Goal: Task Accomplishment & Management: Complete application form

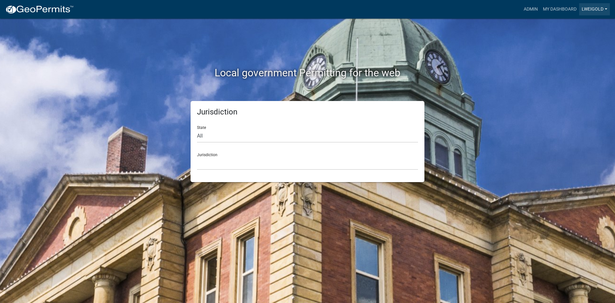
click at [596, 7] on link "lweigold" at bounding box center [594, 9] width 31 height 12
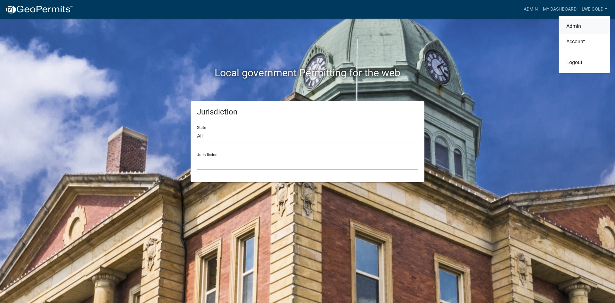
click at [574, 23] on link "Admin" at bounding box center [584, 26] width 51 height 15
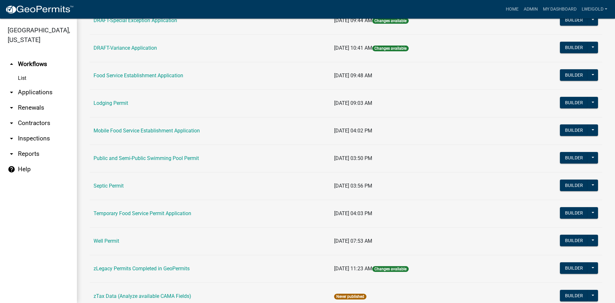
scroll to position [288, 0]
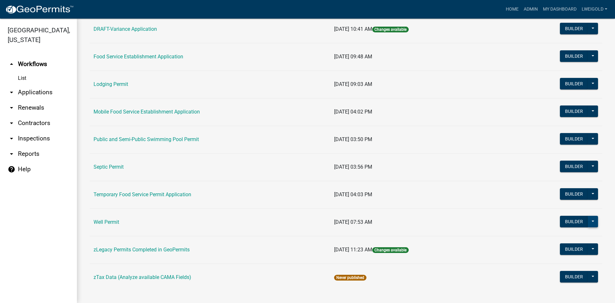
click at [589, 220] on button at bounding box center [593, 222] width 10 height 12
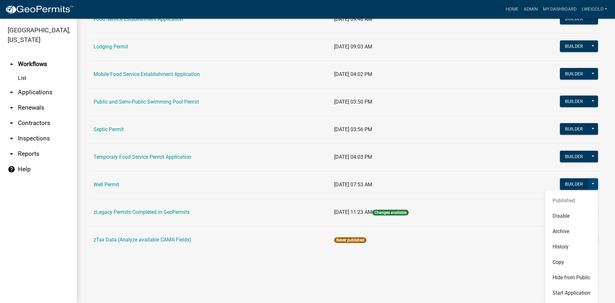
scroll to position [326, 0]
click at [564, 294] on button "Start Application" at bounding box center [571, 292] width 53 height 15
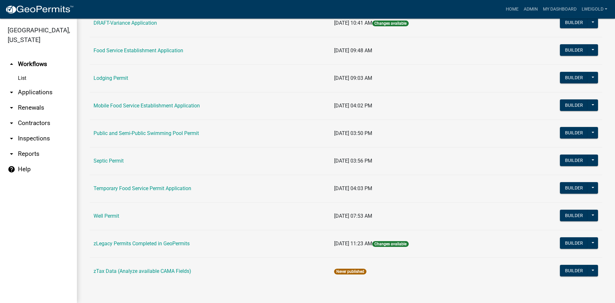
scroll to position [294, 0]
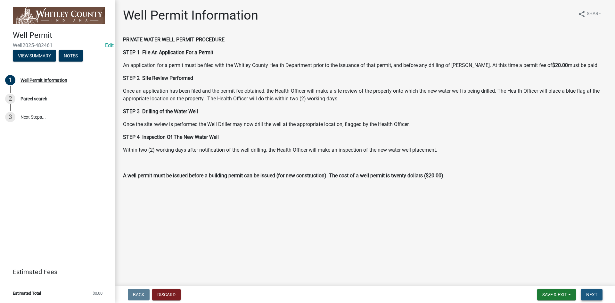
click at [592, 296] on span "Next" at bounding box center [591, 294] width 11 height 5
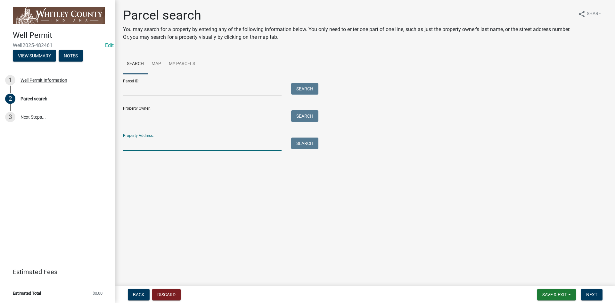
click at [125, 143] on input "Property Address:" at bounding box center [202, 143] width 159 height 13
type input "7095 E"
click at [302, 147] on button "Search" at bounding box center [304, 143] width 27 height 12
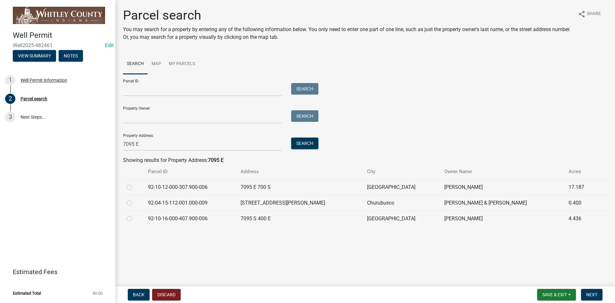
click at [135, 199] on label at bounding box center [135, 199] width 0 height 0
click at [135, 203] on input "radio" at bounding box center [137, 201] width 4 height 4
radio input "true"
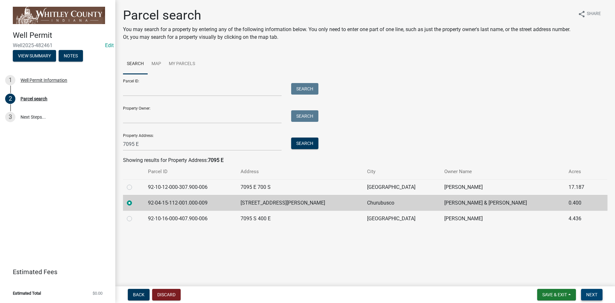
click at [588, 295] on span "Next" at bounding box center [591, 294] width 11 height 5
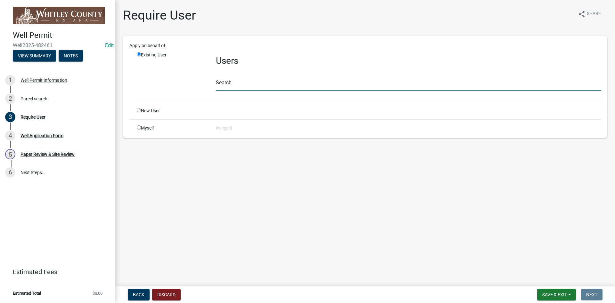
click at [224, 85] on input "text" at bounding box center [408, 84] width 385 height 13
type input "WhitleyH"
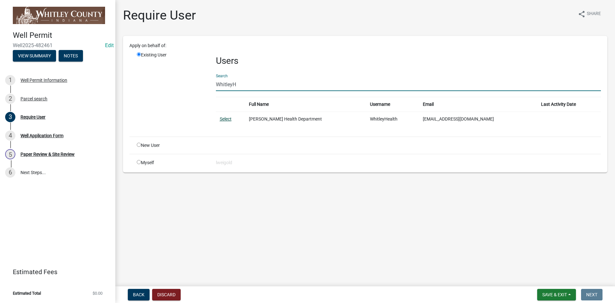
click at [224, 119] on link "Select" at bounding box center [226, 118] width 12 height 5
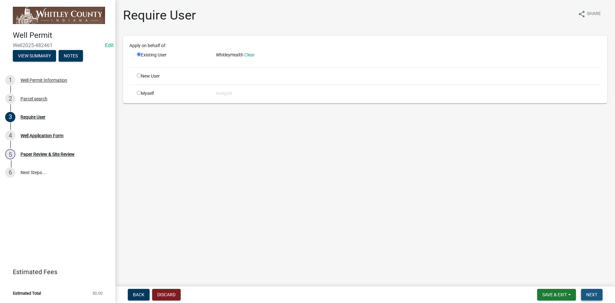
click at [596, 295] on span "Next" at bounding box center [591, 294] width 11 height 5
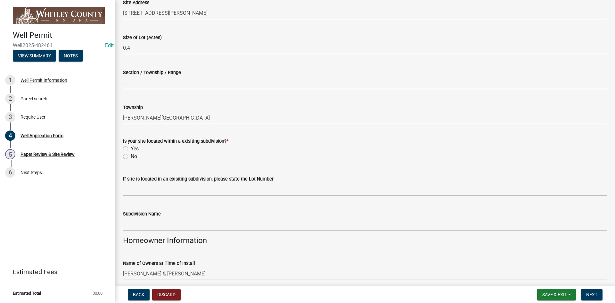
scroll to position [128, 0]
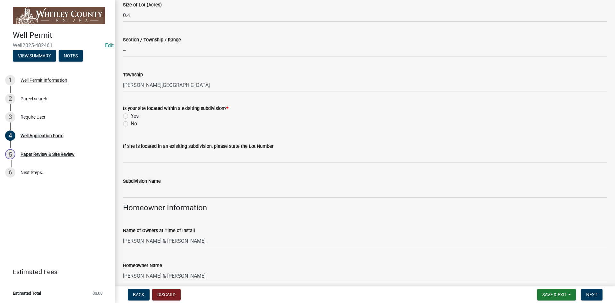
click at [131, 125] on label "No" at bounding box center [134, 124] width 6 height 8
click at [131, 124] on input "No" at bounding box center [133, 122] width 4 height 4
radio input "true"
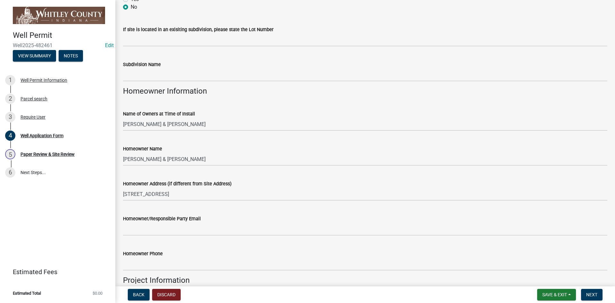
scroll to position [288, 0]
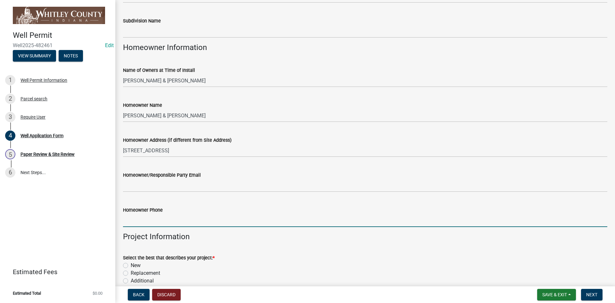
click at [127, 223] on input "Homeowner Phone" at bounding box center [365, 220] width 484 height 13
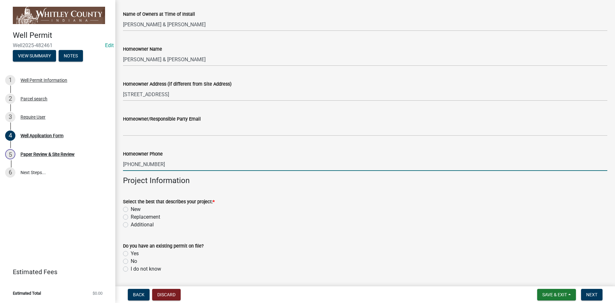
scroll to position [352, 0]
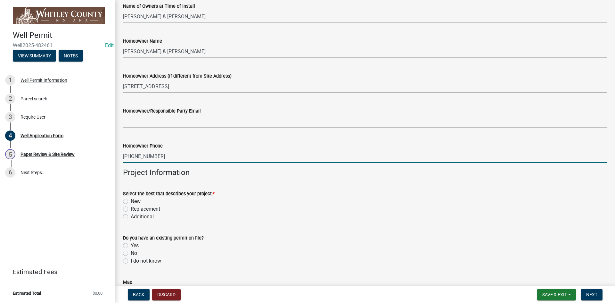
type input "260-633-0441"
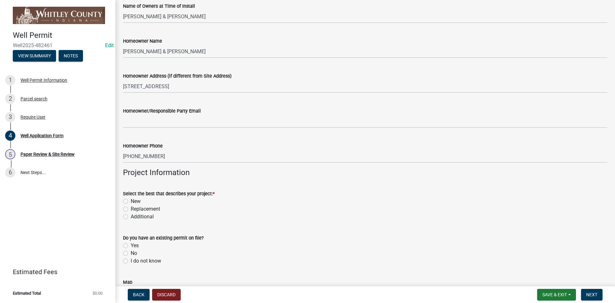
click at [131, 200] on label "New" at bounding box center [136, 201] width 10 height 8
click at [131, 200] on input "New" at bounding box center [133, 199] width 4 height 4
radio input "true"
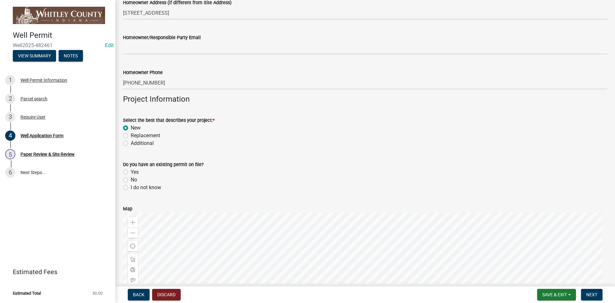
scroll to position [448, 0]
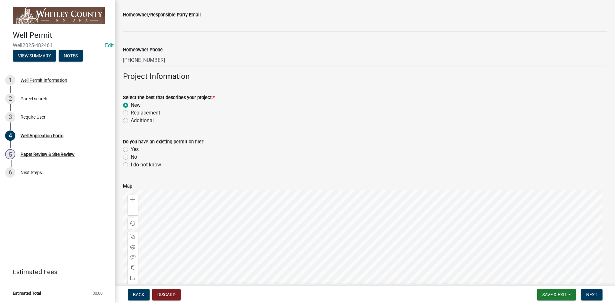
click at [131, 158] on label "No" at bounding box center [134, 157] width 6 height 8
click at [131, 157] on input "No" at bounding box center [133, 155] width 4 height 4
radio input "true"
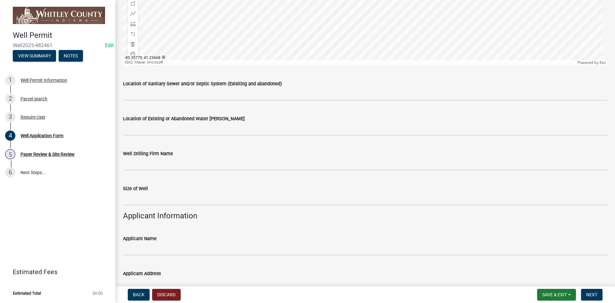
scroll to position [737, 0]
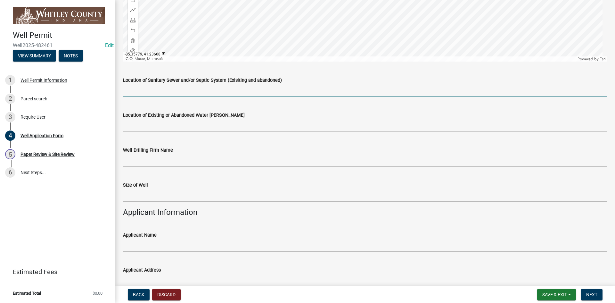
click at [130, 93] on input "Location of Sanitary Sewer and/or Septic System (Exisiting and abandoned)" at bounding box center [365, 90] width 484 height 13
type input "N/A"
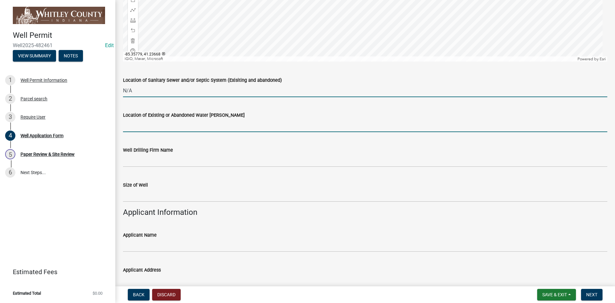
click at [135, 126] on input "Location of Existing or Abandoned Water Wells" at bounding box center [365, 125] width 484 height 13
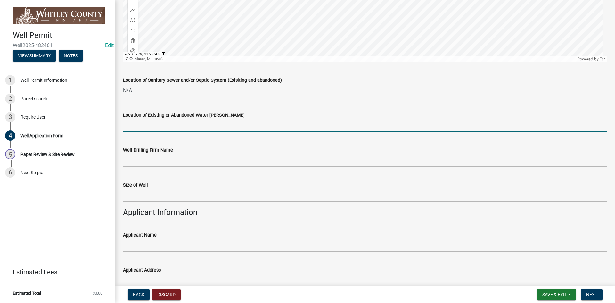
type input "N/A"
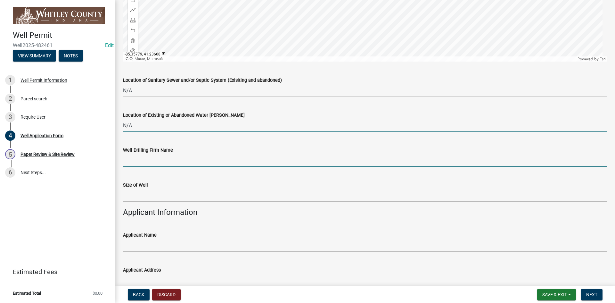
click at [132, 163] on input "Well Drilling Firm Name" at bounding box center [365, 160] width 484 height 13
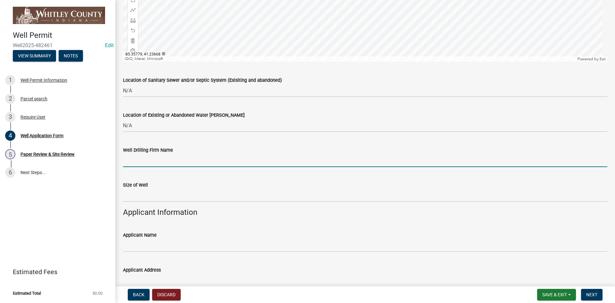
type input "Bonar Well Drilling"
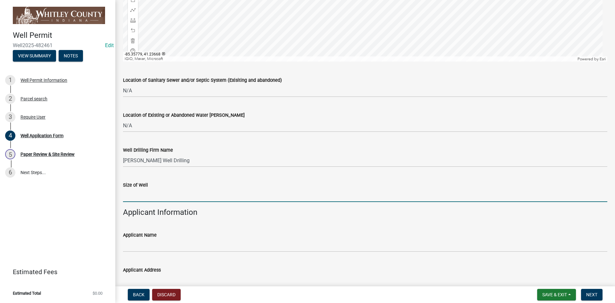
click at [131, 194] on input "text" at bounding box center [365, 195] width 484 height 13
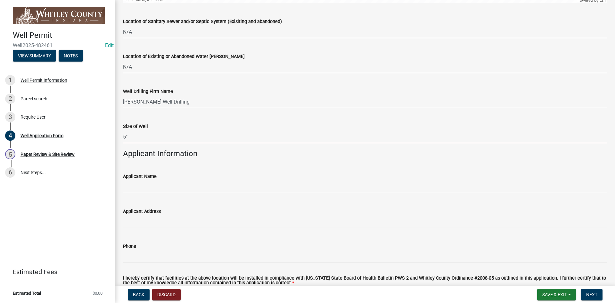
scroll to position [801, 0]
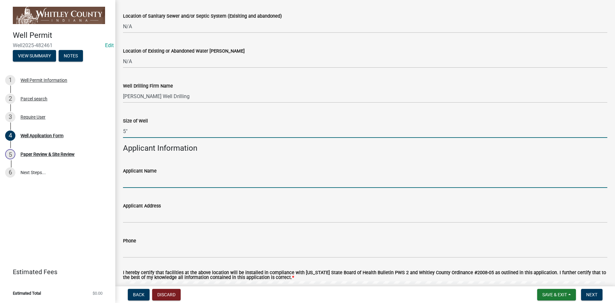
type input "5"
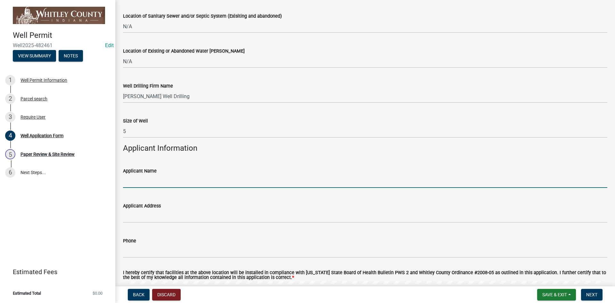
click at [129, 182] on input "Applicant Name" at bounding box center [365, 181] width 484 height 13
type input "Joseph Leazier"
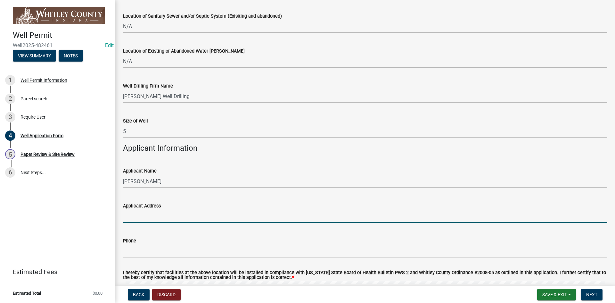
click at [130, 215] on input "Applicant Address" at bounding box center [365, 215] width 484 height 13
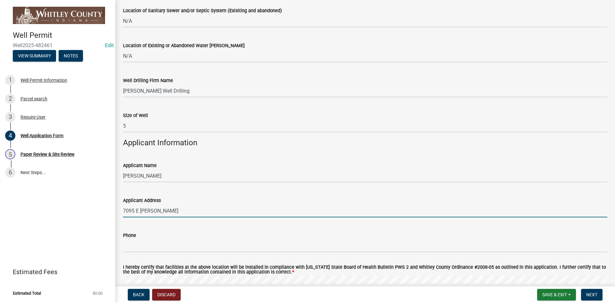
scroll to position [865, 0]
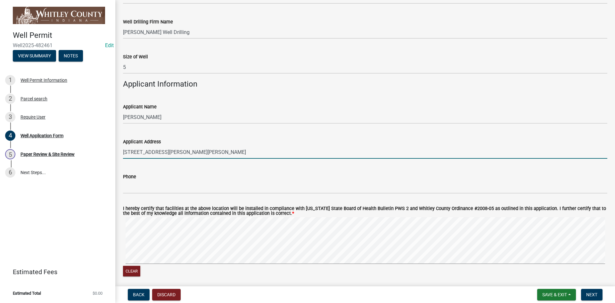
type input "7095 E Zolman Dr., Churubusco"
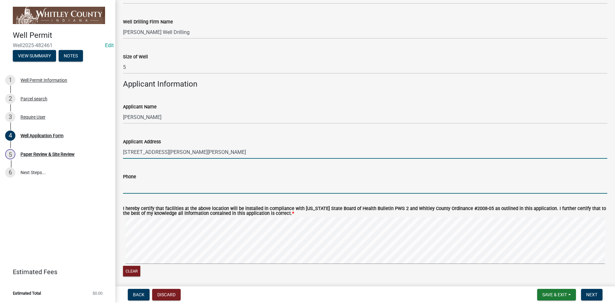
click at [126, 184] on input "Phone" at bounding box center [365, 186] width 484 height 13
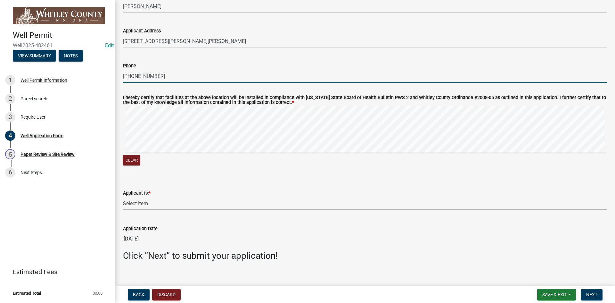
scroll to position [984, 0]
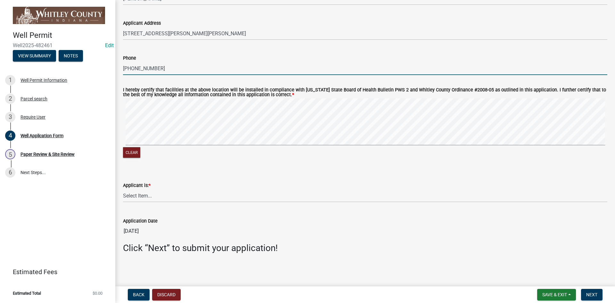
type input "260-633-0441"
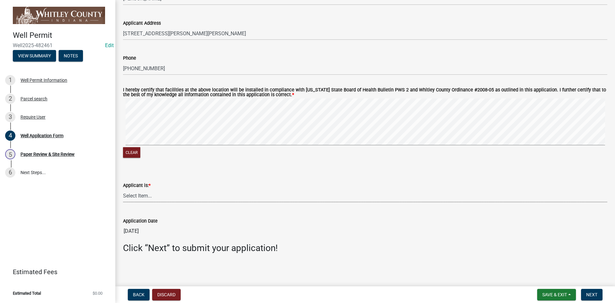
click at [144, 196] on select "Select Item... Owner Contractor Builder" at bounding box center [365, 195] width 484 height 13
click at [123, 189] on select "Select Item... Owner Contractor Builder" at bounding box center [365, 195] width 484 height 13
select select "e178e561-d893-4f30-b487-8ebb6532a1d4"
click at [592, 291] on button "Next" at bounding box center [591, 295] width 21 height 12
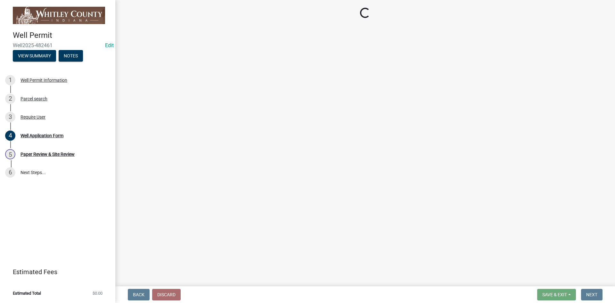
scroll to position [0, 0]
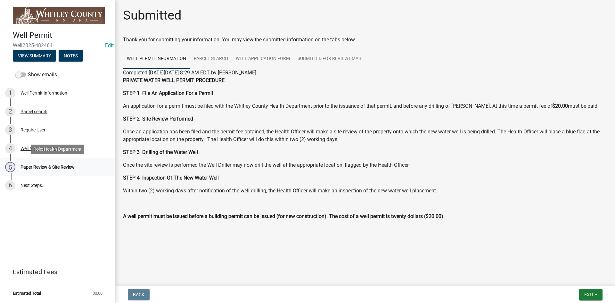
click at [33, 167] on div "Paper Review & Site Review" at bounding box center [47, 167] width 54 height 4
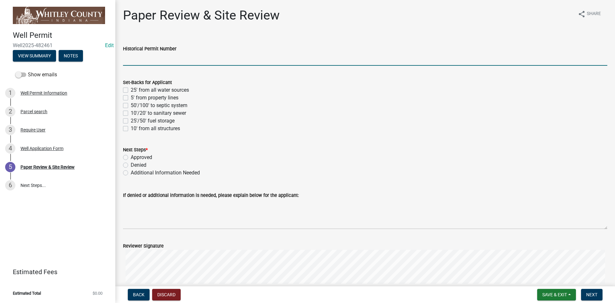
click at [125, 58] on input "Historical Permit Number" at bounding box center [365, 59] width 484 height 13
type input "7595"
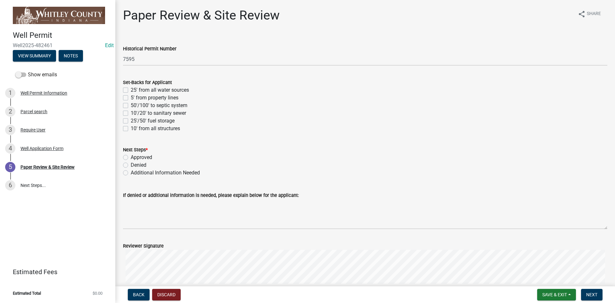
click at [131, 113] on label "10'/20' to sanitary sewer" at bounding box center [158, 113] width 55 height 8
click at [131, 113] on input "10'/20' to sanitary sewer" at bounding box center [133, 111] width 4 height 4
checkbox input "true"
checkbox input "false"
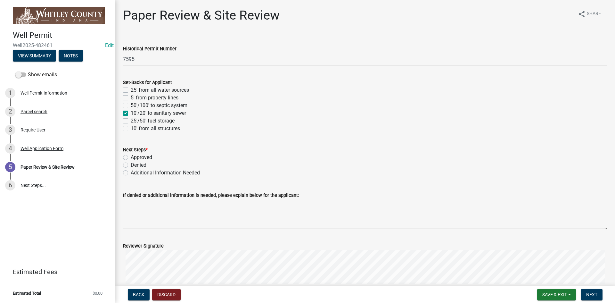
checkbox input "false"
checkbox input "true"
checkbox input "false"
click at [131, 128] on label "10' from all structures" at bounding box center [155, 129] width 49 height 8
click at [131, 128] on input "10' from all structures" at bounding box center [133, 127] width 4 height 4
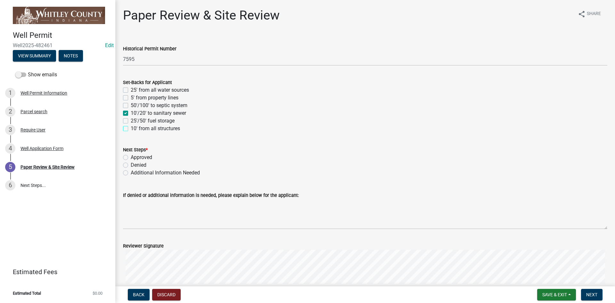
checkbox input "true"
checkbox input "false"
checkbox input "true"
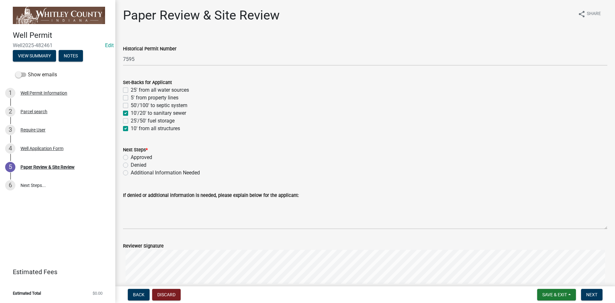
checkbox input "false"
checkbox input "true"
click at [131, 95] on label "5' from property lines" at bounding box center [155, 98] width 48 height 8
click at [131, 95] on input "5' from property lines" at bounding box center [133, 96] width 4 height 4
checkbox input "true"
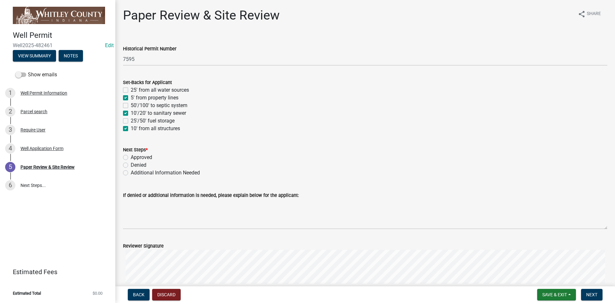
checkbox input "false"
checkbox input "true"
checkbox input "false"
checkbox input "true"
checkbox input "false"
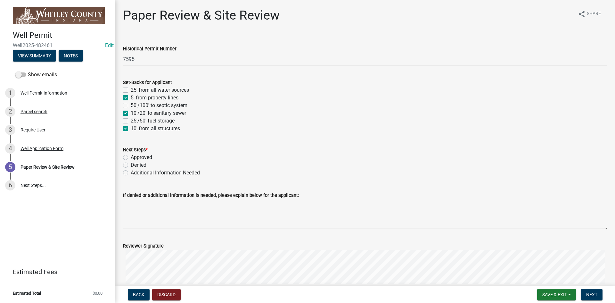
checkbox input "true"
click at [131, 156] on label "Approved" at bounding box center [141, 157] width 21 height 8
click at [131, 156] on input "Approved" at bounding box center [133, 155] width 4 height 4
radio input "true"
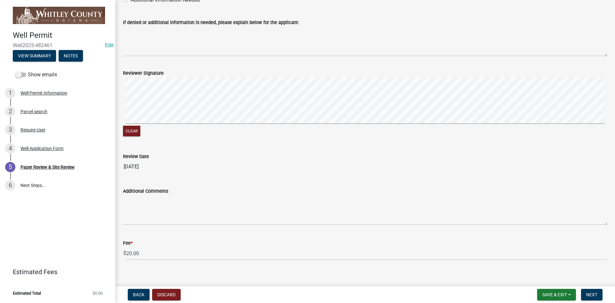
scroll to position [180, 0]
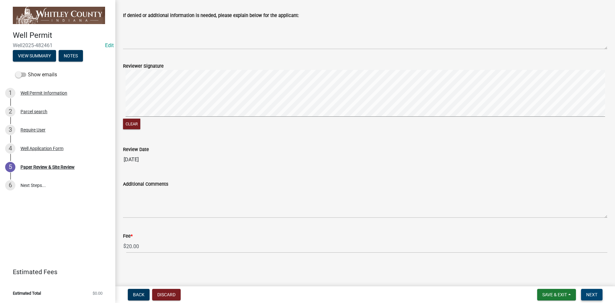
click at [596, 292] on span "Next" at bounding box center [591, 294] width 11 height 5
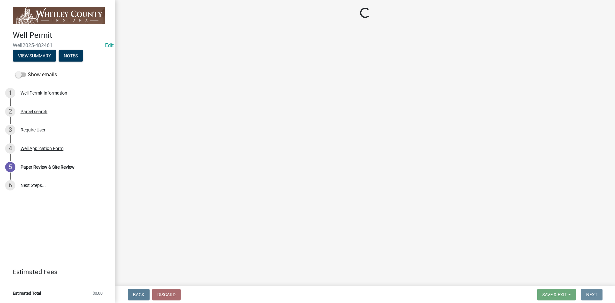
scroll to position [0, 0]
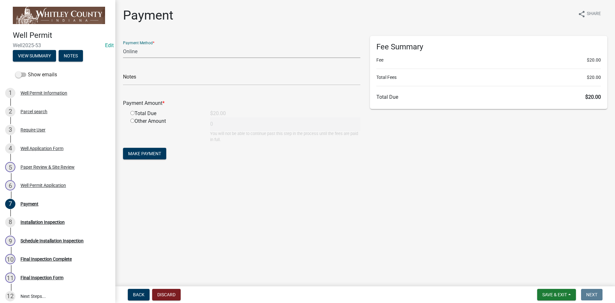
click at [130, 51] on select "Credit Card POS Check Cash Online" at bounding box center [241, 51] width 237 height 13
select select "1: 0"
click at [123, 45] on select "Credit Card POS Check Cash Online" at bounding box center [241, 51] width 237 height 13
click at [137, 82] on input "text" at bounding box center [241, 78] width 237 height 13
type input "606"
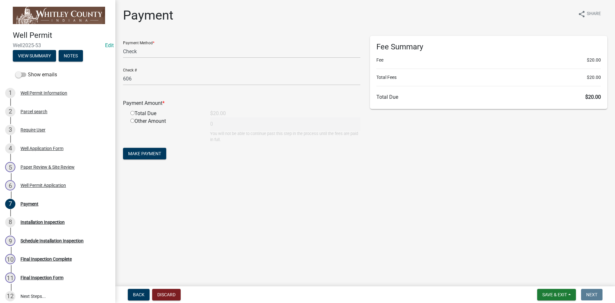
click at [132, 112] on input "radio" at bounding box center [132, 113] width 4 height 4
radio input "true"
type input "20"
click at [148, 153] on span "Make Payment" at bounding box center [144, 153] width 33 height 5
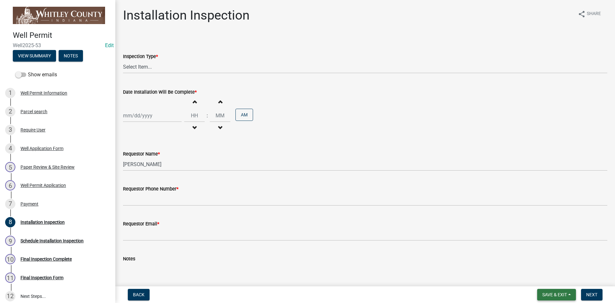
click at [553, 296] on span "Save & Exit" at bounding box center [554, 294] width 25 height 5
click at [543, 277] on button "Save & Exit" at bounding box center [550, 277] width 51 height 15
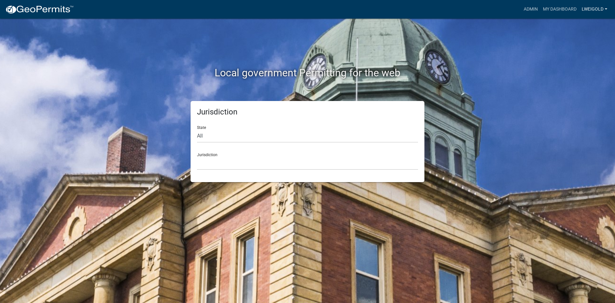
click at [594, 7] on link "lweigold" at bounding box center [594, 9] width 31 height 12
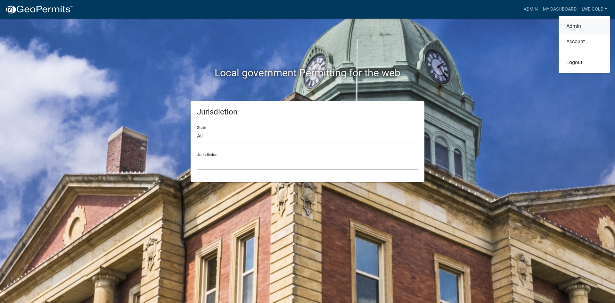
click at [585, 23] on link "Admin" at bounding box center [584, 26] width 51 height 15
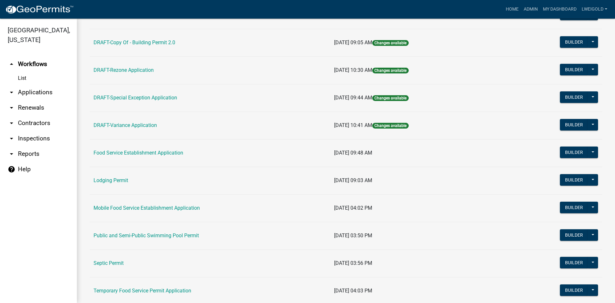
scroll to position [294, 0]
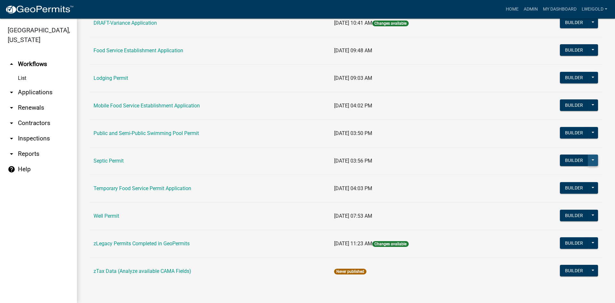
click at [591, 160] on button at bounding box center [593, 160] width 10 height 12
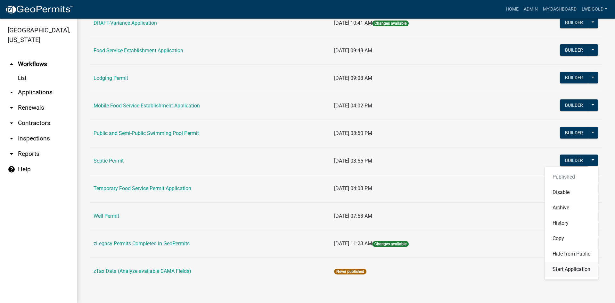
click at [576, 268] on button "Start Application" at bounding box center [571, 268] width 53 height 15
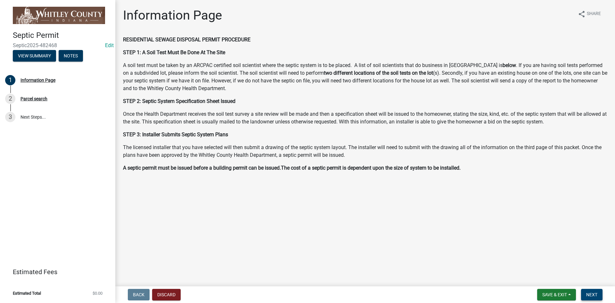
click at [591, 296] on span "Next" at bounding box center [591, 294] width 11 height 5
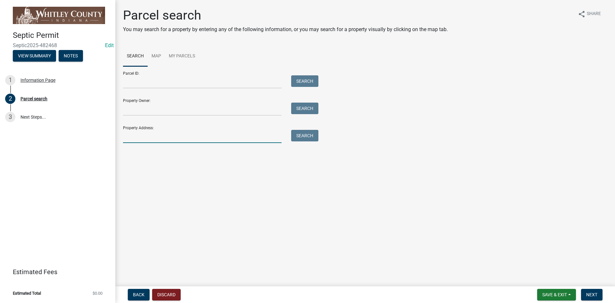
click at [126, 142] on input "Property Address:" at bounding box center [202, 136] width 159 height 13
type input "9961 W"
click at [305, 138] on button "Search" at bounding box center [304, 136] width 27 height 12
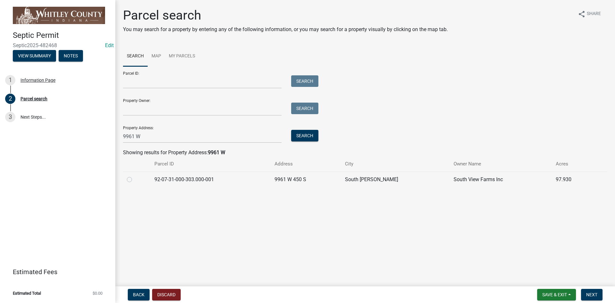
click at [135, 176] on label at bounding box center [135, 176] width 0 height 0
click at [135, 179] on input "radio" at bounding box center [137, 178] width 4 height 4
radio input "true"
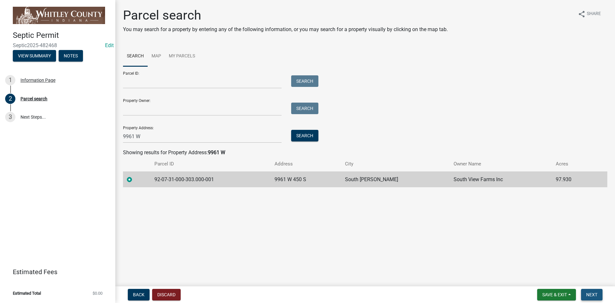
click at [595, 296] on span "Next" at bounding box center [591, 294] width 11 height 5
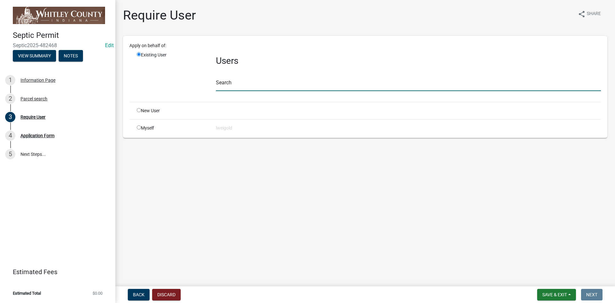
click at [220, 84] on input "text" at bounding box center [408, 84] width 385 height 13
type input "WhitleyH"
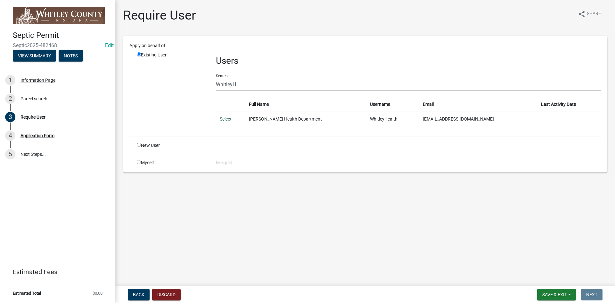
click at [228, 119] on link "Select" at bounding box center [226, 118] width 12 height 5
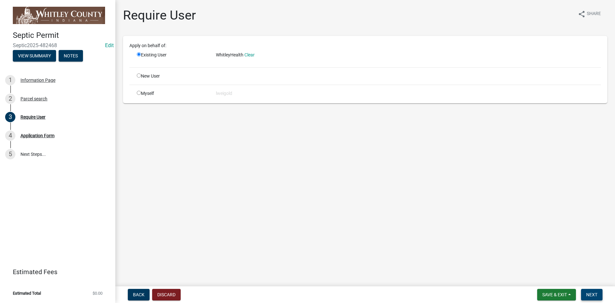
click at [588, 293] on span "Next" at bounding box center [591, 294] width 11 height 5
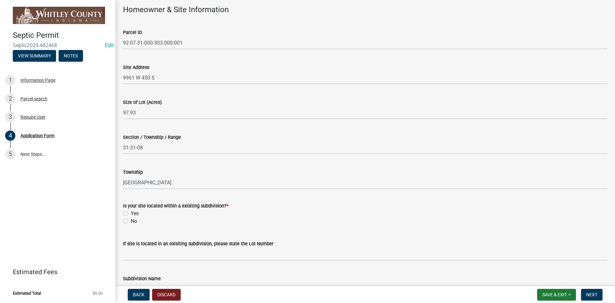
scroll to position [64, 0]
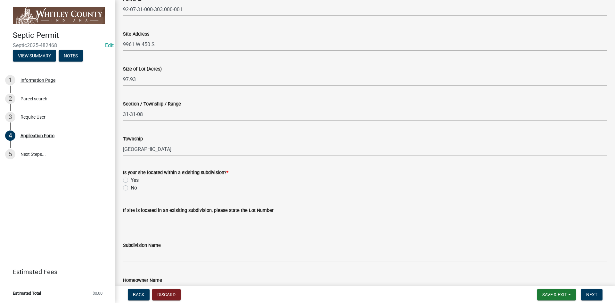
click at [131, 188] on label "No" at bounding box center [134, 188] width 6 height 8
click at [131, 188] on input "No" at bounding box center [133, 186] width 4 height 4
radio input "true"
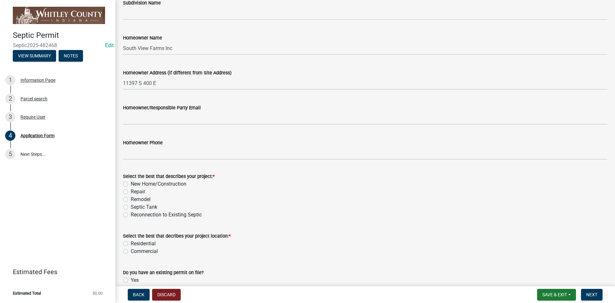
scroll to position [320, 0]
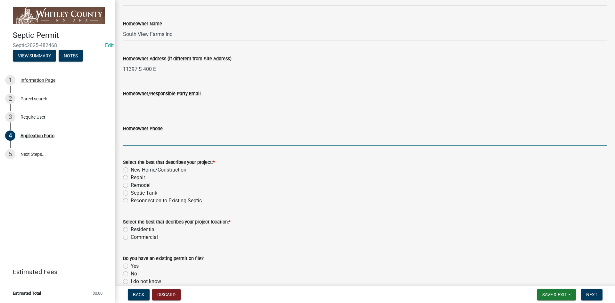
click at [128, 140] on input "Homeowner Phone" at bounding box center [365, 138] width 484 height 13
type input "260-609-7818"
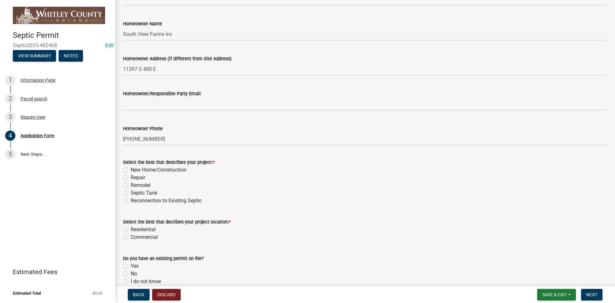
click at [131, 169] on label "New Home/Construction" at bounding box center [159, 170] width 56 height 8
click at [131, 169] on input "New Home/Construction" at bounding box center [133, 168] width 4 height 4
radio input "true"
click at [131, 228] on label "Residential" at bounding box center [143, 229] width 25 height 8
click at [131, 228] on input "Residential" at bounding box center [133, 227] width 4 height 4
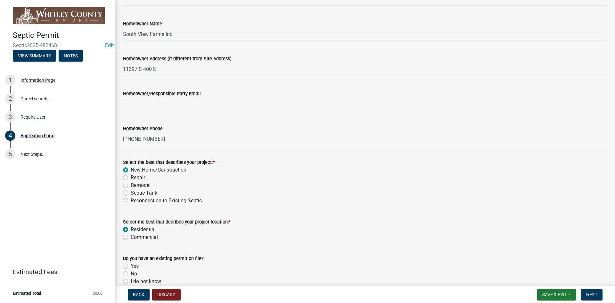
radio input "true"
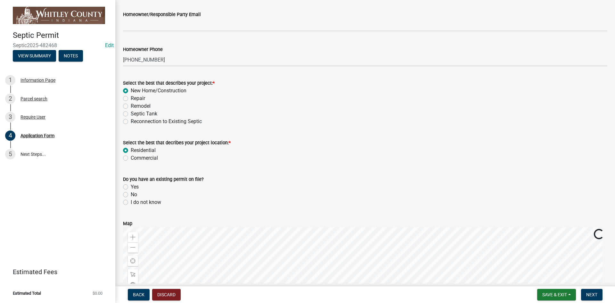
scroll to position [416, 0]
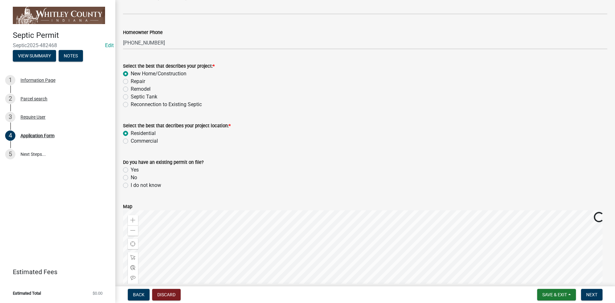
click at [131, 177] on label "No" at bounding box center [134, 178] width 6 height 8
click at [131, 177] on input "No" at bounding box center [133, 176] width 4 height 4
radio input "true"
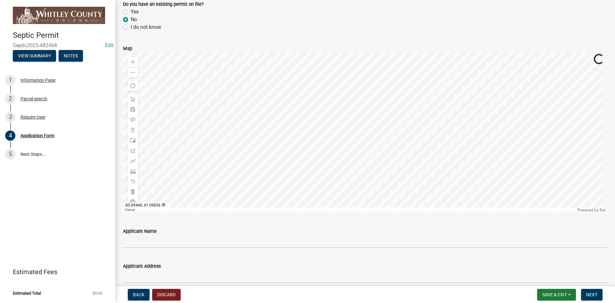
scroll to position [577, 0]
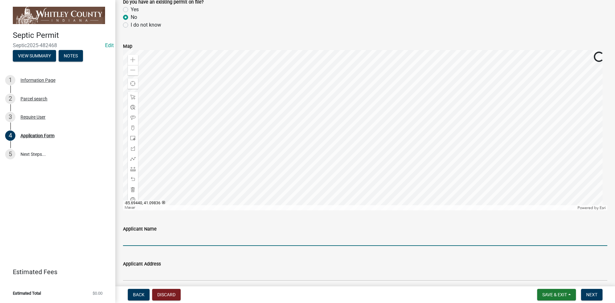
click at [129, 241] on input "Applicant Name" at bounding box center [365, 239] width 484 height 13
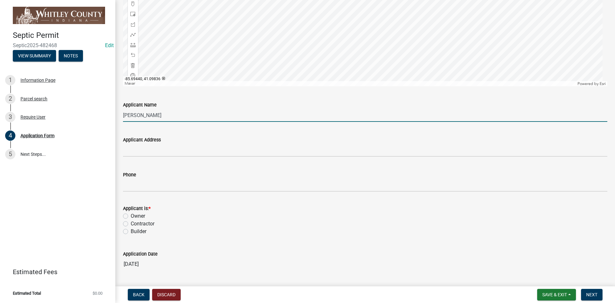
scroll to position [705, 0]
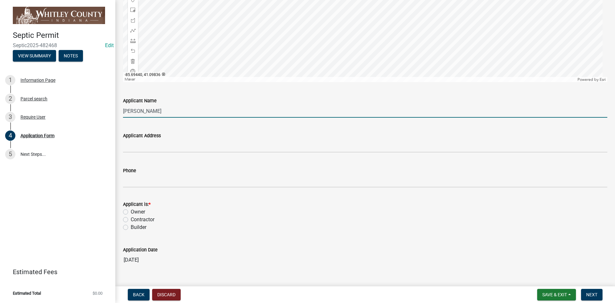
type input "Steven Metzger"
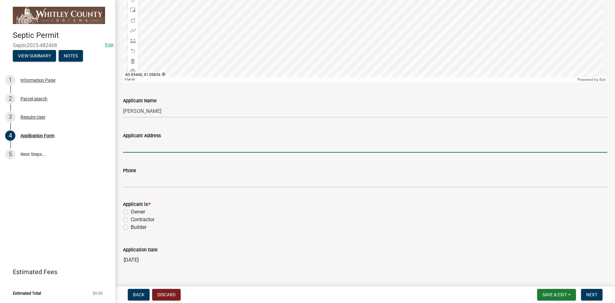
click at [127, 149] on input "Applicant Address" at bounding box center [365, 145] width 484 height 13
type input "11387 S 400 E, Claypool IN"
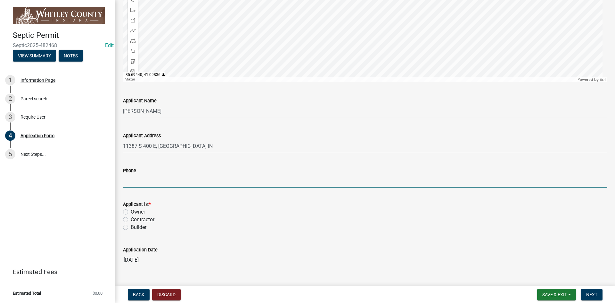
click at [132, 179] on input "Phone" at bounding box center [365, 180] width 484 height 13
type input "260-609-7818"
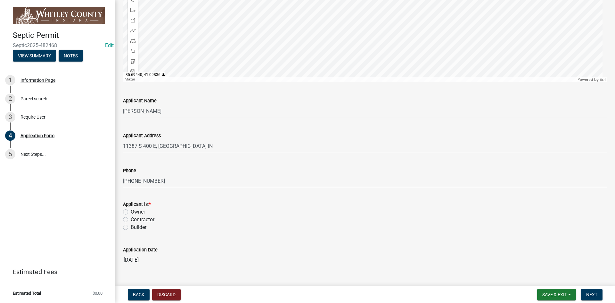
click at [131, 211] on label "Owner" at bounding box center [138, 212] width 14 height 8
click at [131, 211] on input "Owner" at bounding box center [133, 210] width 4 height 4
radio input "true"
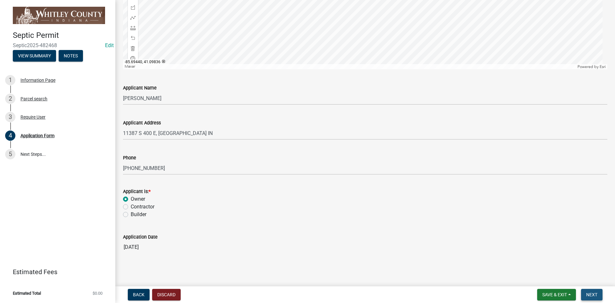
click at [593, 296] on span "Next" at bounding box center [591, 294] width 11 height 5
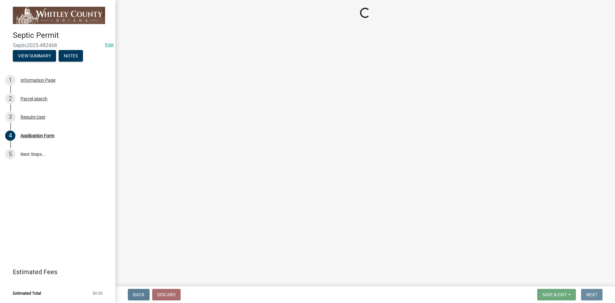
scroll to position [0, 0]
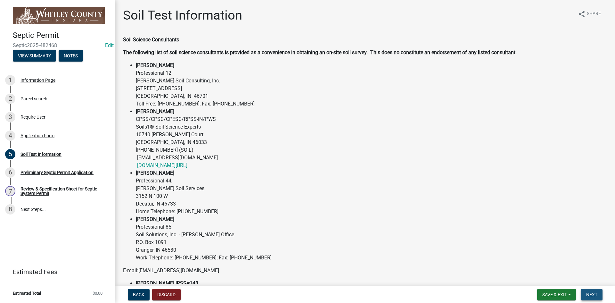
click at [594, 293] on span "Next" at bounding box center [591, 294] width 11 height 5
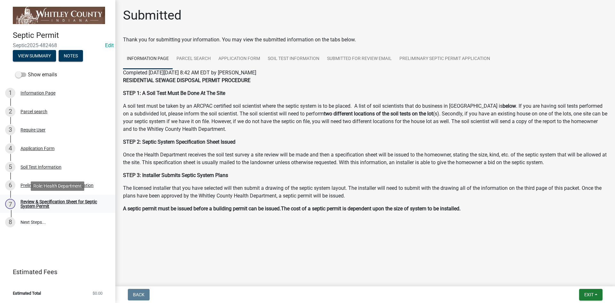
click at [44, 203] on div "Review & Specification Sheet for Septic System Permit" at bounding box center [62, 203] width 85 height 9
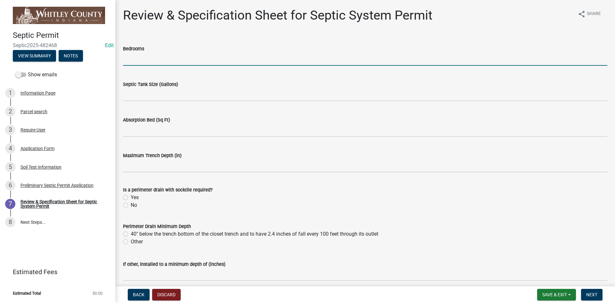
click at [130, 57] on input "text" at bounding box center [365, 59] width 484 height 13
type input "2"
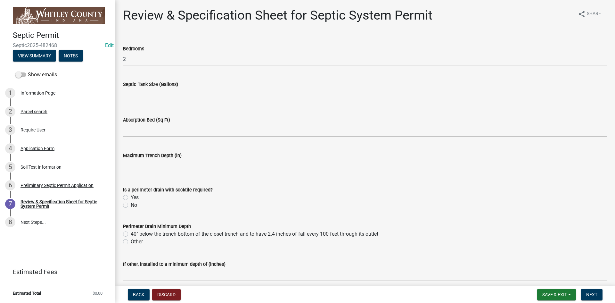
click at [130, 96] on input "text" at bounding box center [365, 94] width 484 height 13
type input "1000"
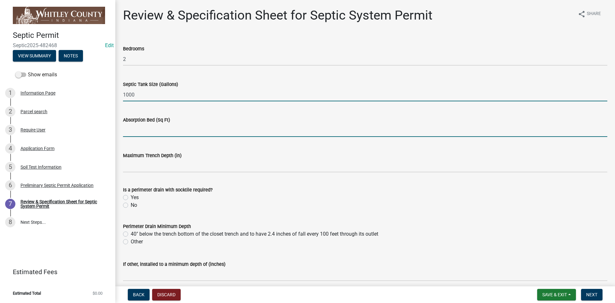
click at [130, 130] on input "text" at bounding box center [365, 130] width 484 height 13
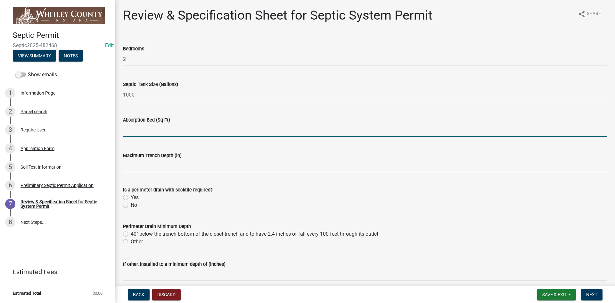
type input "2"
type input "500"
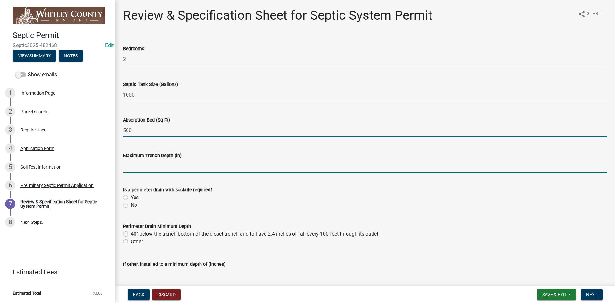
click at [126, 166] on input "text" at bounding box center [365, 165] width 484 height 13
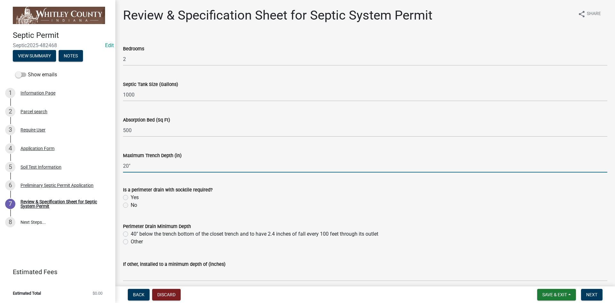
type input "20"
click at [131, 205] on label "No" at bounding box center [134, 205] width 6 height 8
click at [131, 205] on input "No" at bounding box center [133, 203] width 4 height 4
radio input "true"
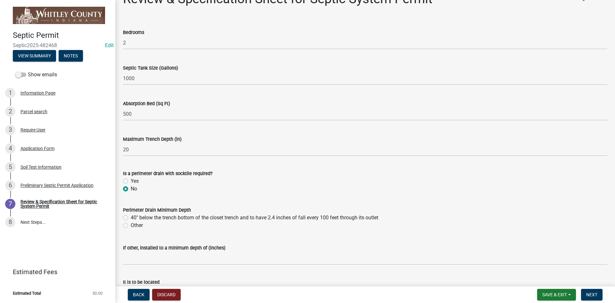
scroll to position [64, 0]
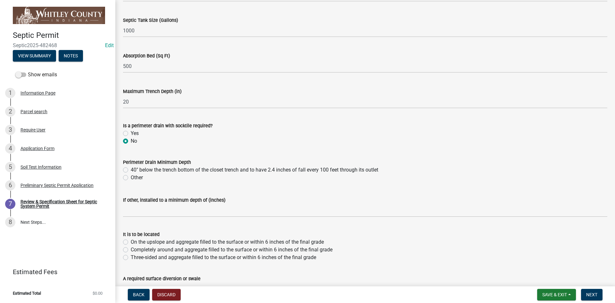
click at [131, 169] on label "40" below the trench bottom of the closet trench and to have 2.4 inches of fall…" at bounding box center [255, 170] width 248 height 8
click at [131, 169] on input "40" below the trench bottom of the closet trench and to have 2.4 inches of fall…" at bounding box center [133, 168] width 4 height 4
radio input "true"
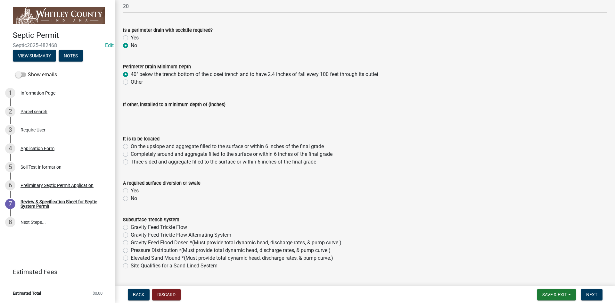
scroll to position [160, 0]
click at [131, 45] on label "No" at bounding box center [134, 45] width 6 height 8
click at [131, 45] on input "No" at bounding box center [133, 43] width 4 height 4
click at [131, 197] on label "No" at bounding box center [134, 198] width 6 height 8
click at [131, 197] on input "No" at bounding box center [133, 196] width 4 height 4
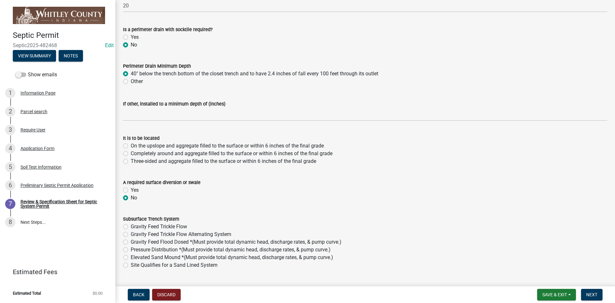
radio input "true"
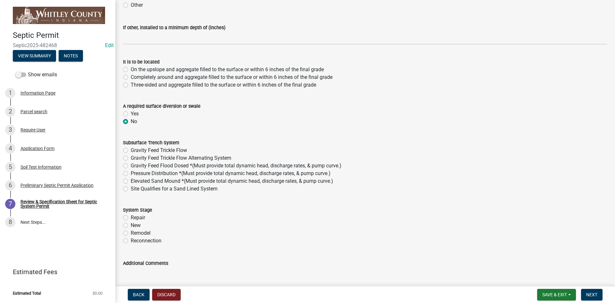
scroll to position [256, 0]
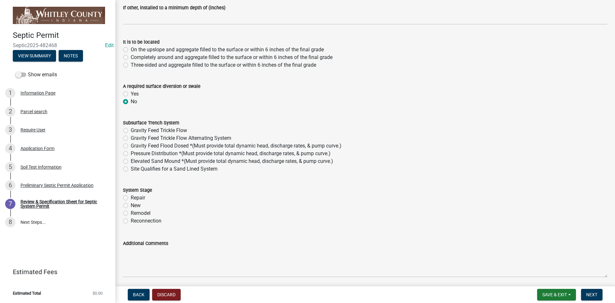
click at [131, 130] on label "Gravity Feed Trickle Flow" at bounding box center [159, 131] width 56 height 8
click at [131, 130] on input "Gravity Feed Trickle Flow" at bounding box center [133, 129] width 4 height 4
radio input "true"
click at [131, 204] on label "New" at bounding box center [136, 205] width 10 height 8
click at [131, 204] on input "New" at bounding box center [133, 203] width 4 height 4
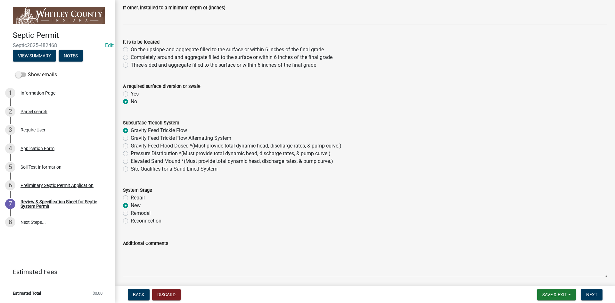
radio input "true"
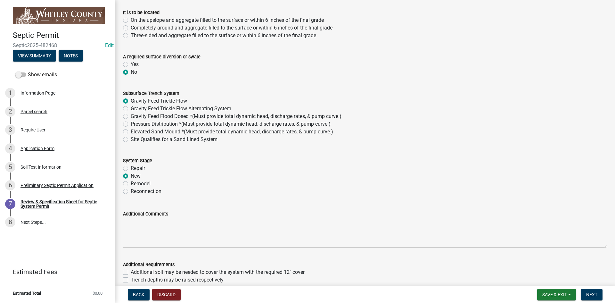
scroll to position [413, 0]
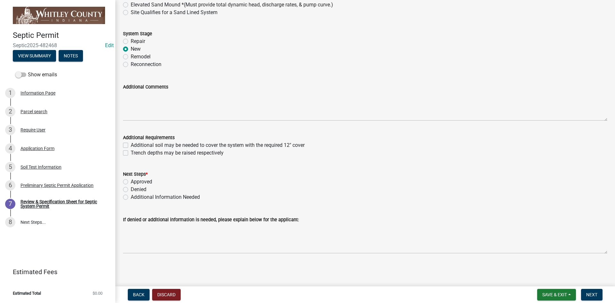
click at [131, 182] on label "Approved" at bounding box center [141, 182] width 21 height 8
click at [131, 182] on input "Approved" at bounding box center [133, 180] width 4 height 4
radio input "true"
click at [592, 293] on span "Next" at bounding box center [591, 294] width 11 height 5
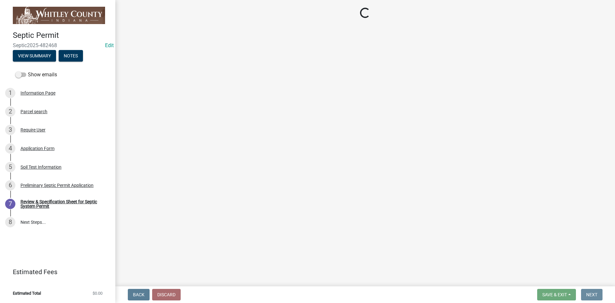
scroll to position [0, 0]
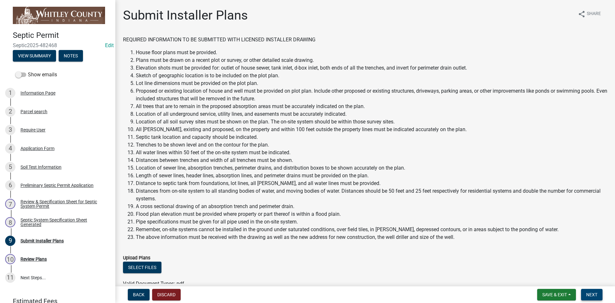
click at [587, 296] on span "Next" at bounding box center [591, 294] width 11 height 5
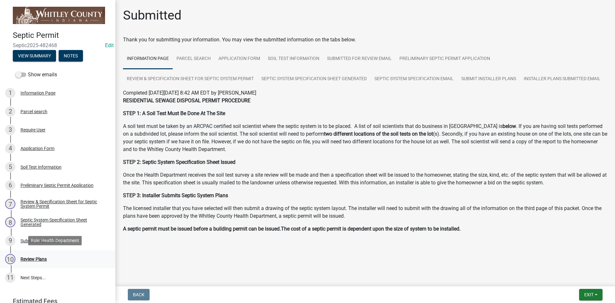
click at [29, 257] on div "Review Plans" at bounding box center [33, 259] width 26 height 4
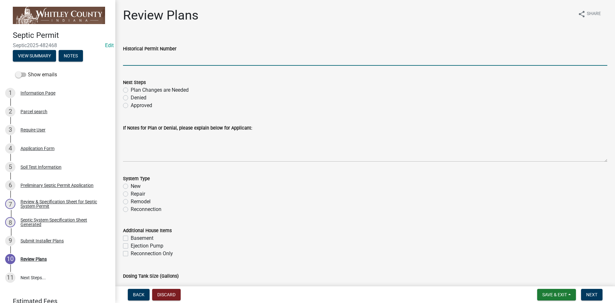
click at [142, 59] on input "Historical Permit Number" at bounding box center [365, 59] width 484 height 13
type input "7761"
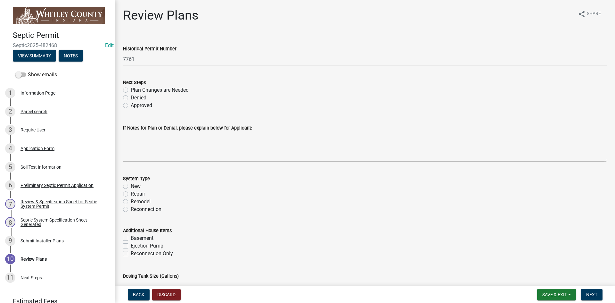
click at [131, 106] on label "Approved" at bounding box center [141, 106] width 21 height 8
click at [131, 106] on input "Approved" at bounding box center [133, 104] width 4 height 4
radio input "true"
click at [131, 186] on label "New" at bounding box center [136, 186] width 10 height 8
click at [131, 186] on input "New" at bounding box center [133, 184] width 4 height 4
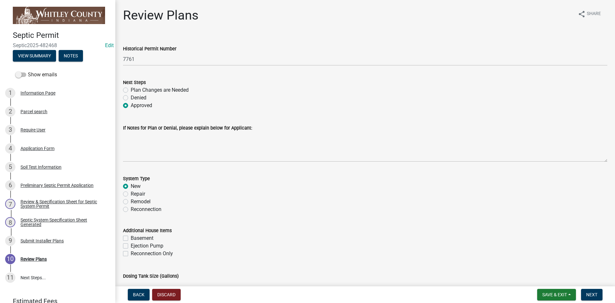
radio input "true"
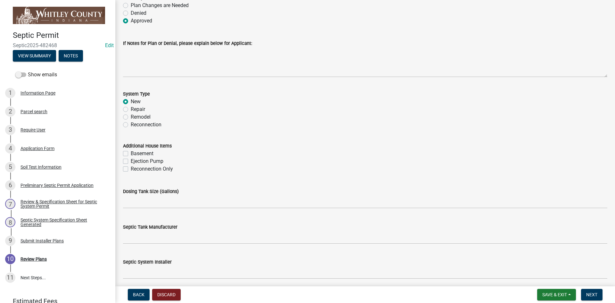
scroll to position [128, 0]
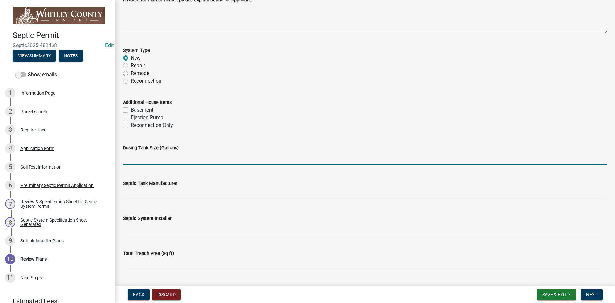
click at [127, 159] on input "text" at bounding box center [365, 158] width 484 height 13
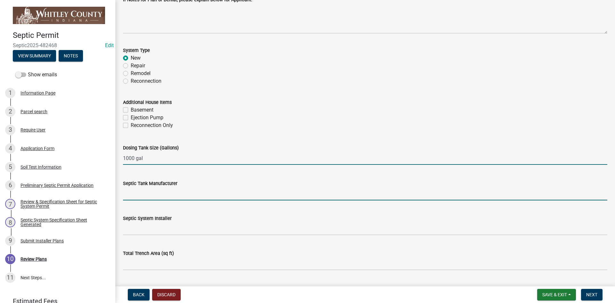
type input "1000"
click at [129, 195] on input "Septic Tank Manufacturer" at bounding box center [365, 193] width 484 height 13
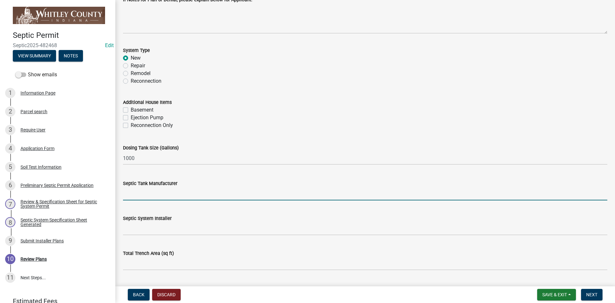
type input "North [PERSON_NAME]"
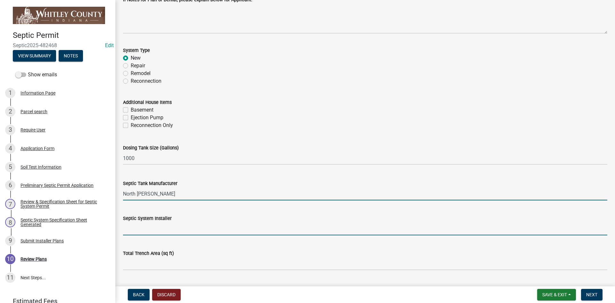
click at [137, 227] on input "Septic System Installer" at bounding box center [365, 228] width 484 height 13
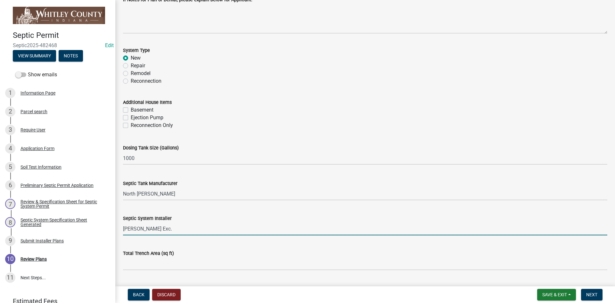
type input "Wilcoxson Exc."
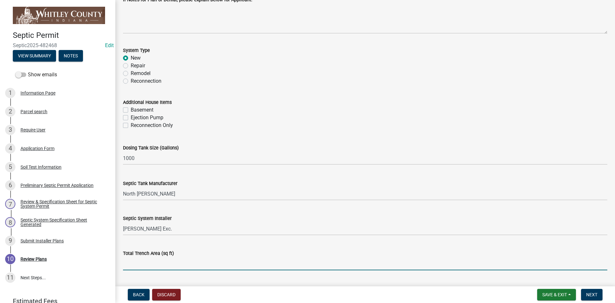
click at [134, 263] on input "text" at bounding box center [365, 263] width 484 height 13
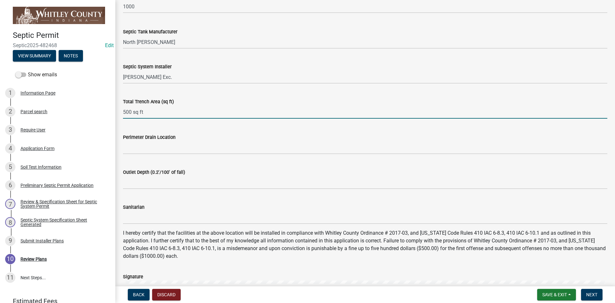
scroll to position [288, 0]
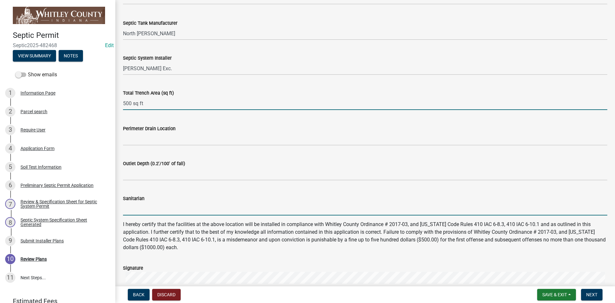
type input "500"
click at [132, 209] on input "Sanitarian" at bounding box center [365, 208] width 484 height 13
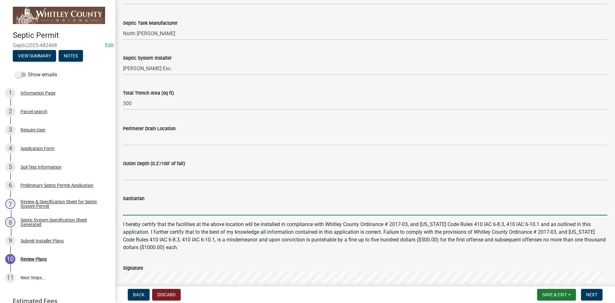
type input "[PERSON_NAME]"
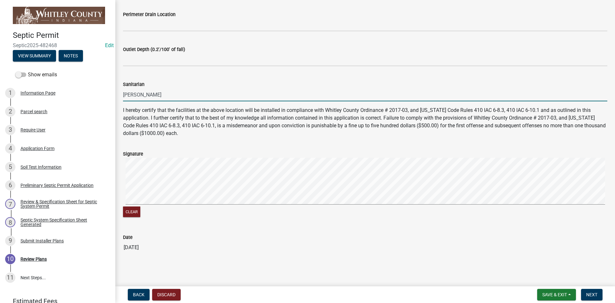
scroll to position [403, 0]
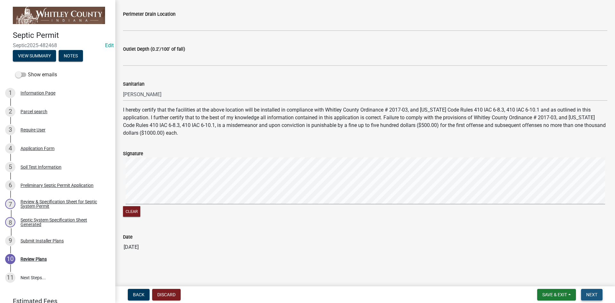
click at [592, 294] on span "Next" at bounding box center [591, 294] width 11 height 5
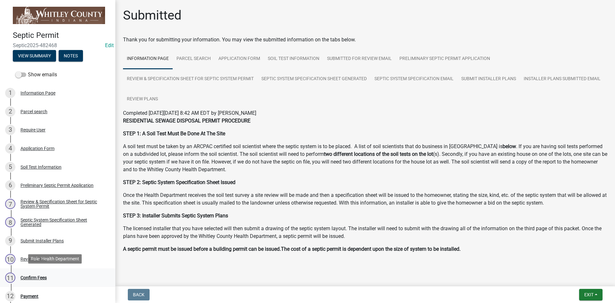
click at [38, 276] on div "Confirm Fees" at bounding box center [33, 277] width 26 height 4
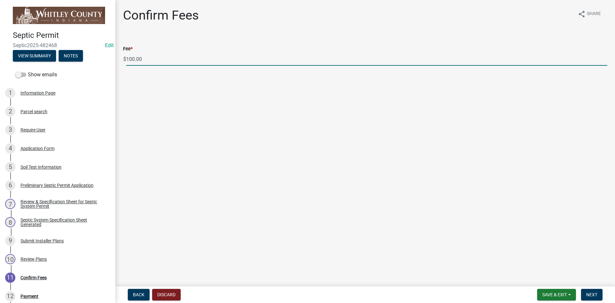
click at [145, 58] on input "100.00" at bounding box center [366, 59] width 481 height 13
type input "1"
type input "75.00"
click at [593, 297] on span "Next" at bounding box center [591, 294] width 11 height 5
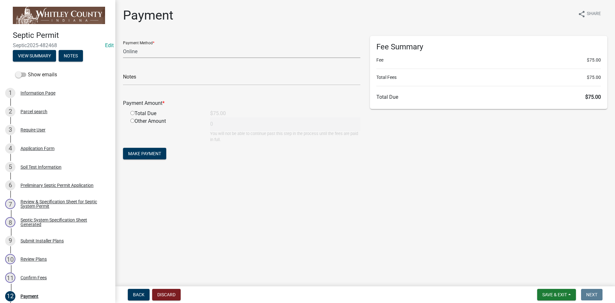
click at [130, 50] on select "Credit Card POS Check Cash Online" at bounding box center [241, 51] width 237 height 13
select select "1: 0"
click at [123, 45] on select "Credit Card POS Check Cash Online" at bounding box center [241, 51] width 237 height 13
click at [131, 82] on input "text" at bounding box center [241, 78] width 237 height 13
type input "3498"
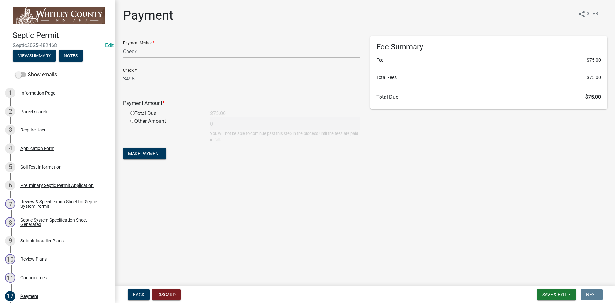
click at [133, 112] on input "radio" at bounding box center [132, 113] width 4 height 4
radio input "true"
type input "75"
click at [136, 154] on span "Make Payment" at bounding box center [144, 153] width 33 height 5
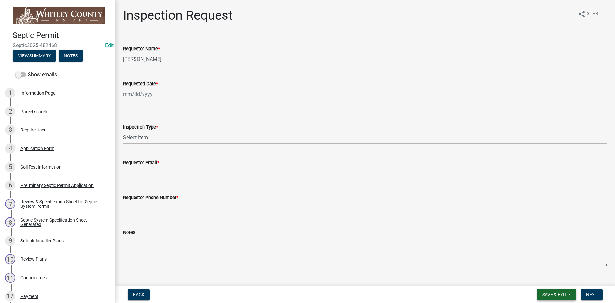
click at [543, 292] on span "Save & Exit" at bounding box center [554, 294] width 25 height 5
click at [547, 279] on button "Save & Exit" at bounding box center [550, 277] width 51 height 15
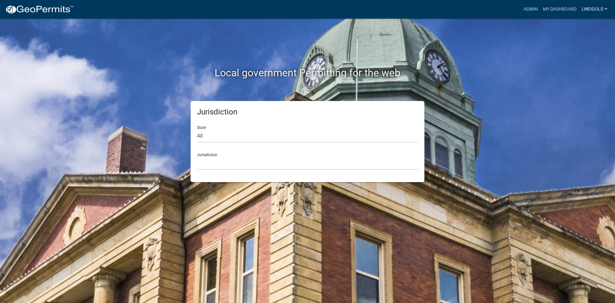
click at [595, 5] on link "lweigold" at bounding box center [594, 9] width 31 height 12
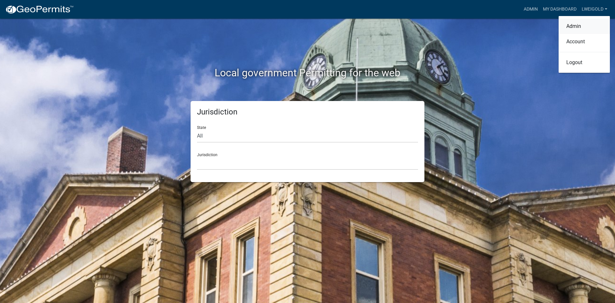
click at [581, 25] on link "Admin" at bounding box center [584, 26] width 51 height 15
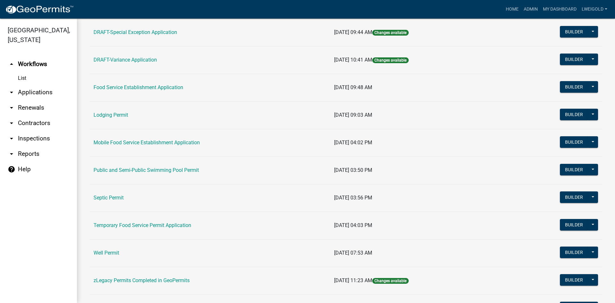
scroll to position [288, 0]
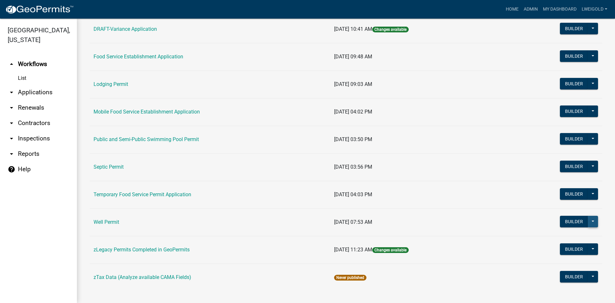
click at [592, 223] on button at bounding box center [593, 222] width 10 height 12
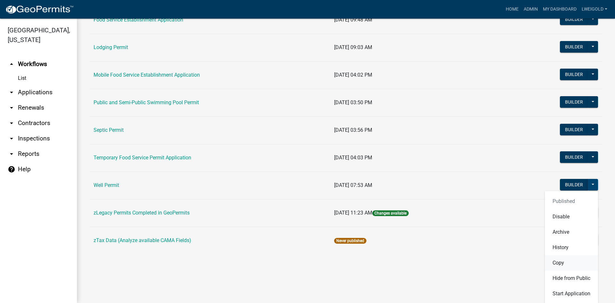
scroll to position [326, 0]
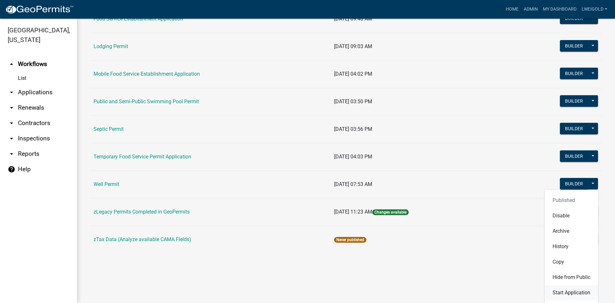
click at [581, 295] on button "Start Application" at bounding box center [571, 292] width 53 height 15
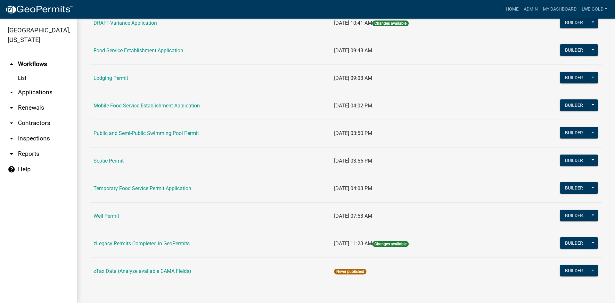
scroll to position [294, 0]
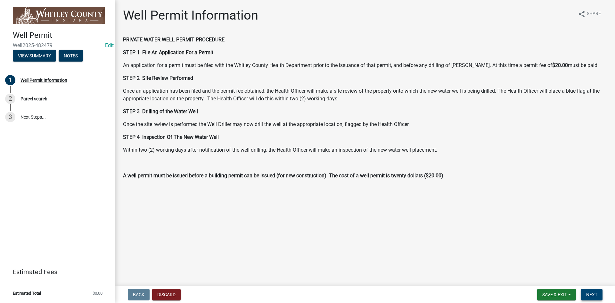
click at [597, 294] on span "Next" at bounding box center [591, 294] width 11 height 5
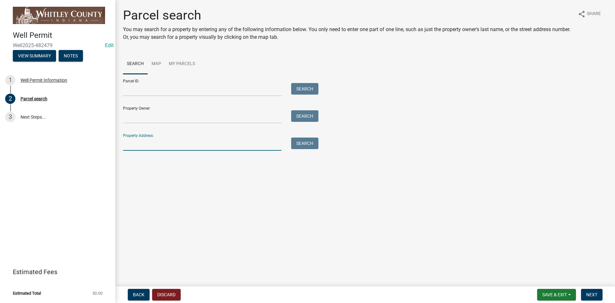
click at [128, 143] on input "Property Address:" at bounding box center [202, 143] width 159 height 13
type input "5355 E"
click at [302, 144] on button "Search" at bounding box center [304, 143] width 27 height 12
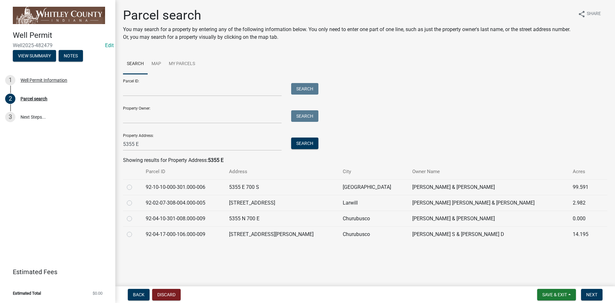
click at [135, 183] on label at bounding box center [135, 183] width 0 height 0
click at [135, 187] on input "radio" at bounding box center [137, 185] width 4 height 4
radio input "true"
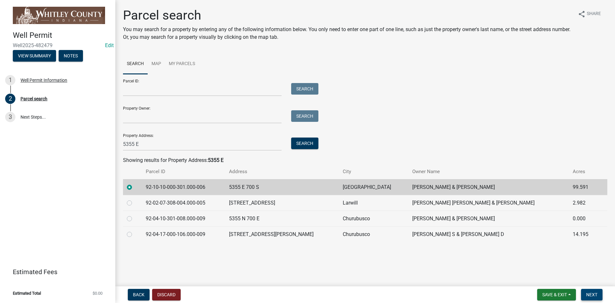
click at [587, 291] on button "Next" at bounding box center [591, 295] width 21 height 12
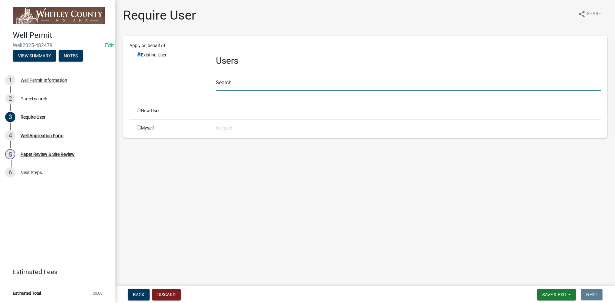
click at [221, 81] on input "text" at bounding box center [408, 84] width 385 height 13
type input "WhitleyH"
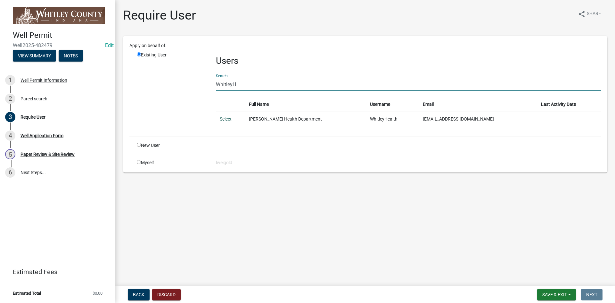
click at [222, 120] on link "Select" at bounding box center [226, 118] width 12 height 5
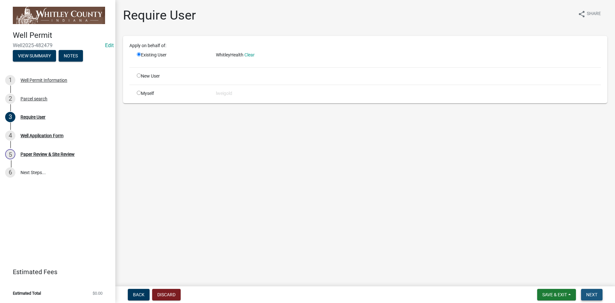
click at [596, 295] on span "Next" at bounding box center [591, 294] width 11 height 5
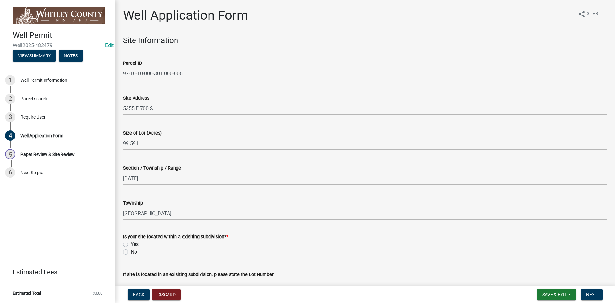
click at [131, 252] on label "No" at bounding box center [134, 252] width 6 height 8
click at [131, 252] on input "No" at bounding box center [133, 250] width 4 height 4
radio input "true"
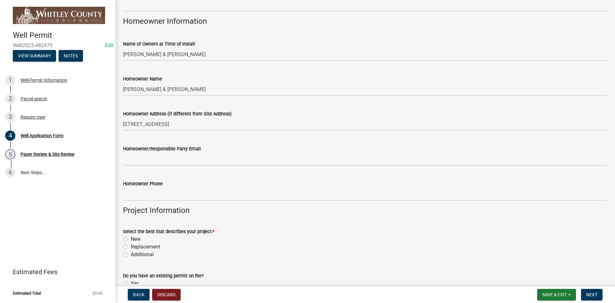
scroll to position [352, 0]
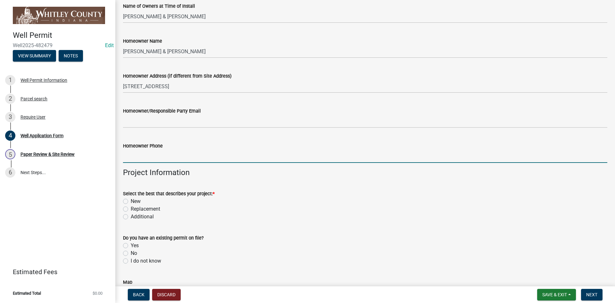
click at [126, 157] on input "Homeowner Phone" at bounding box center [365, 156] width 484 height 13
type input "260-414-8215"
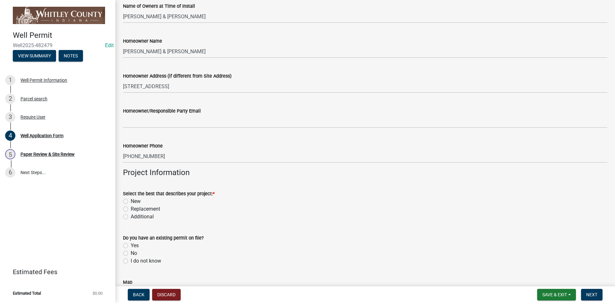
click at [131, 202] on label "New" at bounding box center [136, 201] width 10 height 8
click at [131, 201] on input "New" at bounding box center [133, 199] width 4 height 4
radio input "true"
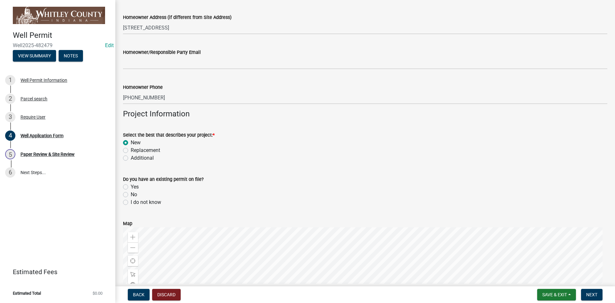
scroll to position [416, 0]
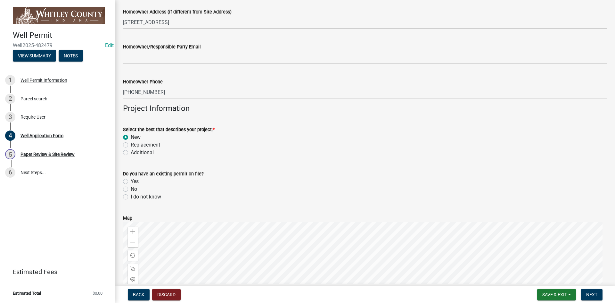
click at [131, 190] on label "No" at bounding box center [134, 189] width 6 height 8
click at [131, 189] on input "No" at bounding box center [133, 187] width 4 height 4
radio input "true"
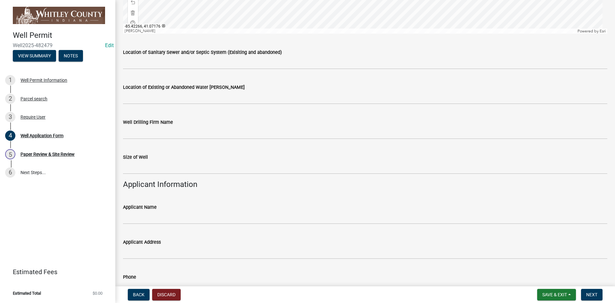
scroll to position [769, 0]
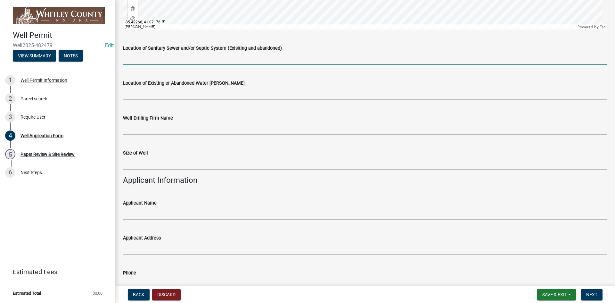
click at [141, 59] on input "Location of Sanitary Sewer and/or Septic System (Exisiting and abandoned)" at bounding box center [365, 58] width 484 height 13
type input "N/A"
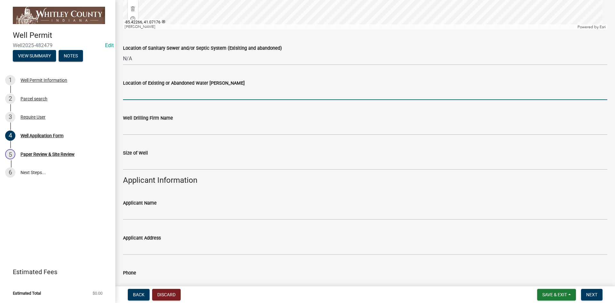
click at [135, 95] on input "Location of Existing or Abandoned Water Wells" at bounding box center [365, 93] width 484 height 13
type input "N/A"
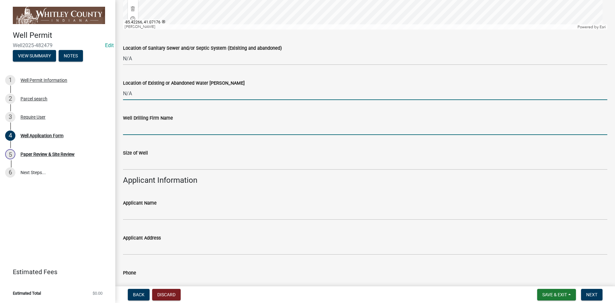
click at [139, 133] on input "Well Drilling Firm Name" at bounding box center [365, 128] width 484 height 13
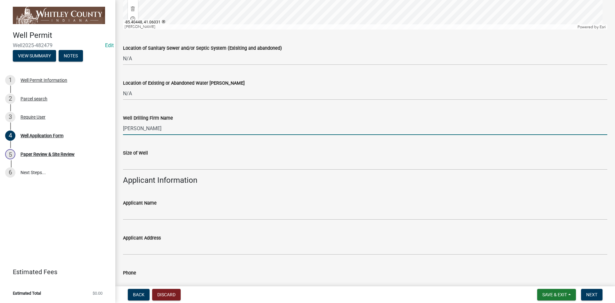
type input "Hollenbaugh Well Drilling"
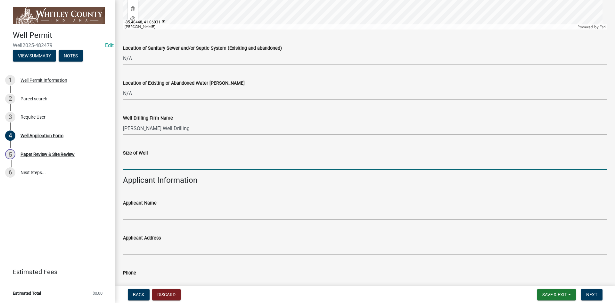
click at [147, 167] on input "text" at bounding box center [365, 163] width 484 height 13
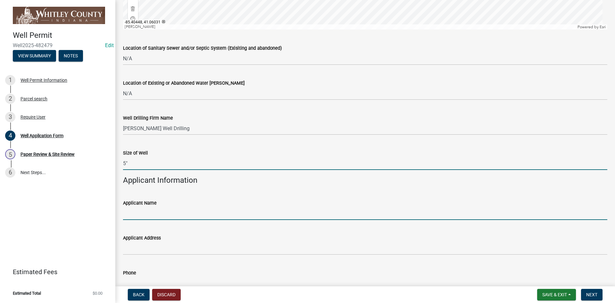
type input "5"
click at [131, 212] on input "Applicant Name" at bounding box center [365, 213] width 484 height 13
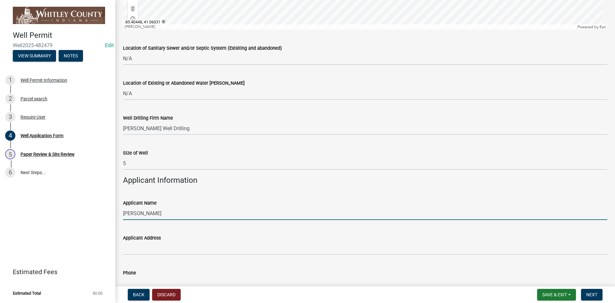
type input "Sonya Emerick"
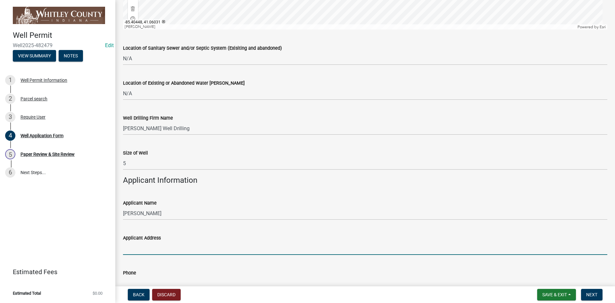
click at [123, 248] on input "Applicant Address" at bounding box center [365, 248] width 484 height 13
type input "5865 E State RD 14, Columbia City, IN"
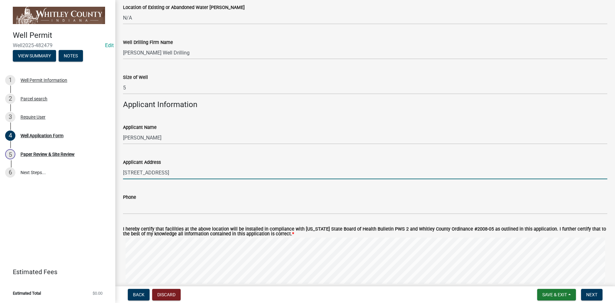
scroll to position [897, 0]
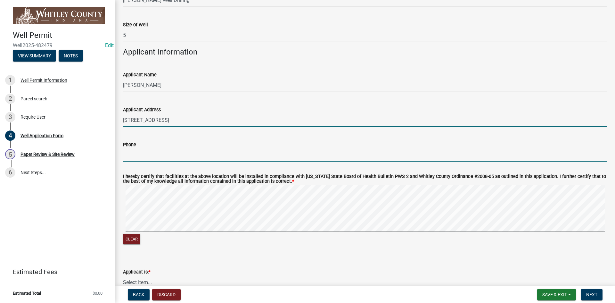
click at [127, 155] on input "Phone" at bounding box center [365, 154] width 484 height 13
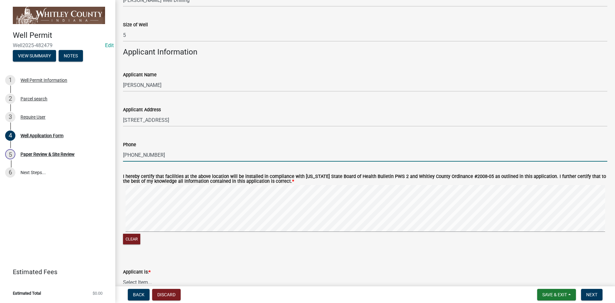
click at [121, 211] on div "I hereby certify that facilities at the above location will be installed in com…" at bounding box center [365, 206] width 494 height 79
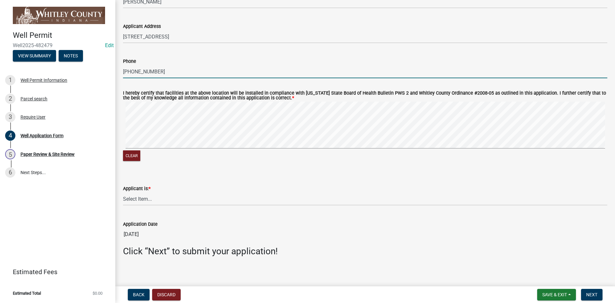
scroll to position [984, 0]
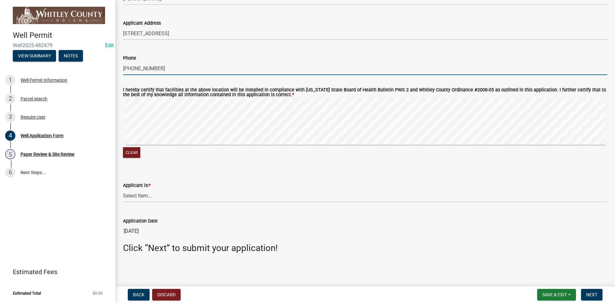
type input "260-414-8215"
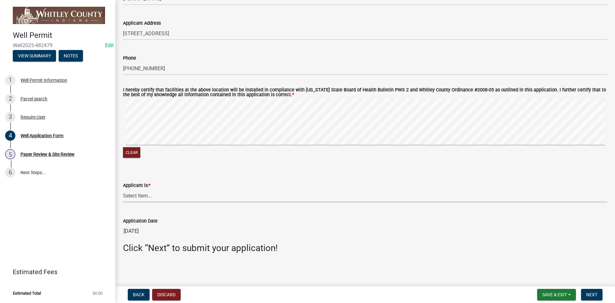
click at [133, 193] on select "Select Item... Owner Contractor Builder" at bounding box center [365, 195] width 484 height 13
click at [123, 189] on select "Select Item... Owner Contractor Builder" at bounding box center [365, 195] width 484 height 13
select select "e178e561-d893-4f30-b487-8ebb6532a1d4"
click at [590, 291] on button "Next" at bounding box center [591, 295] width 21 height 12
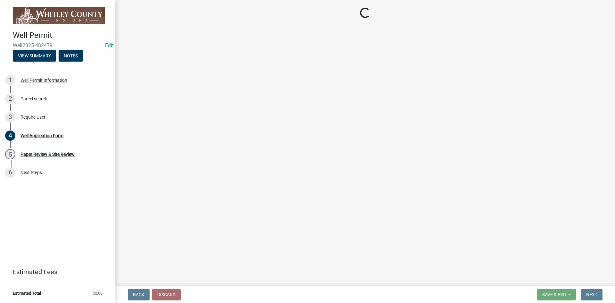
scroll to position [0, 0]
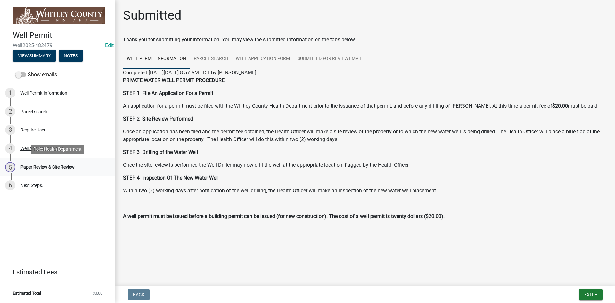
click at [50, 168] on div "Paper Review & Site Review" at bounding box center [47, 167] width 54 height 4
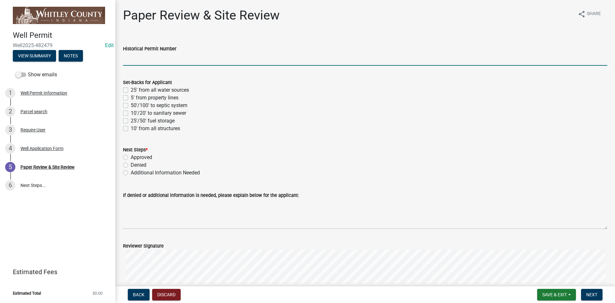
click at [129, 60] on input "Historical Permit Number" at bounding box center [365, 59] width 484 height 13
type input "7596"
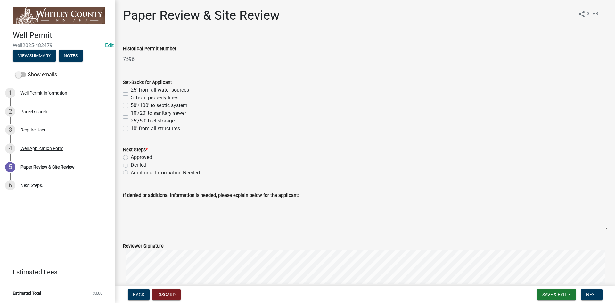
click at [131, 97] on label "5' from property lines" at bounding box center [155, 98] width 48 height 8
click at [131, 97] on input "5' from property lines" at bounding box center [133, 96] width 4 height 4
checkbox input "true"
checkbox input "false"
checkbox input "true"
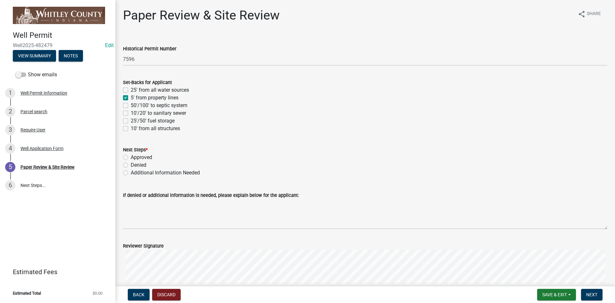
checkbox input "false"
click at [131, 105] on label "50'/100' to septic system" at bounding box center [159, 106] width 57 height 8
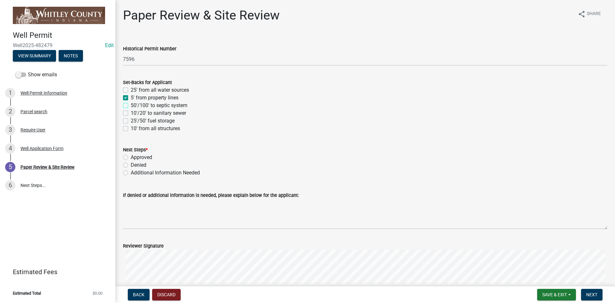
click at [131, 105] on input "50'/100' to septic system" at bounding box center [133, 104] width 4 height 4
checkbox input "true"
checkbox input "false"
checkbox input "true"
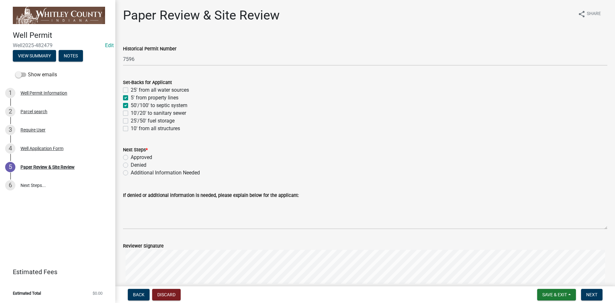
checkbox input "false"
click at [131, 129] on label "10' from all structures" at bounding box center [155, 129] width 49 height 8
click at [131, 129] on input "10' from all structures" at bounding box center [133, 127] width 4 height 4
checkbox input "true"
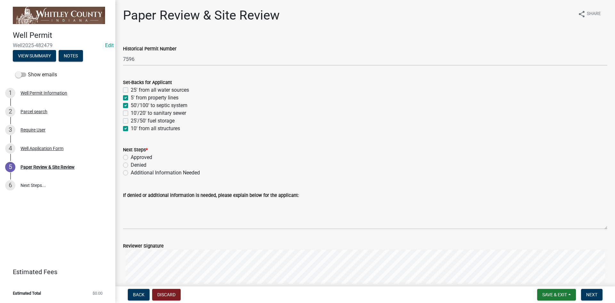
checkbox input "false"
checkbox input "true"
checkbox input "false"
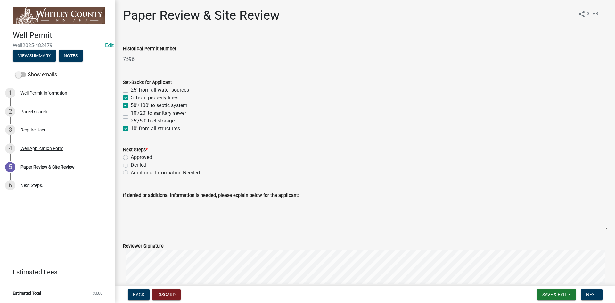
checkbox input "true"
click at [131, 157] on label "Approved" at bounding box center [141, 157] width 21 height 8
click at [131, 157] on input "Approved" at bounding box center [133, 155] width 4 height 4
radio input "true"
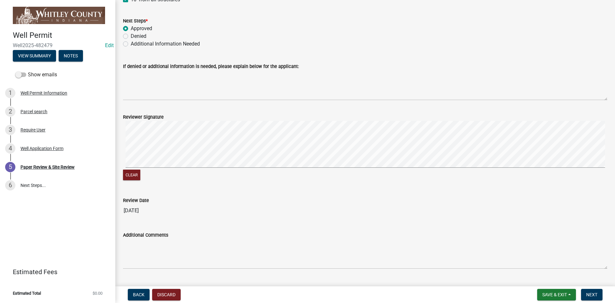
scroll to position [180, 0]
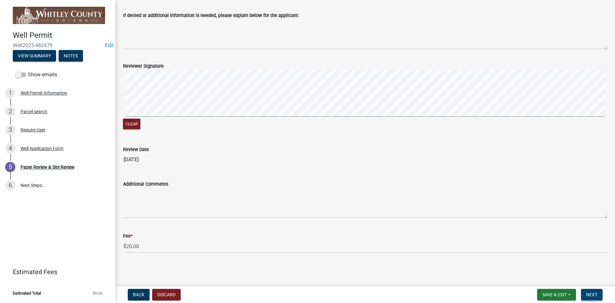
click at [595, 296] on span "Next" at bounding box center [591, 294] width 11 height 5
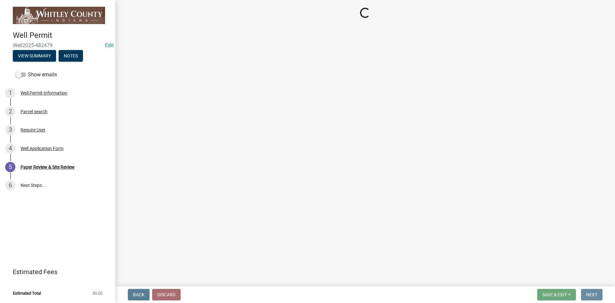
scroll to position [0, 0]
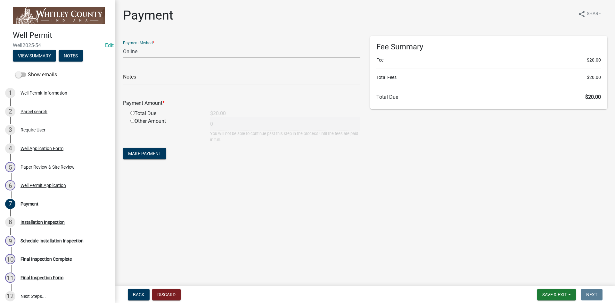
click at [134, 49] on select "Credit Card POS Check Cash Online" at bounding box center [241, 51] width 237 height 13
select select "1: 0"
click at [123, 45] on select "Credit Card POS Check Cash Online" at bounding box center [241, 51] width 237 height 13
click at [131, 81] on input "text" at bounding box center [241, 78] width 237 height 13
type input "631"
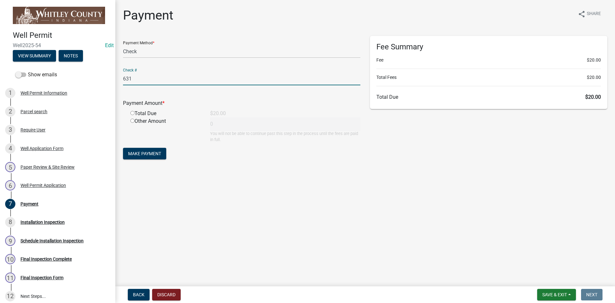
click at [132, 111] on input "radio" at bounding box center [132, 113] width 4 height 4
radio input "true"
type input "20"
click at [137, 153] on span "Make Payment" at bounding box center [144, 153] width 33 height 5
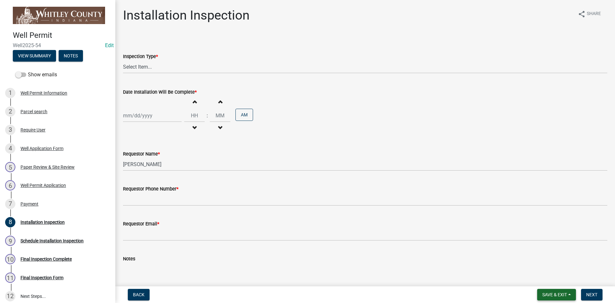
click at [546, 291] on button "Save & Exit" at bounding box center [556, 295] width 39 height 12
click at [548, 280] on button "Save & Exit" at bounding box center [550, 277] width 51 height 15
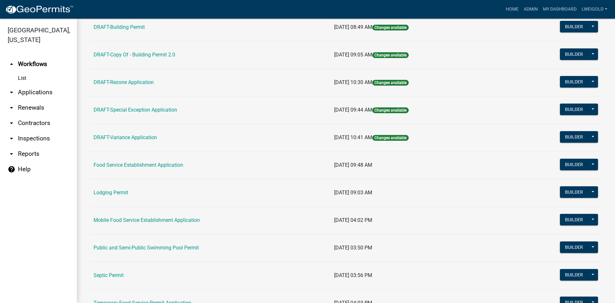
scroll to position [288, 0]
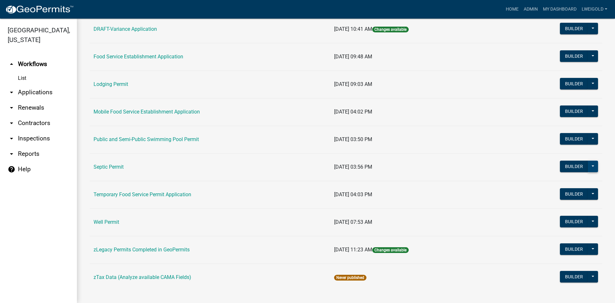
click at [588, 165] on button at bounding box center [593, 166] width 10 height 12
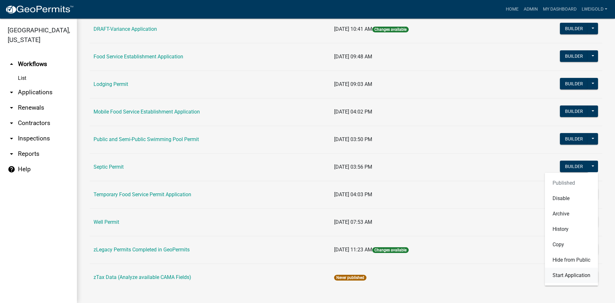
click at [578, 277] on button "Start Application" at bounding box center [571, 274] width 53 height 15
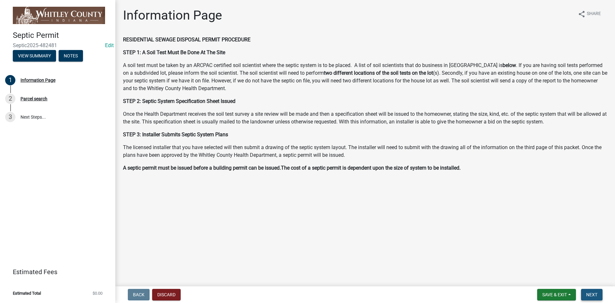
click at [597, 293] on span "Next" at bounding box center [591, 294] width 11 height 5
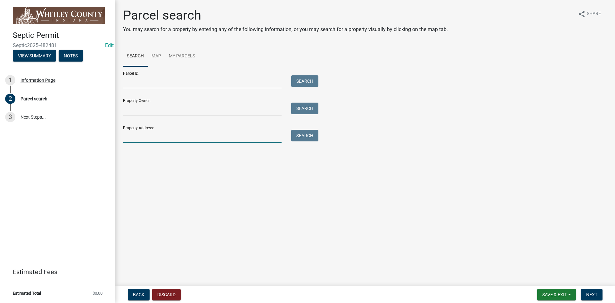
click at [144, 137] on input "Property Address:" at bounding box center [202, 136] width 159 height 13
type input "5355 E"
click at [296, 136] on button "Search" at bounding box center [304, 136] width 27 height 12
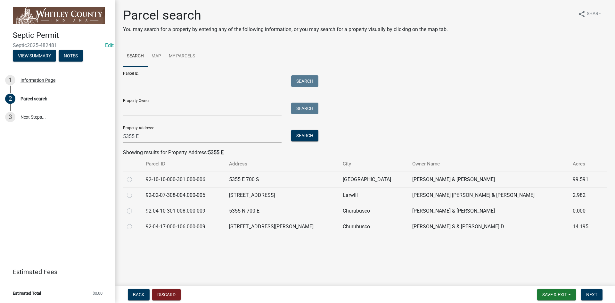
click at [135, 176] on label at bounding box center [135, 176] width 0 height 0
click at [135, 178] on input "radio" at bounding box center [137, 178] width 4 height 4
radio input "true"
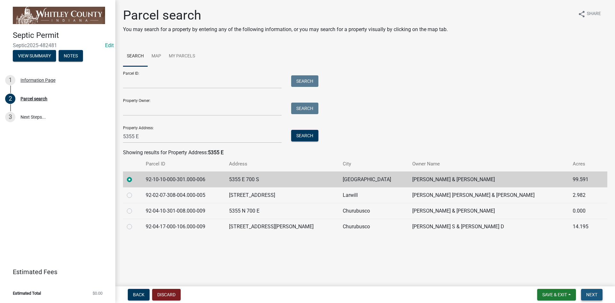
click at [582, 292] on button "Next" at bounding box center [591, 295] width 21 height 12
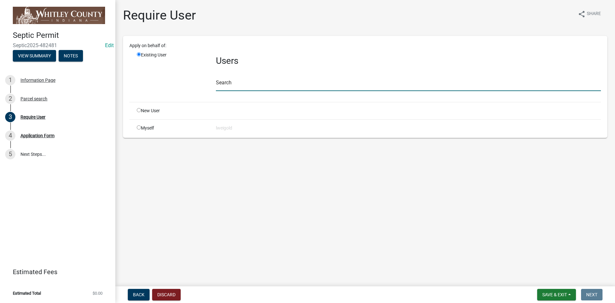
click at [218, 80] on input "text" at bounding box center [408, 84] width 385 height 13
type input "WhitleyH"
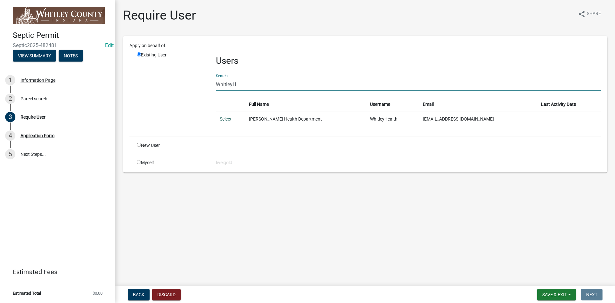
click at [228, 118] on link "Select" at bounding box center [226, 118] width 12 height 5
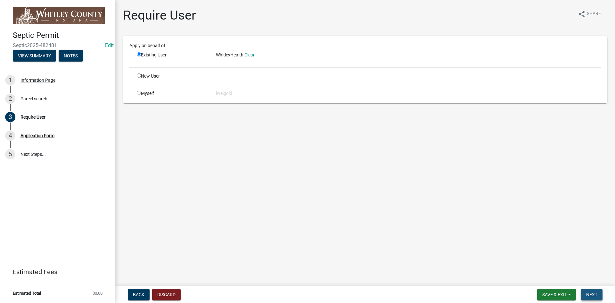
click at [591, 294] on span "Next" at bounding box center [591, 294] width 11 height 5
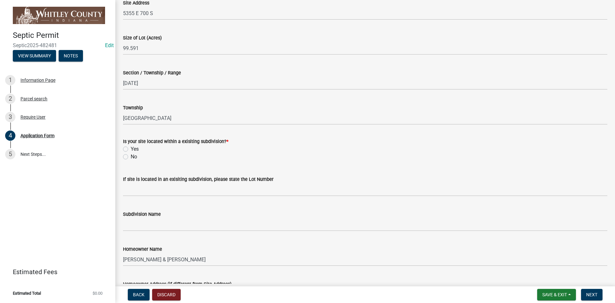
scroll to position [96, 0]
click at [131, 155] on label "No" at bounding box center [134, 156] width 6 height 8
click at [131, 155] on input "No" at bounding box center [133, 154] width 4 height 4
radio input "true"
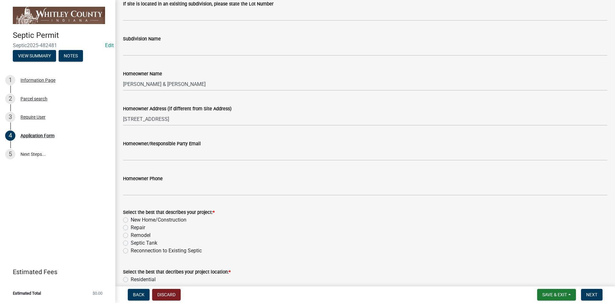
scroll to position [288, 0]
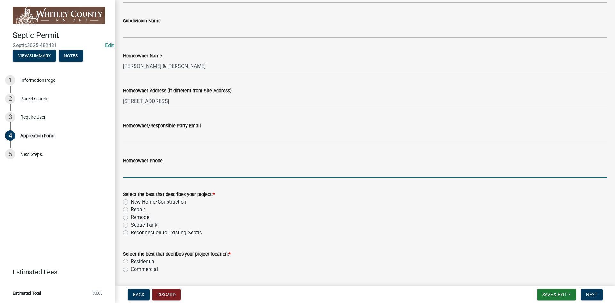
click at [131, 169] on input "Homeowner Phone" at bounding box center [365, 170] width 484 height 13
type input "260-414-8215"
click at [131, 202] on label "New Home/Construction" at bounding box center [159, 202] width 56 height 8
click at [131, 202] on input "New Home/Construction" at bounding box center [133, 200] width 4 height 4
radio input "true"
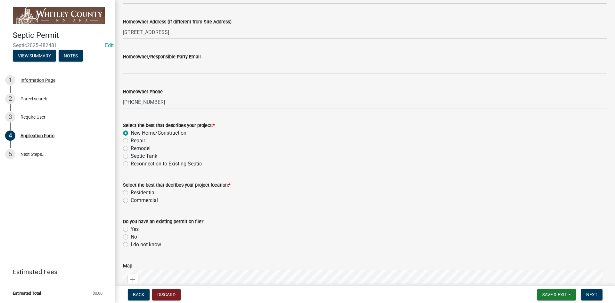
scroll to position [416, 0]
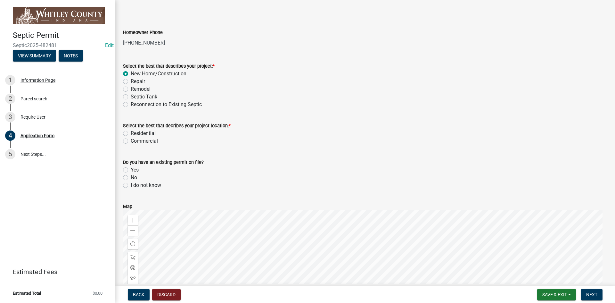
click at [131, 133] on label "Residential" at bounding box center [143, 133] width 25 height 8
click at [131, 133] on input "Residential" at bounding box center [133, 131] width 4 height 4
radio input "true"
click at [131, 178] on label "No" at bounding box center [134, 178] width 6 height 8
click at [131, 178] on input "No" at bounding box center [133, 176] width 4 height 4
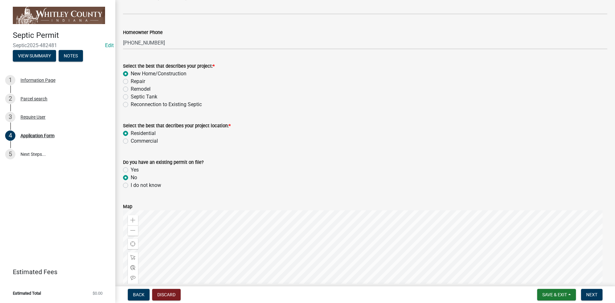
radio input "true"
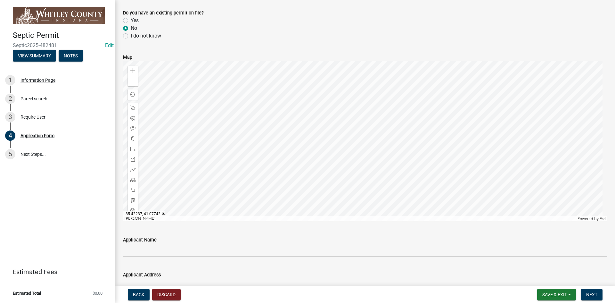
scroll to position [609, 0]
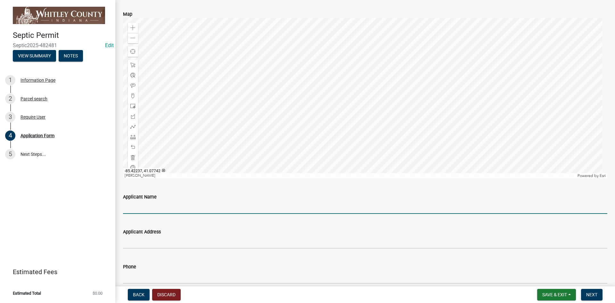
click at [137, 207] on input "Applicant Name" at bounding box center [365, 207] width 484 height 13
type input "Sonya Emerick"
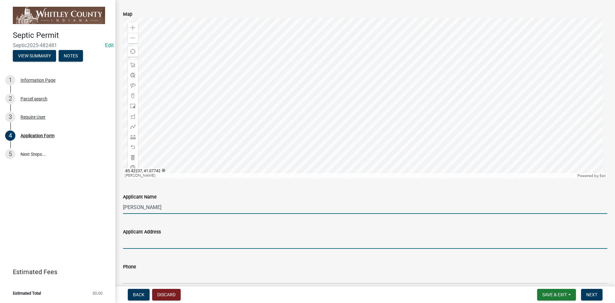
click at [147, 242] on input "Applicant Address" at bounding box center [365, 241] width 484 height 13
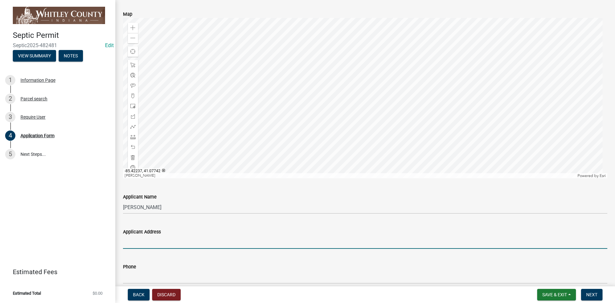
type input "5865 E State RD 14, Columbia City, IN"
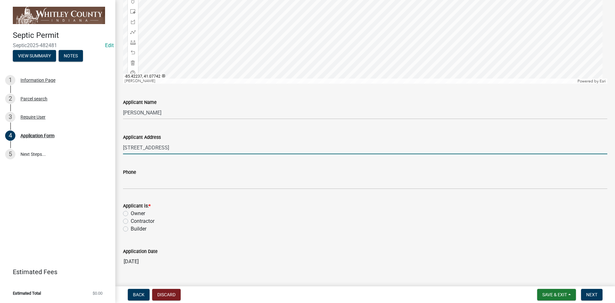
scroll to position [717, 0]
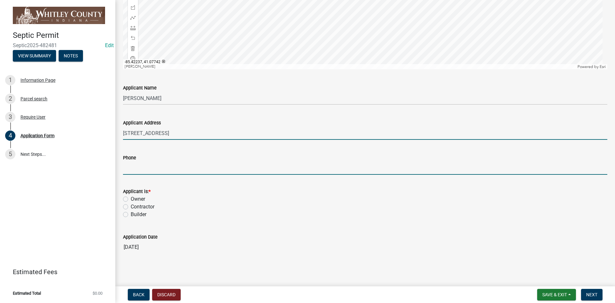
click at [126, 169] on input "Phone" at bounding box center [365, 167] width 484 height 13
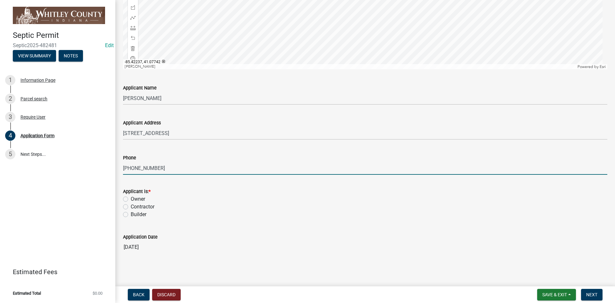
type input "260-414-8215"
click at [123, 198] on div "Applicant is: * Owner Contractor Builder" at bounding box center [365, 199] width 494 height 38
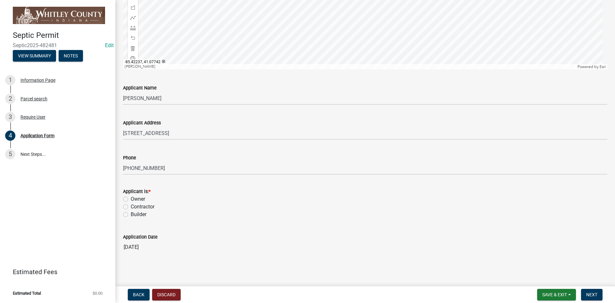
click at [131, 199] on label "Owner" at bounding box center [138, 199] width 14 height 8
click at [131, 199] on input "Owner" at bounding box center [133, 197] width 4 height 4
radio input "true"
click at [595, 296] on span "Next" at bounding box center [591, 294] width 11 height 5
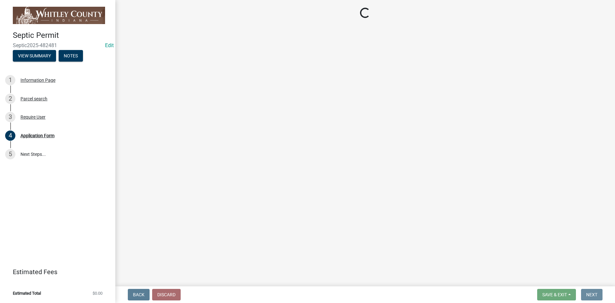
scroll to position [0, 0]
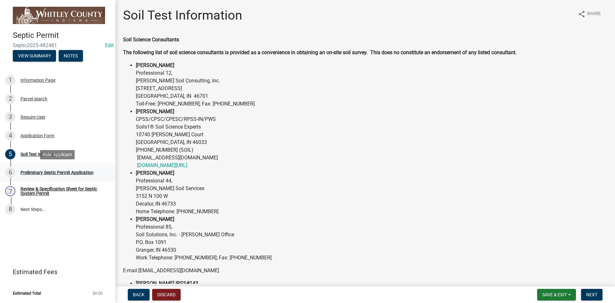
click at [40, 172] on div "Preliminary Septic Permit Application" at bounding box center [56, 172] width 73 height 4
click at [44, 153] on div "Soil Test Information" at bounding box center [40, 154] width 41 height 4
click at [596, 294] on span "Next" at bounding box center [591, 294] width 11 height 5
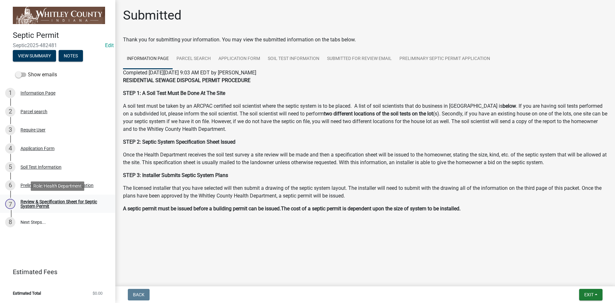
click at [48, 202] on div "Review & Specification Sheet for Septic System Permit" at bounding box center [62, 203] width 85 height 9
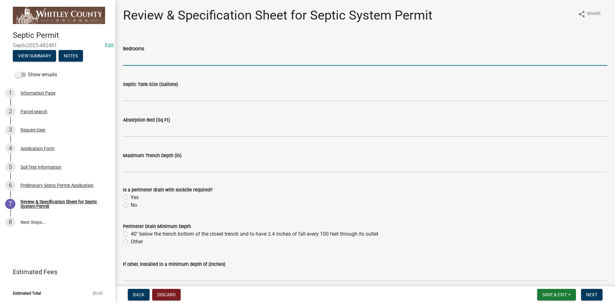
click at [131, 56] on input "text" at bounding box center [365, 59] width 484 height 13
type input "5"
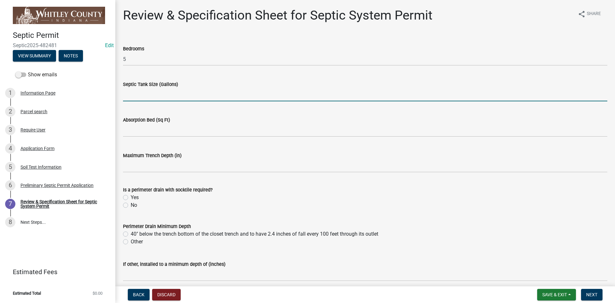
click at [135, 96] on input "text" at bounding box center [365, 94] width 484 height 13
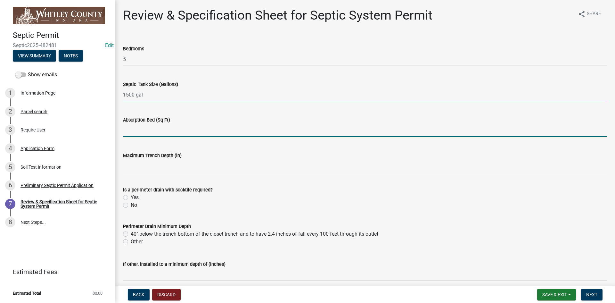
type input "1500"
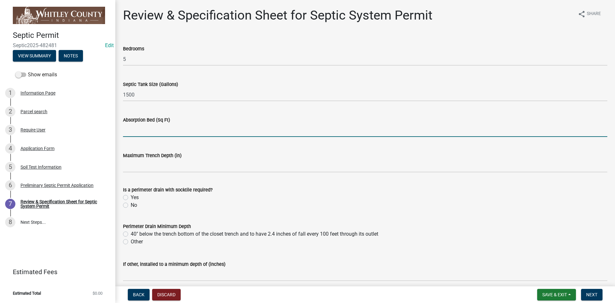
click at [137, 131] on input "text" at bounding box center [365, 130] width 484 height 13
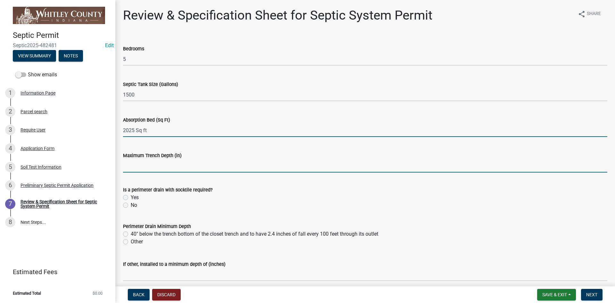
type input "2025"
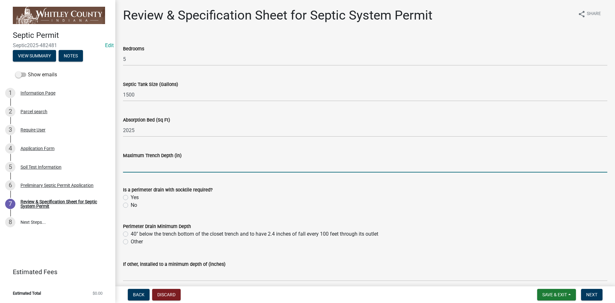
click at [137, 167] on input "text" at bounding box center [365, 165] width 484 height 13
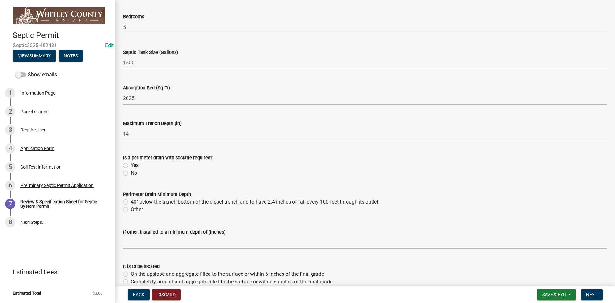
type input "14"
click at [131, 203] on label "40" below the trench bottom of the closet trench and to have 2.4 inches of fall…" at bounding box center [255, 202] width 248 height 8
click at [131, 202] on input "40" below the trench bottom of the closet trench and to have 2.4 inches of fall…" at bounding box center [133, 200] width 4 height 4
radio input "true"
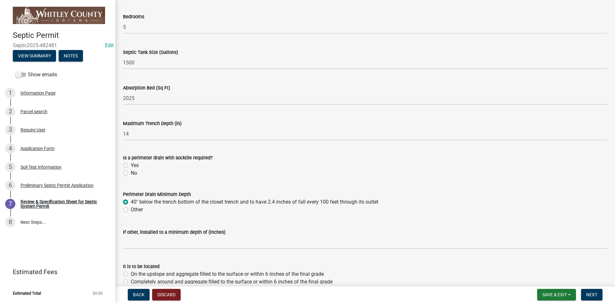
scroll to position [64, 0]
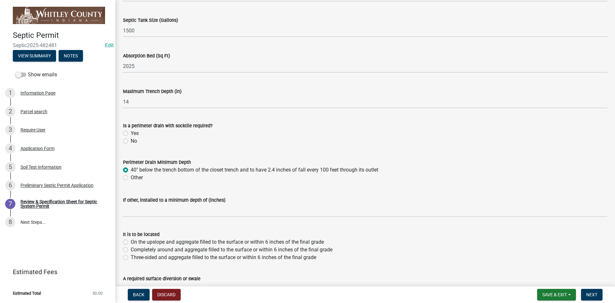
click at [131, 177] on label "Other" at bounding box center [137, 178] width 12 height 8
click at [131, 177] on input "Other" at bounding box center [133, 176] width 4 height 4
radio input "true"
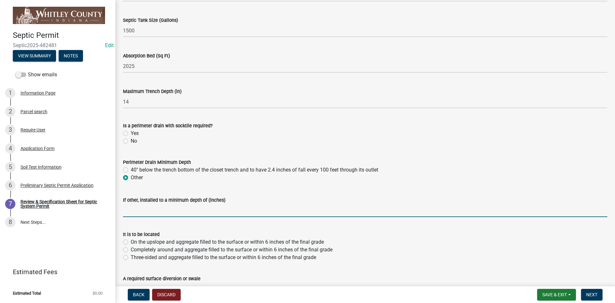
click at [141, 210] on input "text" at bounding box center [365, 210] width 484 height 13
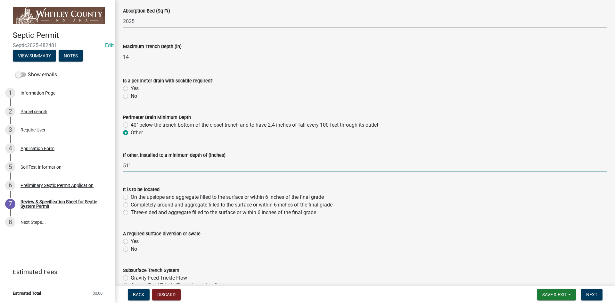
scroll to position [128, 0]
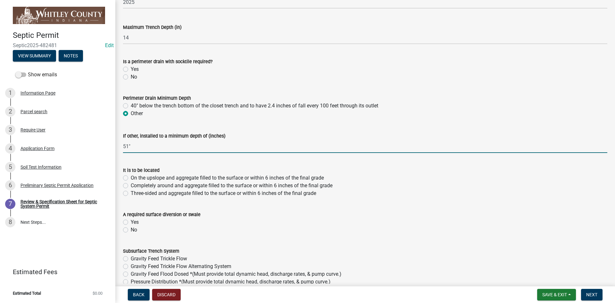
type input "51"
click at [131, 186] on label "Completely around and aggregate filled to the surface or within 6 inches of the…" at bounding box center [232, 186] width 202 height 8
click at [131, 186] on input "Completely around and aggregate filled to the surface or within 6 inches of the…" at bounding box center [133, 184] width 4 height 4
radio input "true"
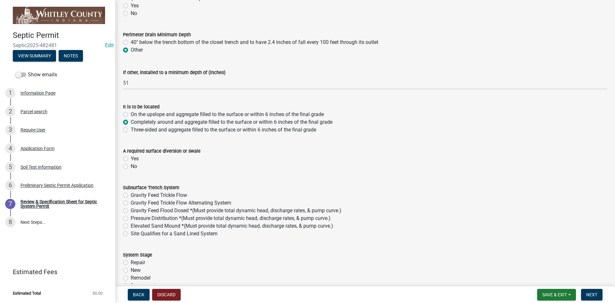
scroll to position [192, 0]
click at [131, 157] on label "Yes" at bounding box center [135, 158] width 8 height 8
click at [131, 157] on input "Yes" at bounding box center [133, 156] width 4 height 4
radio input "true"
click at [131, 210] on label "Gravity Feed Flood Dosed *(Must provide total dynamic head, discharge rates, & …" at bounding box center [236, 210] width 211 height 8
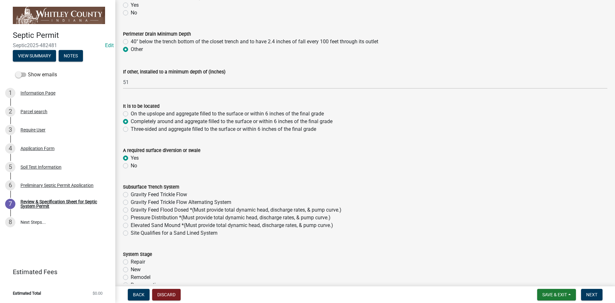
click at [131, 210] on input "Gravity Feed Flood Dosed *(Must provide total dynamic head, discharge rates, & …" at bounding box center [133, 208] width 4 height 4
radio input "true"
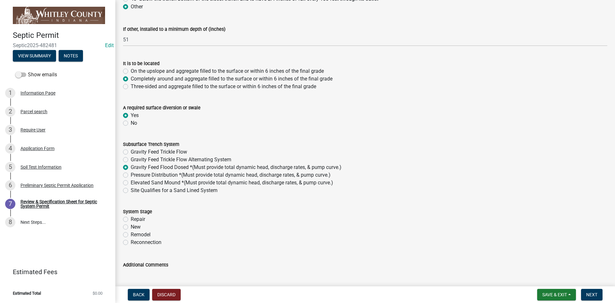
scroll to position [256, 0]
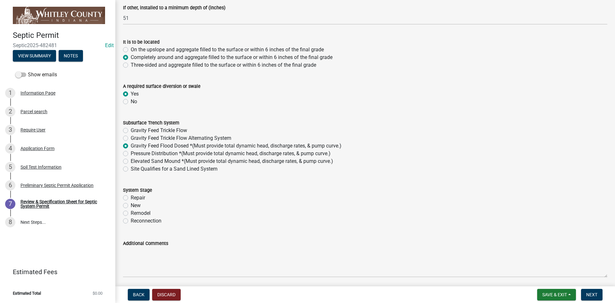
click at [131, 204] on label "New" at bounding box center [136, 205] width 10 height 8
click at [131, 204] on input "New" at bounding box center [133, 203] width 4 height 4
radio input "true"
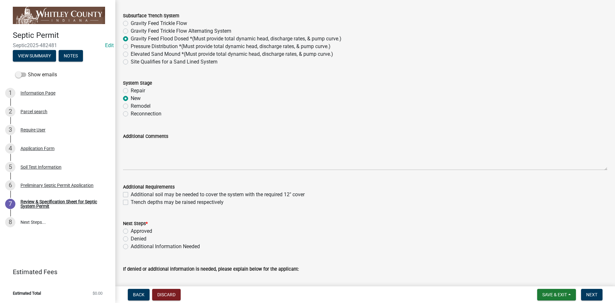
scroll to position [413, 0]
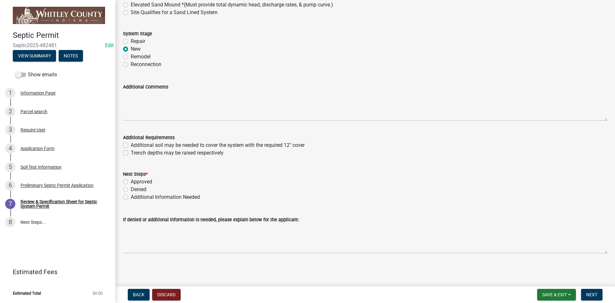
click at [131, 181] on label "Approved" at bounding box center [141, 182] width 21 height 8
click at [131, 181] on input "Approved" at bounding box center [133, 180] width 4 height 4
radio input "true"
click at [599, 295] on button "Next" at bounding box center [591, 295] width 21 height 12
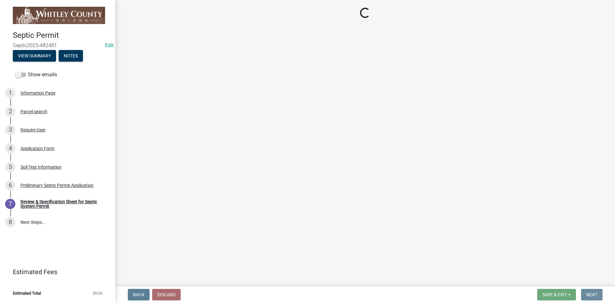
scroll to position [0, 0]
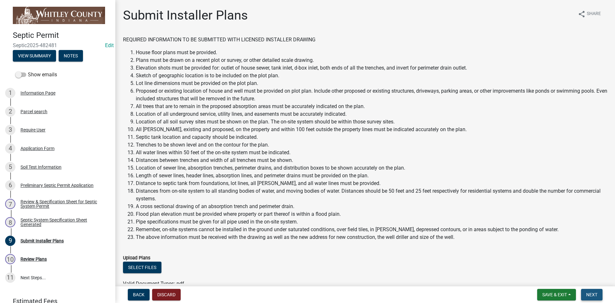
click at [594, 294] on span "Next" at bounding box center [591, 294] width 11 height 5
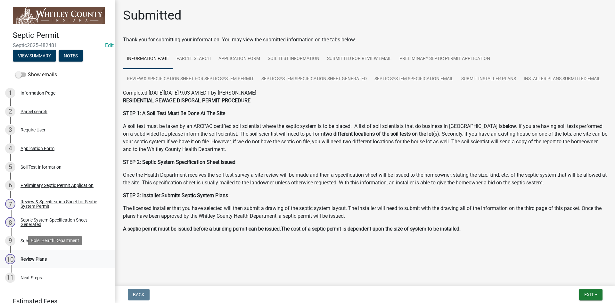
click at [29, 258] on div "Review Plans" at bounding box center [33, 259] width 26 height 4
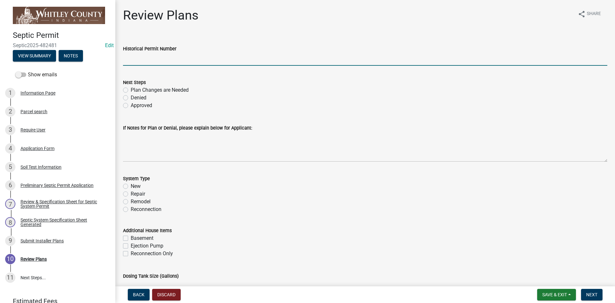
click at [127, 57] on input "Historical Permit Number" at bounding box center [365, 59] width 484 height 13
type input "7762"
click at [131, 104] on label "Approved" at bounding box center [141, 106] width 21 height 8
click at [131, 104] on input "Approved" at bounding box center [133, 104] width 4 height 4
radio input "true"
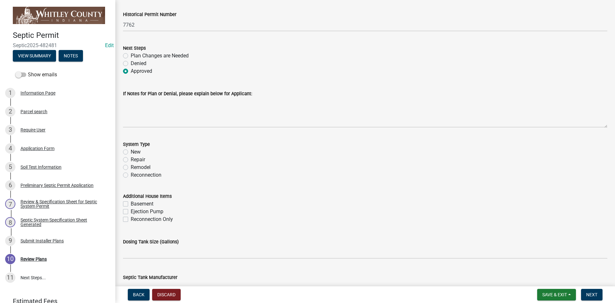
scroll to position [64, 0]
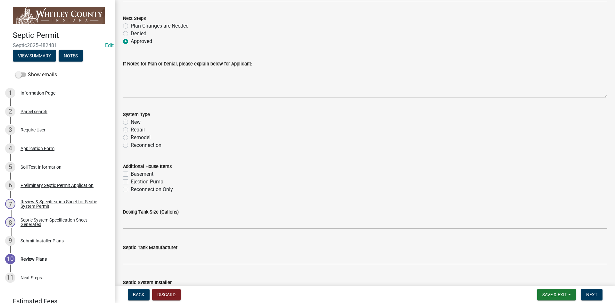
click at [131, 122] on label "New" at bounding box center [136, 122] width 10 height 8
click at [131, 122] on input "New" at bounding box center [133, 120] width 4 height 4
radio input "true"
click at [131, 173] on label "Basement" at bounding box center [142, 174] width 23 height 8
click at [131, 173] on input "Basement" at bounding box center [133, 172] width 4 height 4
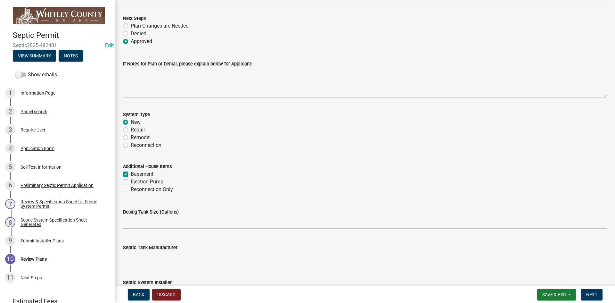
checkbox input "true"
checkbox input "false"
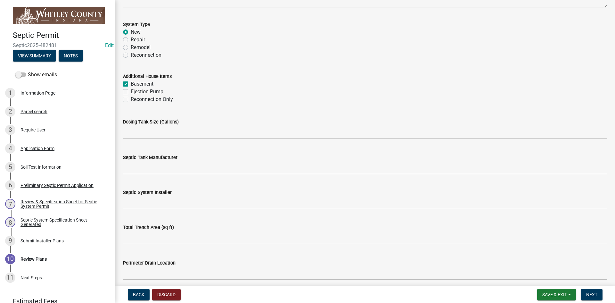
scroll to position [160, 0]
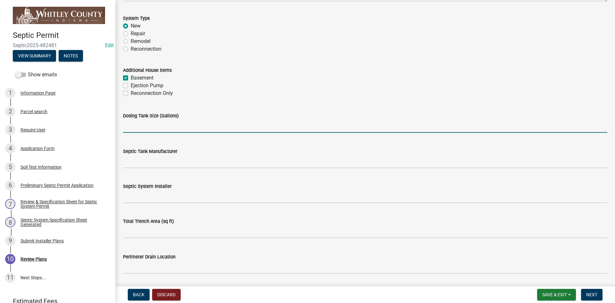
click at [127, 122] on input "text" at bounding box center [365, 125] width 484 height 13
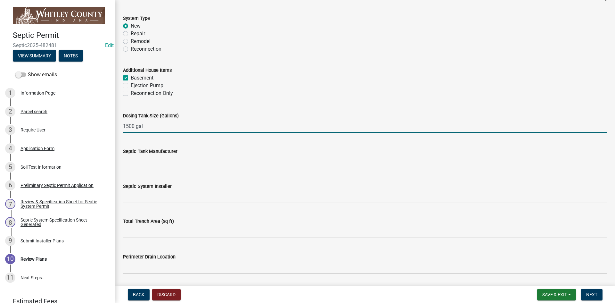
type input "1500"
click at [144, 163] on input "Septic Tank Manufacturer" at bounding box center [365, 161] width 484 height 13
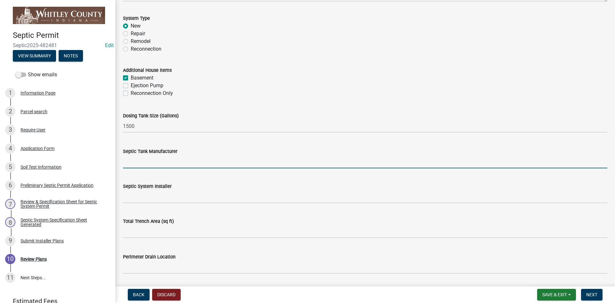
type input "North [PERSON_NAME]"
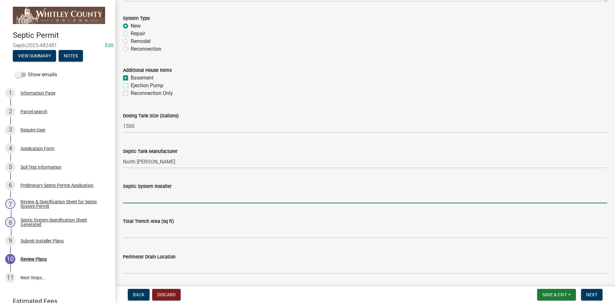
click at [136, 199] on input "Septic System Installer" at bounding box center [365, 196] width 484 height 13
type input "Wigent Exc."
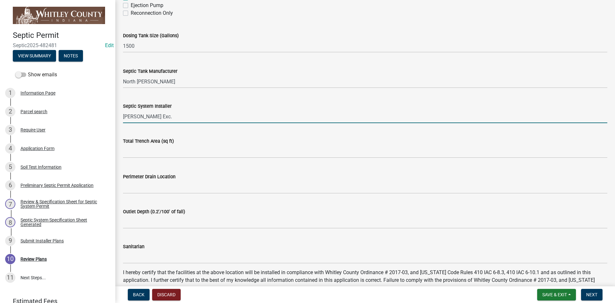
scroll to position [256, 0]
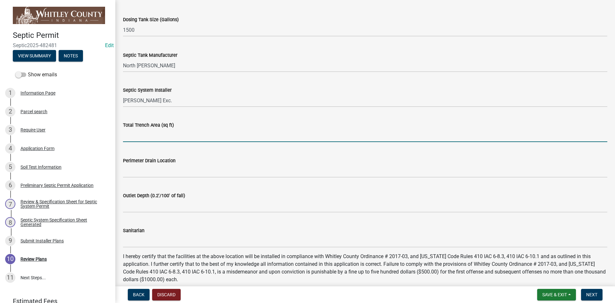
click at [130, 137] on input "text" at bounding box center [365, 135] width 484 height 13
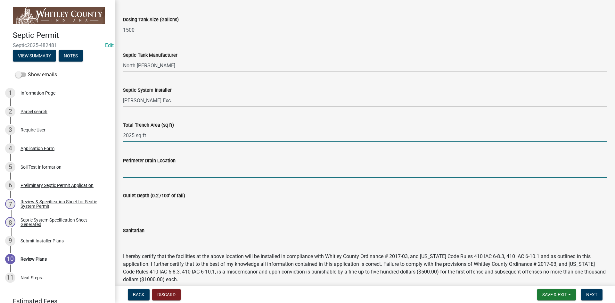
type input "2025"
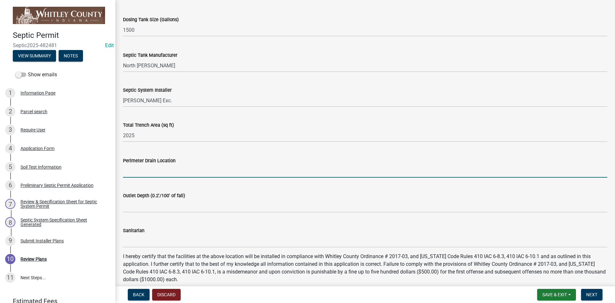
click at [134, 173] on input "Perimeter Drain Location" at bounding box center [365, 170] width 484 height 13
type input "Completely around"
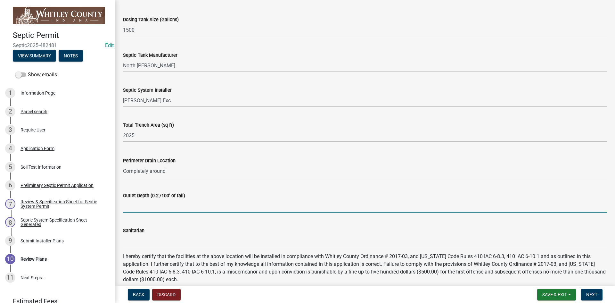
click at [137, 209] on input "Outlet Depth (0.2'/100' of fall)" at bounding box center [365, 205] width 484 height 13
type input ">50'"
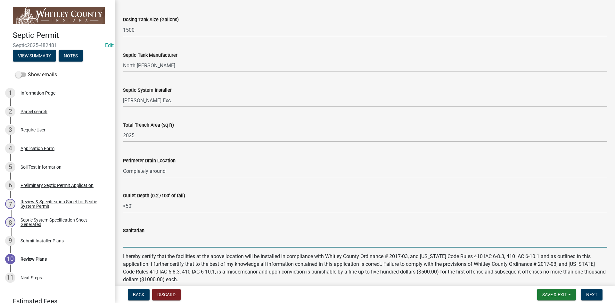
click at [132, 240] on input "Sanitarian" at bounding box center [365, 240] width 484 height 13
type input "[PERSON_NAME]"
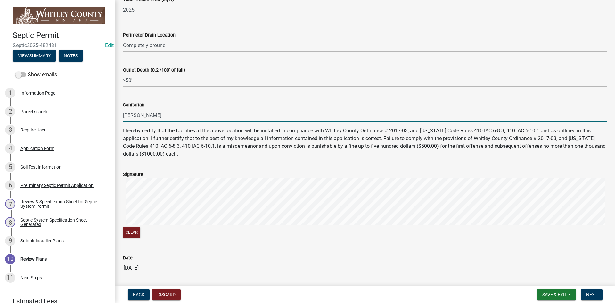
scroll to position [403, 0]
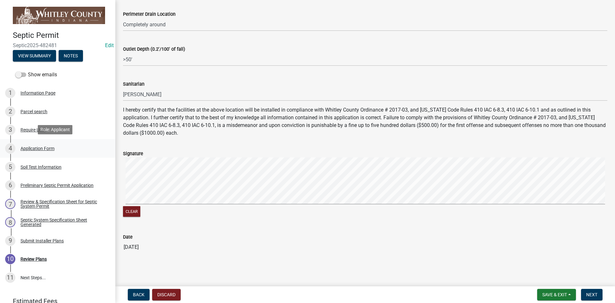
click at [36, 149] on div "Application Form" at bounding box center [37, 148] width 34 height 4
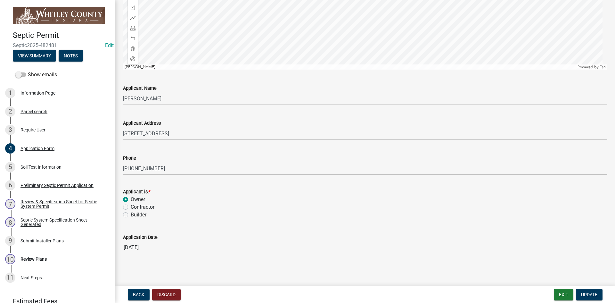
scroll to position [717, 0]
click at [45, 184] on div "Preliminary Septic Permit Application" at bounding box center [56, 185] width 73 height 4
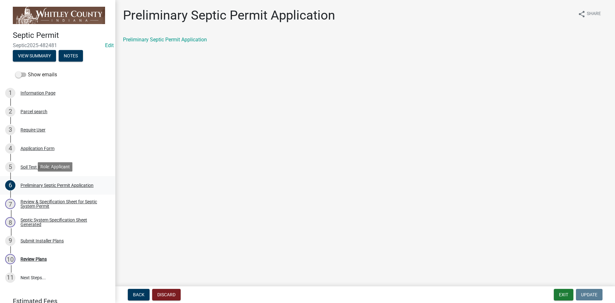
click at [49, 187] on div "6 Preliminary Septic Permit Application" at bounding box center [55, 185] width 100 height 10
click at [25, 166] on div "Soil Test Information" at bounding box center [40, 167] width 41 height 4
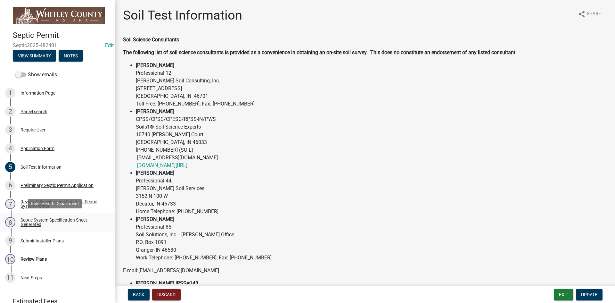
click at [26, 221] on div "Septic System Specification Sheet Generated" at bounding box center [62, 221] width 85 height 9
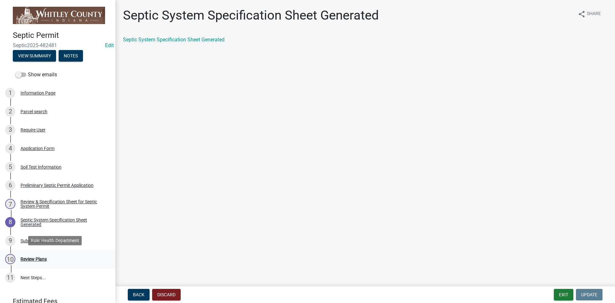
click at [30, 258] on div "Review Plans" at bounding box center [33, 259] width 26 height 4
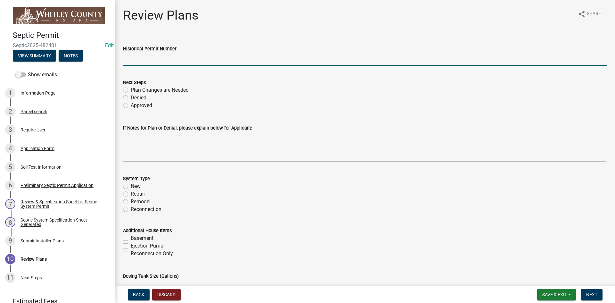
click at [125, 57] on input "Historical Permit Number" at bounding box center [365, 59] width 484 height 13
type input "7762"
click at [131, 106] on label "Approved" at bounding box center [141, 106] width 21 height 8
click at [131, 106] on input "Approved" at bounding box center [133, 104] width 4 height 4
radio input "true"
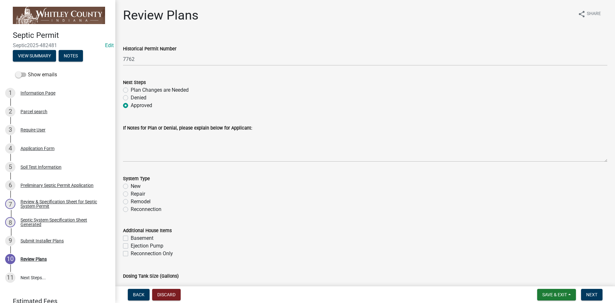
click at [131, 186] on label "New" at bounding box center [136, 186] width 10 height 8
click at [131, 186] on input "New" at bounding box center [133, 184] width 4 height 4
radio input "true"
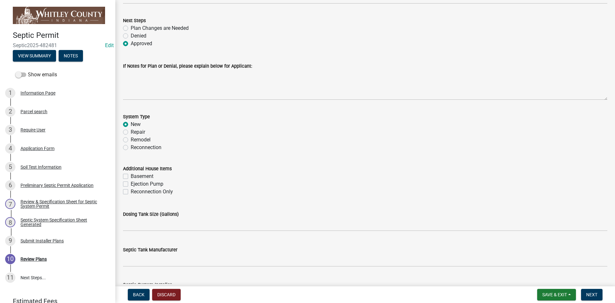
scroll to position [64, 0]
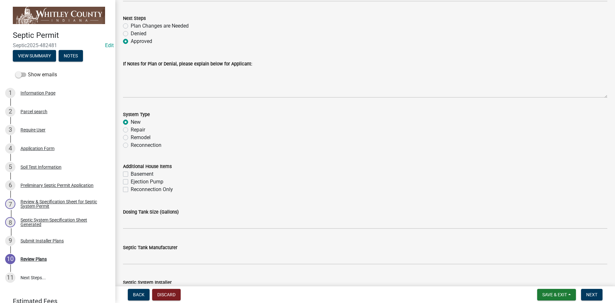
click at [131, 173] on label "Basement" at bounding box center [142, 174] width 23 height 8
click at [131, 173] on input "Basement" at bounding box center [133, 172] width 4 height 4
checkbox input "true"
checkbox input "false"
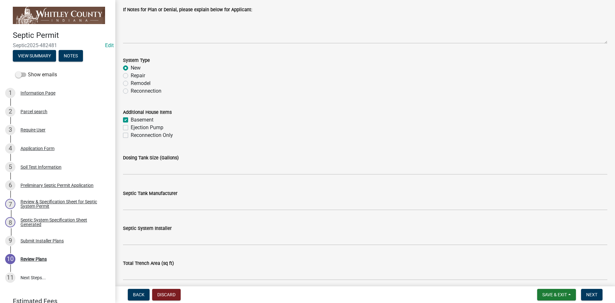
scroll to position [128, 0]
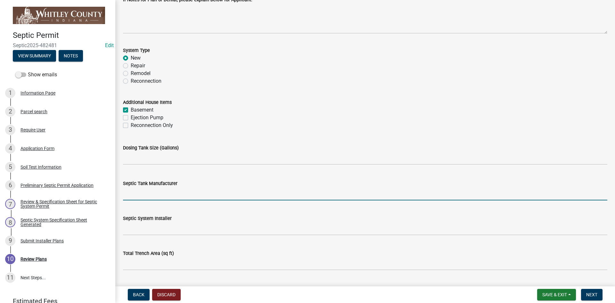
click at [130, 194] on input "Septic Tank Manufacturer" at bounding box center [365, 193] width 484 height 13
type input "North [PERSON_NAME]"
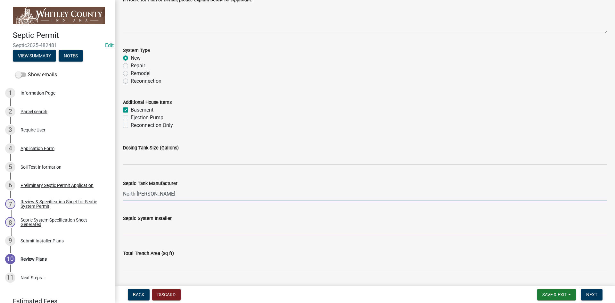
drag, startPoint x: 125, startPoint y: 231, endPoint x: 135, endPoint y: 231, distance: 9.6
click at [125, 231] on input "Septic System Installer" at bounding box center [365, 228] width 484 height 13
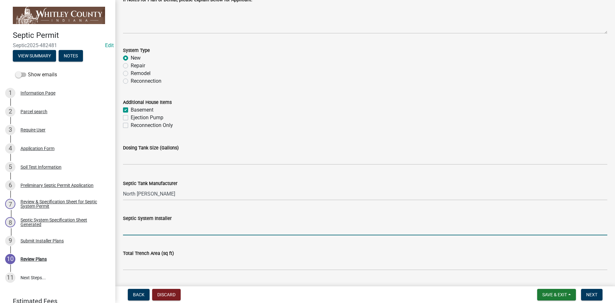
type input "Wigent Exc."
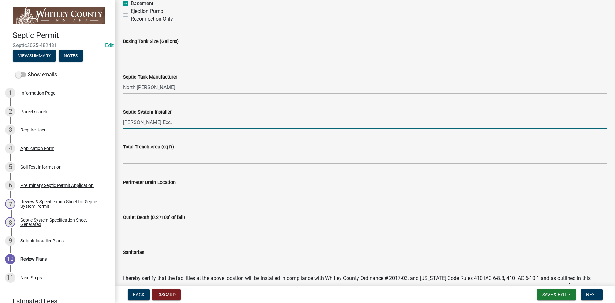
scroll to position [256, 0]
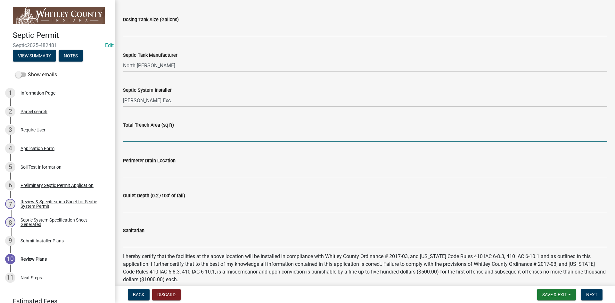
click at [130, 137] on input "text" at bounding box center [365, 135] width 484 height 13
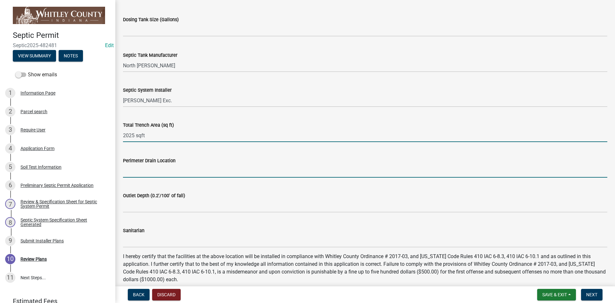
type input "2025"
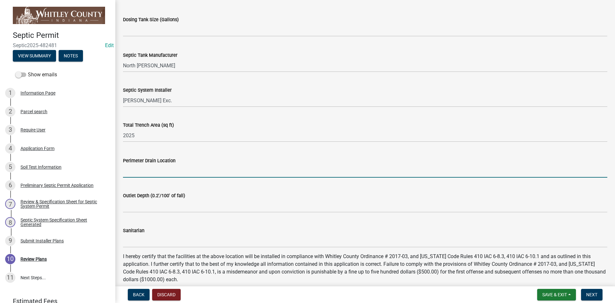
click at [132, 174] on input "Perimeter Drain Location" at bounding box center [365, 170] width 484 height 13
type input "Completely around"
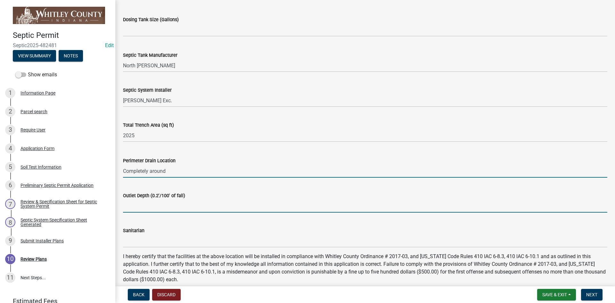
click at [135, 208] on input "Outlet Depth (0.2'/100' of fall)" at bounding box center [365, 205] width 484 height 13
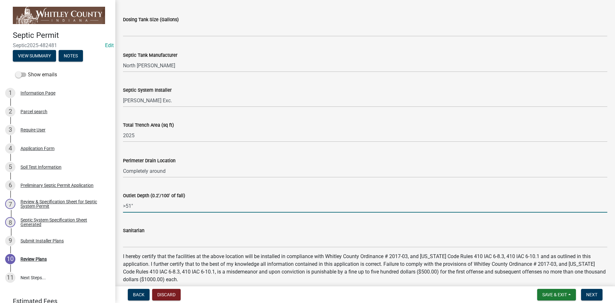
type input ">51""
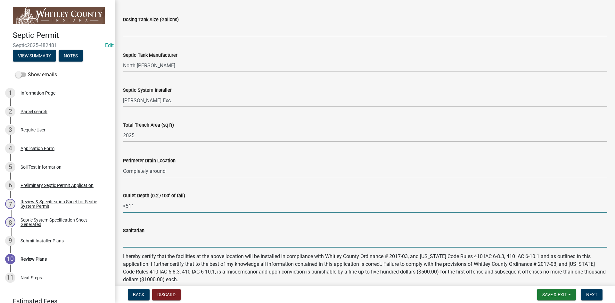
click at [138, 243] on input "Sanitarian" at bounding box center [365, 240] width 484 height 13
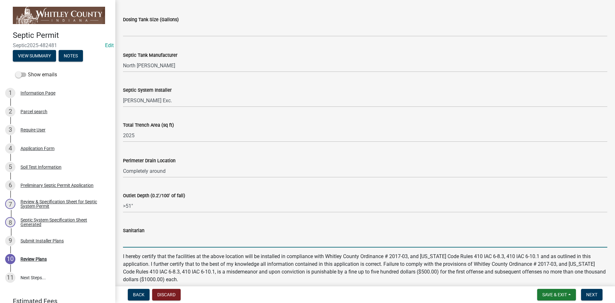
type input "[PERSON_NAME]"
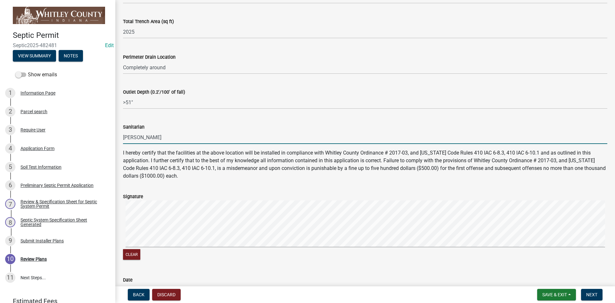
scroll to position [403, 0]
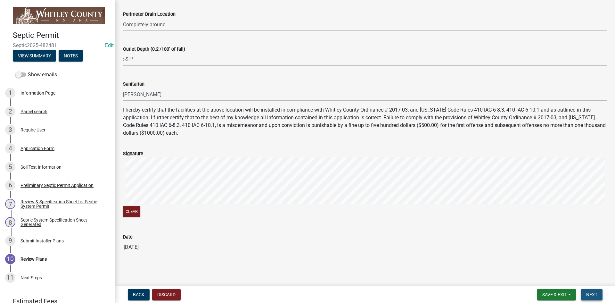
click at [593, 292] on span "Next" at bounding box center [591, 294] width 11 height 5
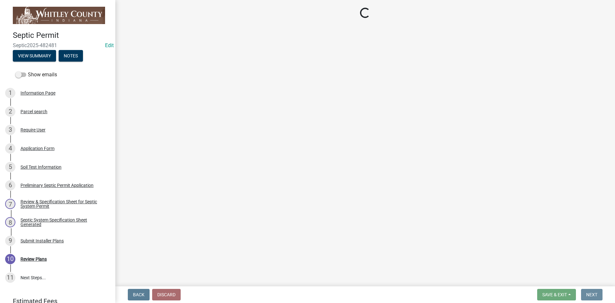
scroll to position [0, 0]
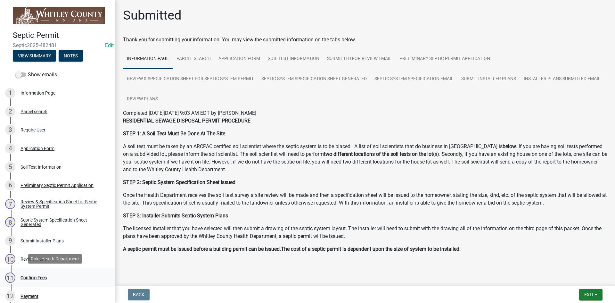
click at [40, 277] on div "Confirm Fees" at bounding box center [33, 277] width 26 height 4
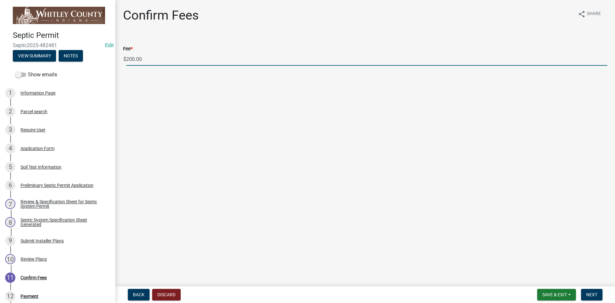
click at [134, 59] on input "200.00" at bounding box center [366, 59] width 481 height 13
type input "125.00"
click at [597, 294] on span "Next" at bounding box center [591, 294] width 11 height 5
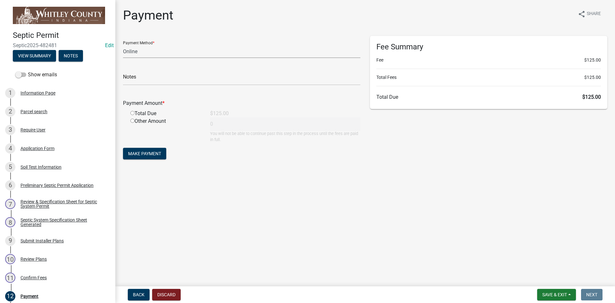
click at [134, 51] on select "Credit Card POS Check Cash Online" at bounding box center [241, 51] width 237 height 13
select select "1: 0"
click at [123, 45] on select "Credit Card POS Check Cash Online" at bounding box center [241, 51] width 237 height 13
click at [137, 83] on input "text" at bounding box center [241, 78] width 237 height 13
type input "631"
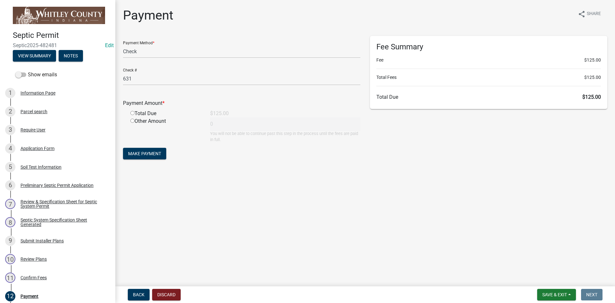
click at [132, 111] on input "radio" at bounding box center [132, 113] width 4 height 4
radio input "true"
type input "125"
click at [142, 155] on span "Make Payment" at bounding box center [144, 153] width 33 height 5
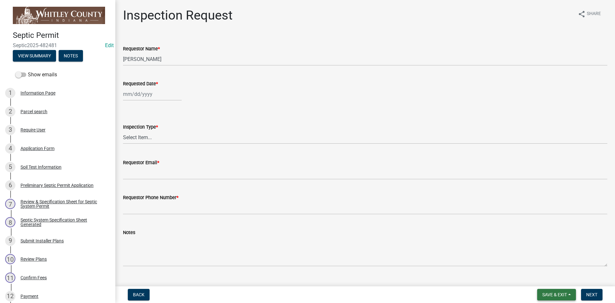
click at [548, 294] on span "Save & Exit" at bounding box center [554, 294] width 25 height 5
click at [543, 275] on button "Save & Exit" at bounding box center [550, 277] width 51 height 15
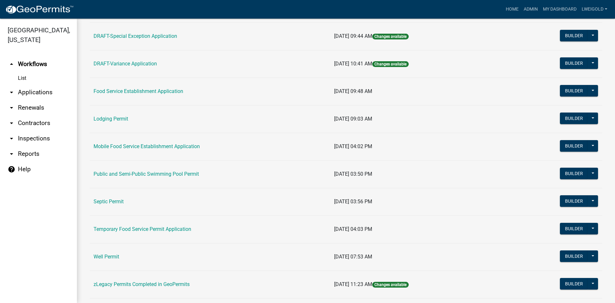
scroll to position [256, 0]
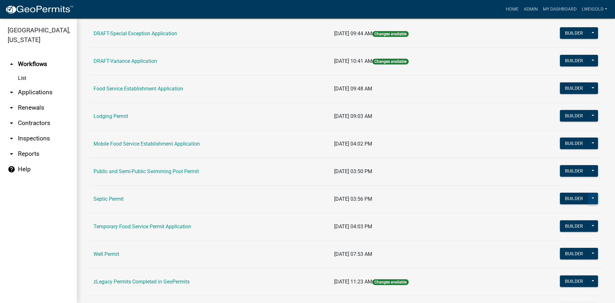
click at [589, 195] on button at bounding box center [593, 199] width 10 height 12
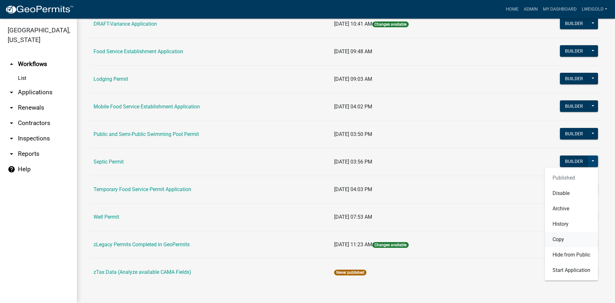
scroll to position [294, 0]
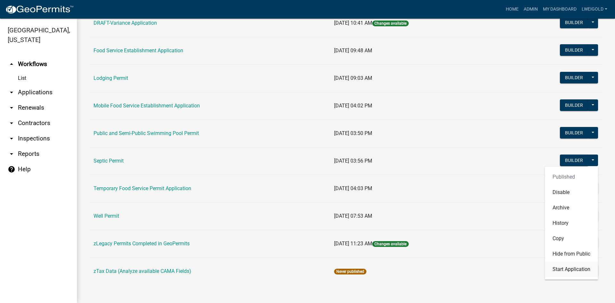
click at [582, 270] on button "Start Application" at bounding box center [571, 268] width 53 height 15
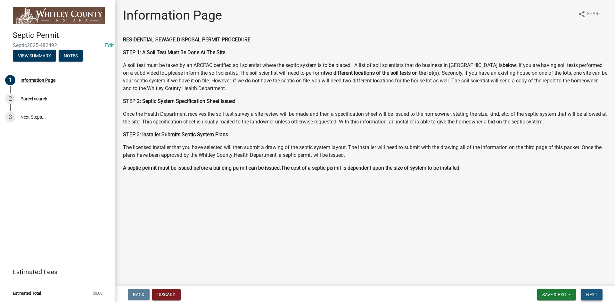
click at [596, 297] on button "Next" at bounding box center [591, 295] width 21 height 12
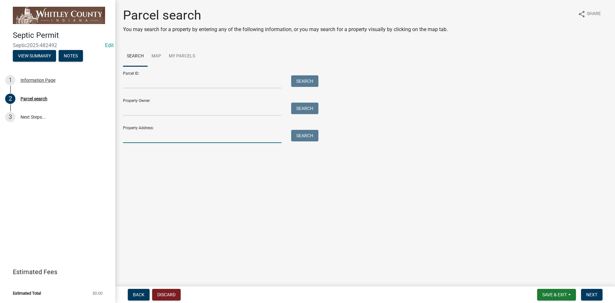
click at [134, 136] on input "Property Address:" at bounding box center [202, 136] width 159 height 13
type input "9586 S"
click at [308, 137] on button "Search" at bounding box center [304, 136] width 27 height 12
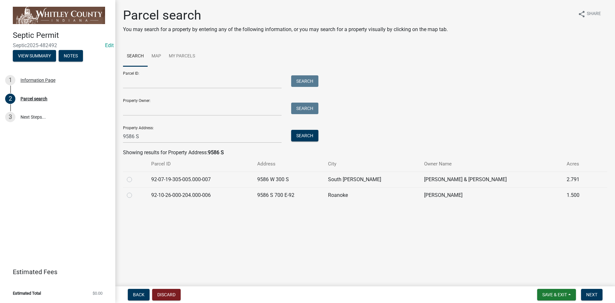
click at [135, 191] on label at bounding box center [135, 191] width 0 height 0
click at [135, 195] on input "radio" at bounding box center [137, 193] width 4 height 4
radio input "true"
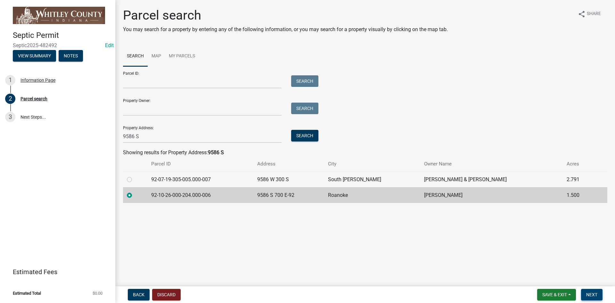
click at [599, 295] on button "Next" at bounding box center [591, 295] width 21 height 12
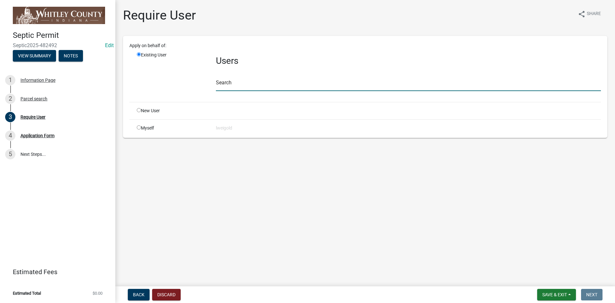
click at [227, 82] on input "text" at bounding box center [408, 84] width 385 height 13
type input "WhitleyH"
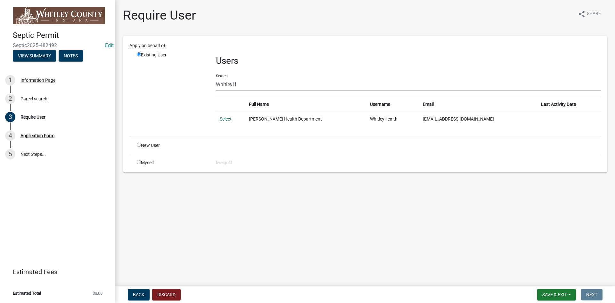
click at [225, 119] on link "Select" at bounding box center [226, 118] width 12 height 5
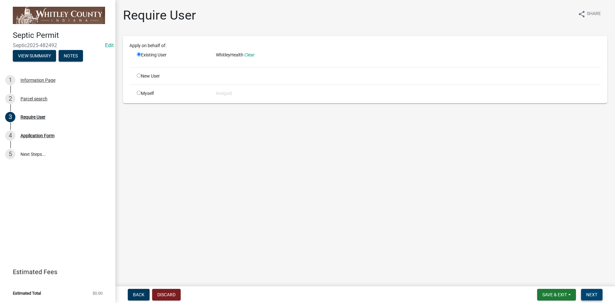
click at [590, 294] on span "Next" at bounding box center [591, 294] width 11 height 5
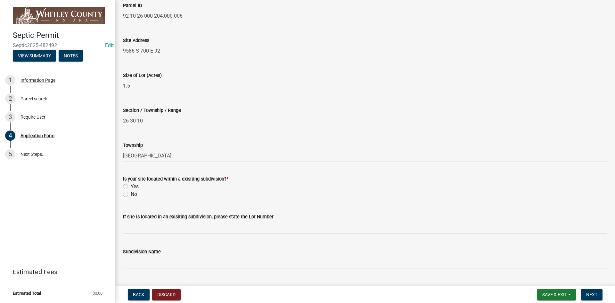
scroll to position [64, 0]
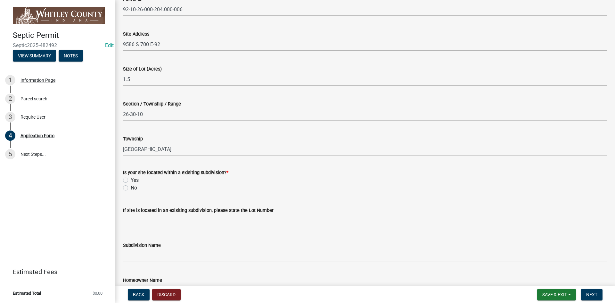
click at [131, 188] on label "No" at bounding box center [134, 188] width 6 height 8
click at [131, 188] on input "No" at bounding box center [133, 186] width 4 height 4
radio input "true"
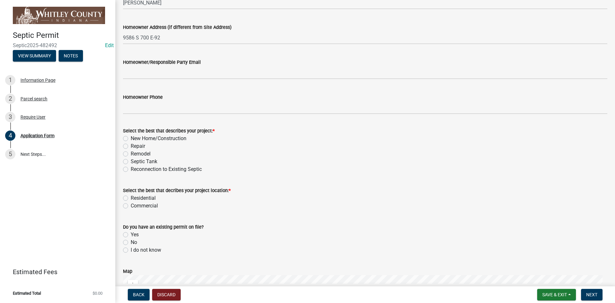
scroll to position [352, 0]
click at [131, 168] on label "Reconnection to Existing Septic" at bounding box center [166, 169] width 71 height 8
click at [131, 168] on input "Reconnection to Existing Septic" at bounding box center [133, 167] width 4 height 4
radio input "true"
click at [131, 197] on label "Residential" at bounding box center [143, 197] width 25 height 8
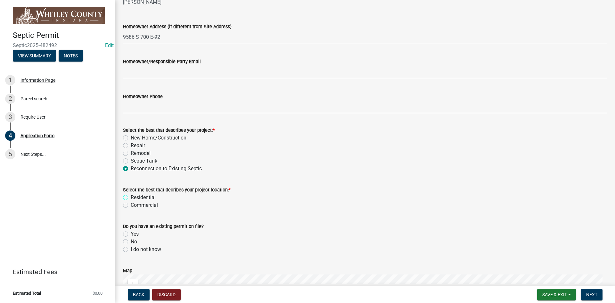
click at [131, 197] on input "Residential" at bounding box center [133, 195] width 4 height 4
radio input "true"
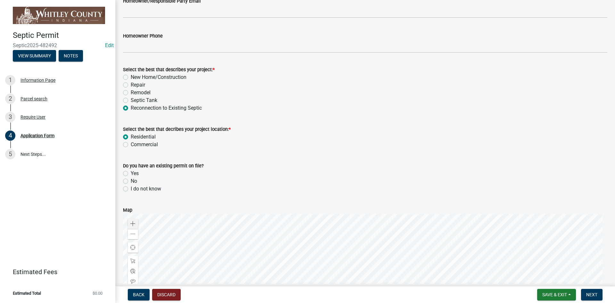
scroll to position [416, 0]
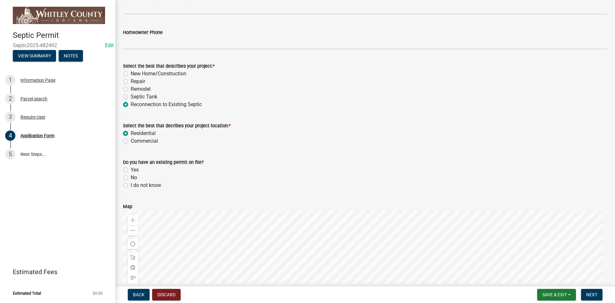
click at [131, 176] on label "No" at bounding box center [134, 178] width 6 height 8
click at [131, 176] on input "No" at bounding box center [133, 176] width 4 height 4
radio input "true"
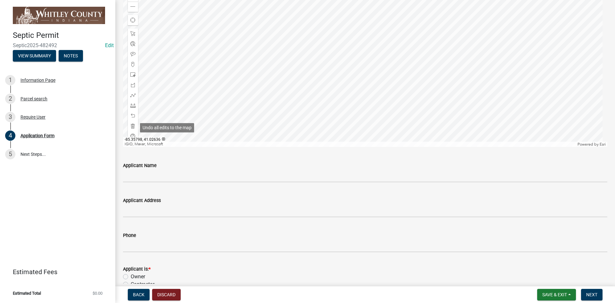
scroll to position [641, 0]
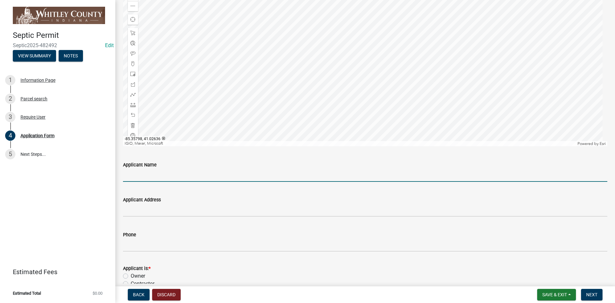
click at [131, 177] on input "Applicant Name" at bounding box center [365, 174] width 484 height 13
type input "David Quilhot"
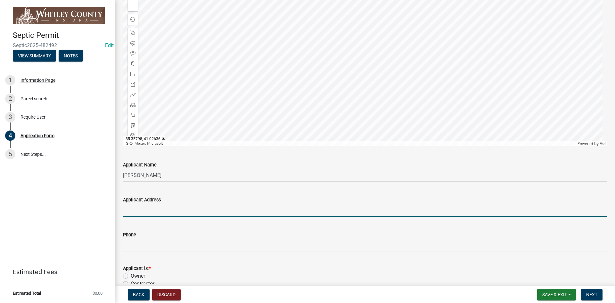
click at [125, 212] on input "Applicant Address" at bounding box center [365, 209] width 484 height 13
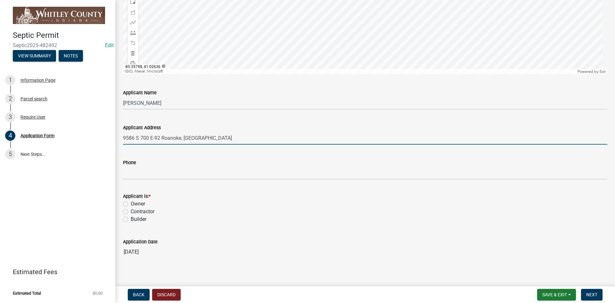
scroll to position [717, 0]
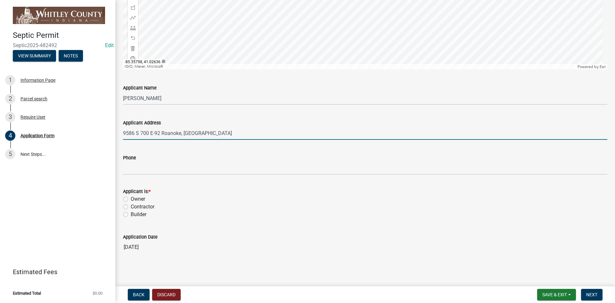
type input "9586 S 700 E-92 Roanoke, IN"
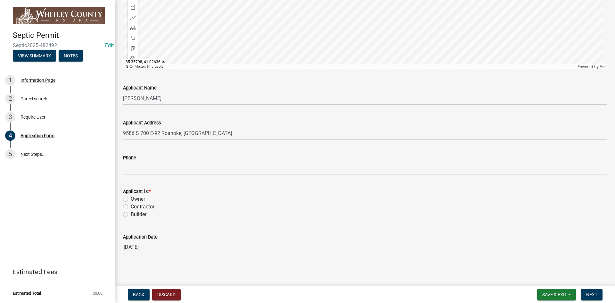
click at [131, 199] on label "Owner" at bounding box center [138, 199] width 14 height 8
click at [131, 199] on input "Owner" at bounding box center [133, 197] width 4 height 4
radio input "true"
click at [591, 293] on span "Next" at bounding box center [591, 294] width 11 height 5
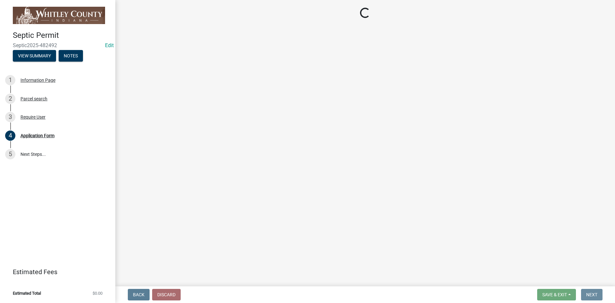
scroll to position [0, 0]
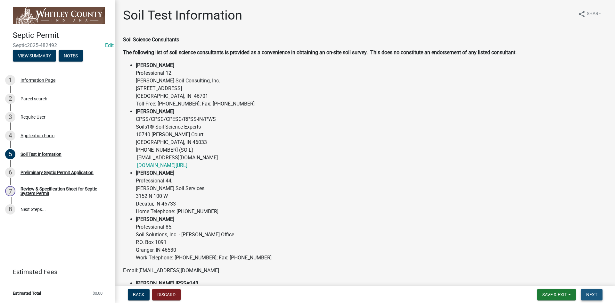
click at [589, 294] on span "Next" at bounding box center [591, 294] width 11 height 5
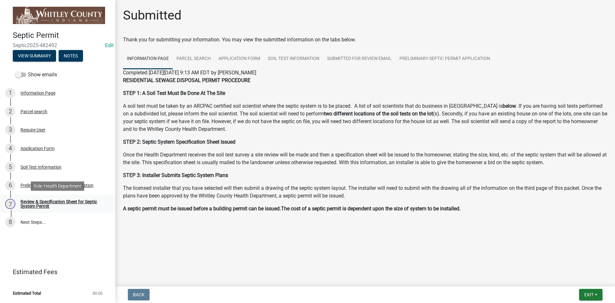
click at [44, 203] on div "Review & Specification Sheet for Septic System Permit" at bounding box center [62, 203] width 85 height 9
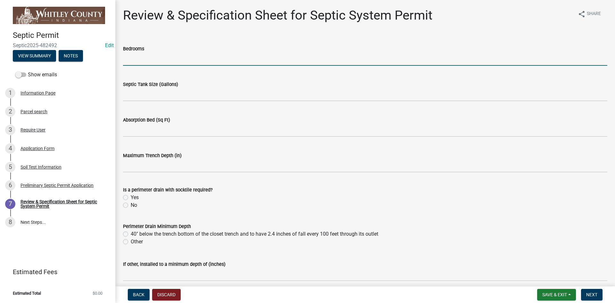
click at [130, 59] on input "text" at bounding box center [365, 59] width 484 height 13
type input "2"
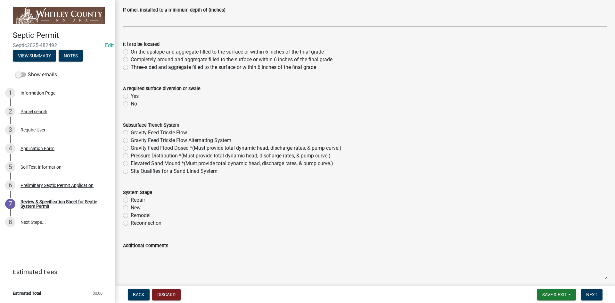
scroll to position [256, 0]
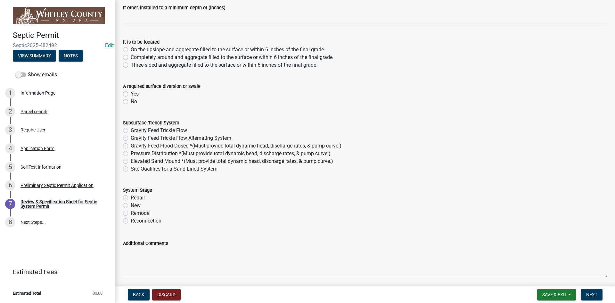
click at [131, 221] on label "Reconnection" at bounding box center [146, 221] width 31 height 8
click at [131, 221] on input "Reconnection" at bounding box center [133, 219] width 4 height 4
radio input "true"
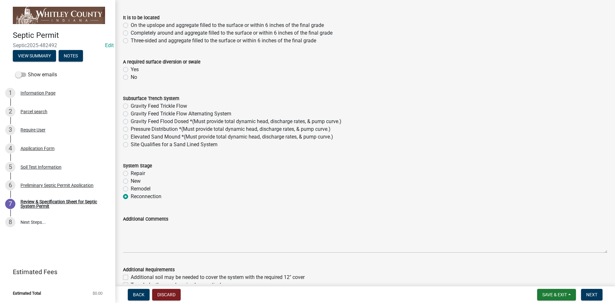
scroll to position [413, 0]
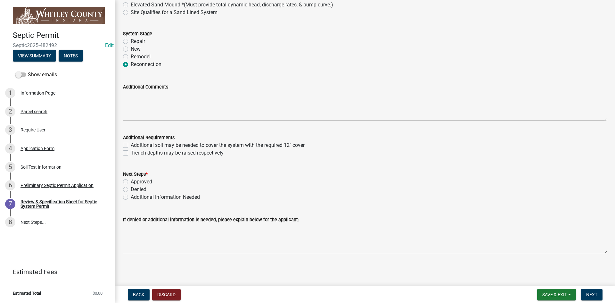
click at [131, 181] on label "Approved" at bounding box center [141, 182] width 21 height 8
click at [131, 181] on input "Approved" at bounding box center [133, 180] width 4 height 4
radio input "true"
click at [591, 293] on span "Next" at bounding box center [591, 294] width 11 height 5
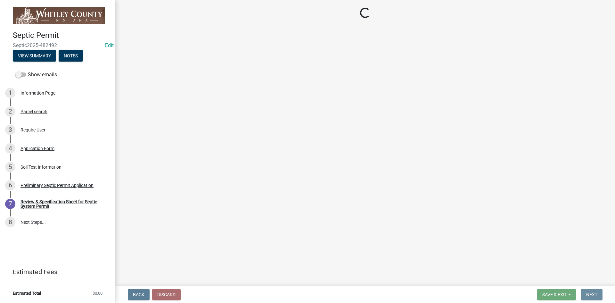
scroll to position [0, 0]
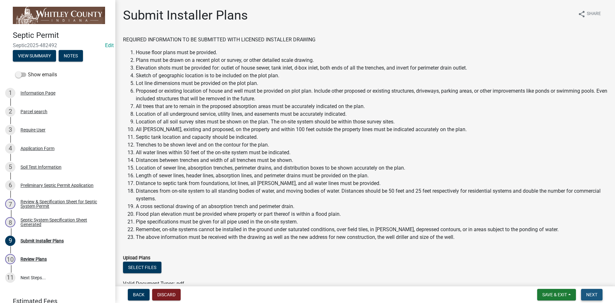
click at [594, 292] on span "Next" at bounding box center [591, 294] width 11 height 5
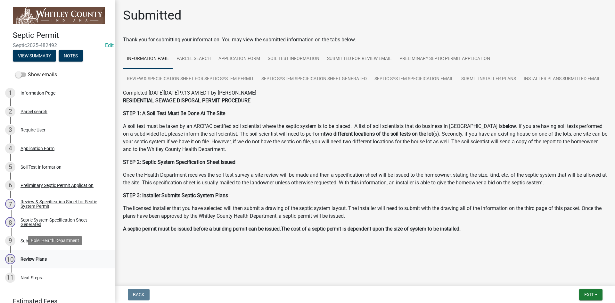
click at [39, 258] on div "Review Plans" at bounding box center [33, 259] width 26 height 4
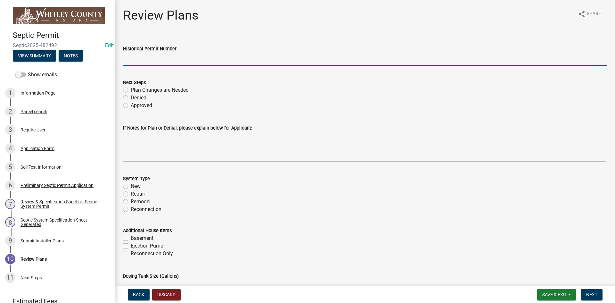
click at [136, 61] on input "Historical Permit Number" at bounding box center [365, 59] width 484 height 13
type input "7764"
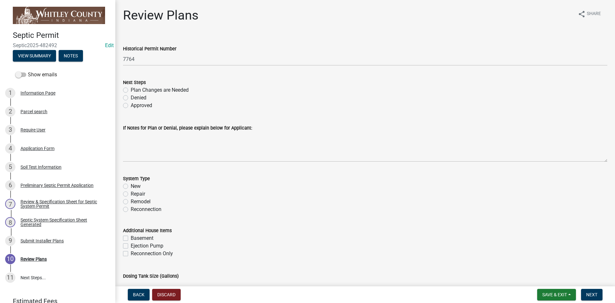
click at [131, 107] on label "Approved" at bounding box center [141, 106] width 21 height 8
click at [131, 106] on input "Approved" at bounding box center [133, 104] width 4 height 4
radio input "true"
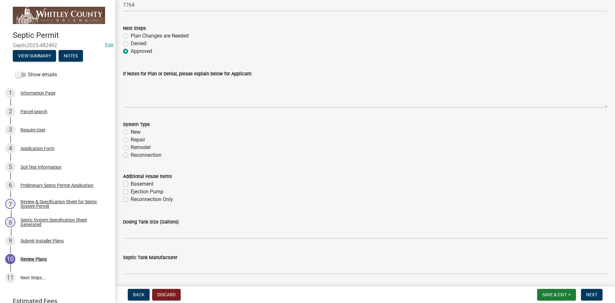
scroll to position [64, 0]
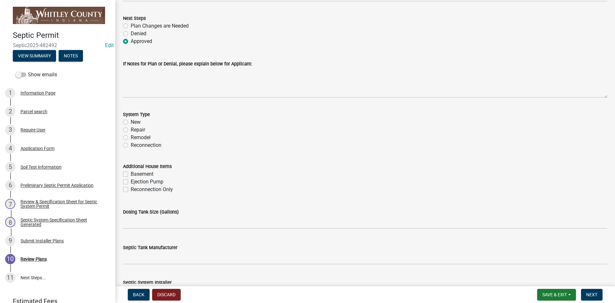
click at [131, 145] on label "Reconnection" at bounding box center [146, 145] width 31 height 8
click at [131, 145] on input "Reconnection" at bounding box center [133, 143] width 4 height 4
radio input "true"
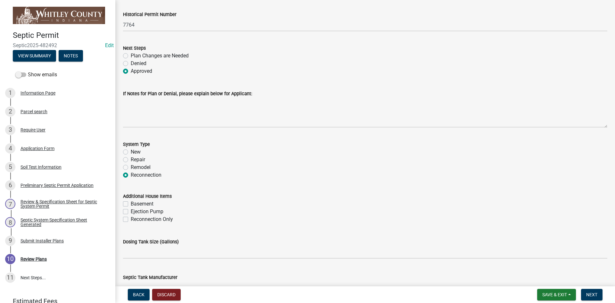
scroll to position [32, 0]
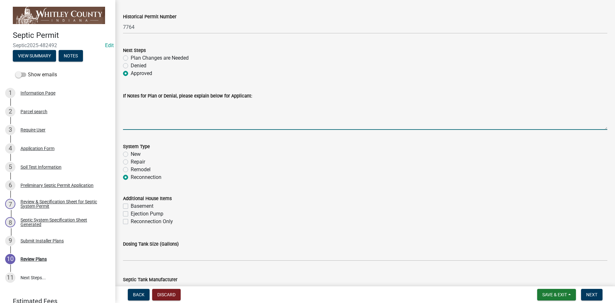
click at [136, 124] on textarea "If Notes for Plan or Denial, please explain below for Applicant:" at bounding box center [365, 115] width 484 height 30
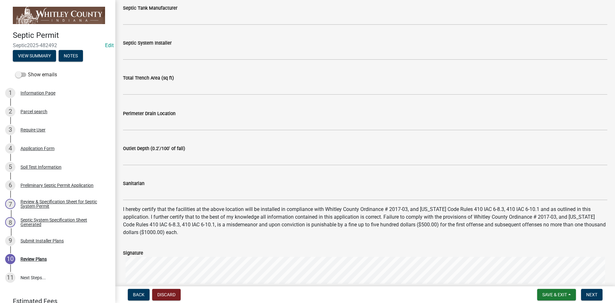
scroll to position [320, 0]
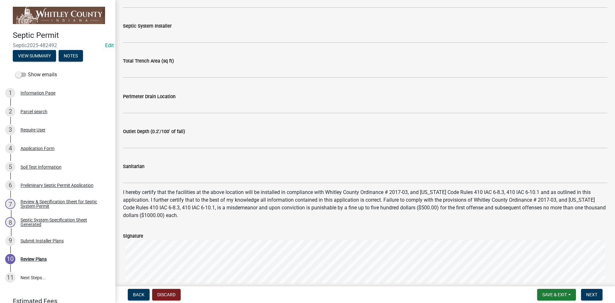
type textarea "old permit # 1525"
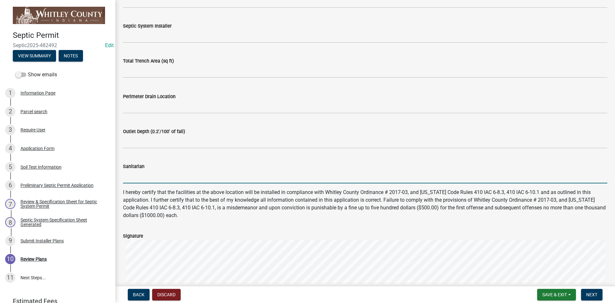
click at [132, 174] on input "Sanitarian" at bounding box center [365, 176] width 484 height 13
type input "[PERSON_NAME]"
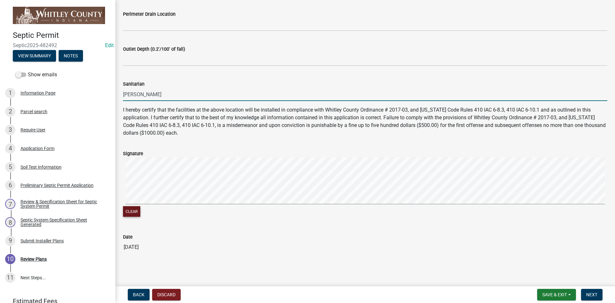
click at [195, 151] on form "Signature Clear" at bounding box center [365, 180] width 484 height 76
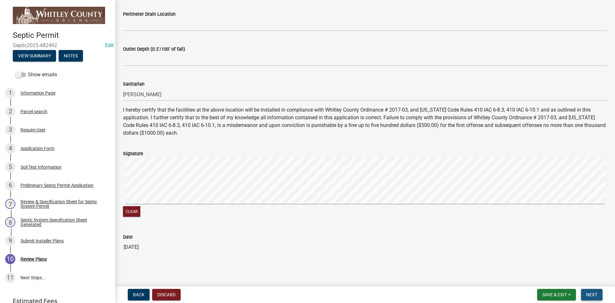
click at [596, 294] on span "Next" at bounding box center [591, 294] width 11 height 5
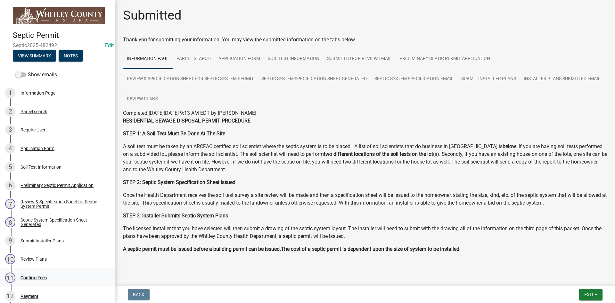
click at [32, 277] on div "Confirm Fees" at bounding box center [33, 277] width 26 height 4
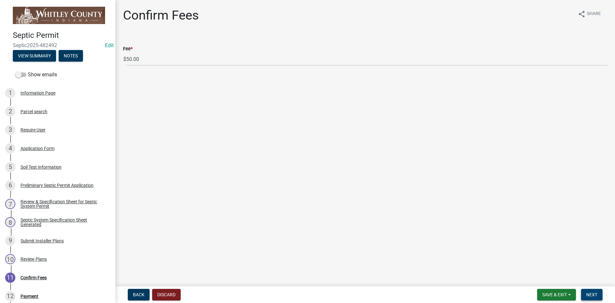
click at [596, 295] on span "Next" at bounding box center [591, 294] width 11 height 5
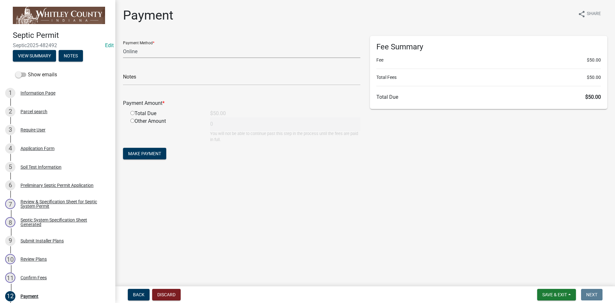
click at [133, 53] on select "Credit Card POS Check Cash Online" at bounding box center [241, 51] width 237 height 13
select select "1: 0"
click at [123, 45] on select "Credit Card POS Check Cash Online" at bounding box center [241, 51] width 237 height 13
click at [132, 81] on input "text" at bounding box center [241, 78] width 237 height 13
type input "794"
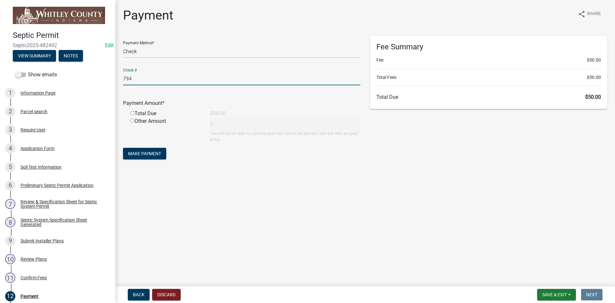
click at [134, 112] on input "radio" at bounding box center [132, 113] width 4 height 4
radio input "true"
type input "50"
click at [144, 154] on span "Make Payment" at bounding box center [144, 153] width 33 height 5
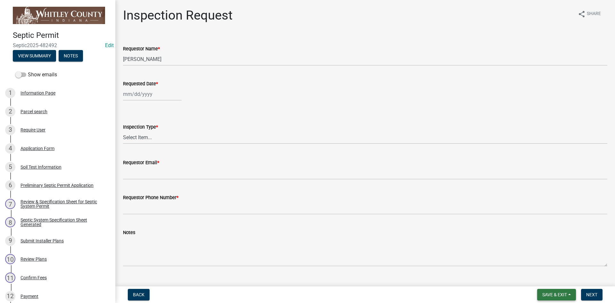
click at [553, 292] on span "Save & Exit" at bounding box center [554, 294] width 25 height 5
click at [556, 280] on button "Save & Exit" at bounding box center [550, 277] width 51 height 15
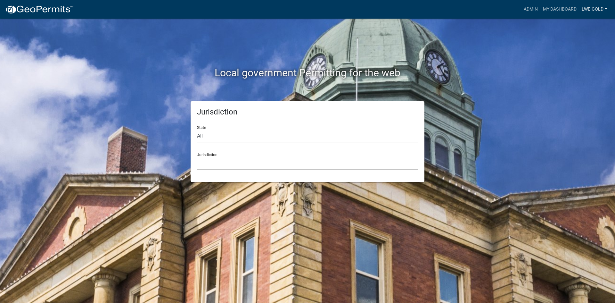
click at [586, 6] on link "lweigold" at bounding box center [594, 9] width 31 height 12
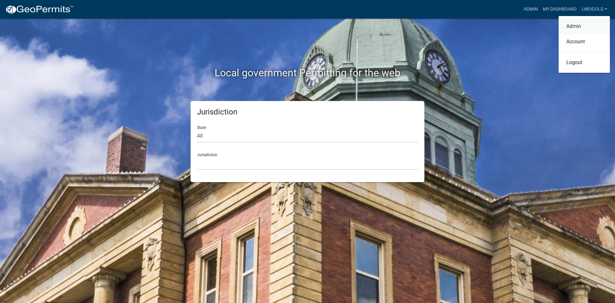
click at [575, 26] on link "Admin" at bounding box center [584, 26] width 51 height 15
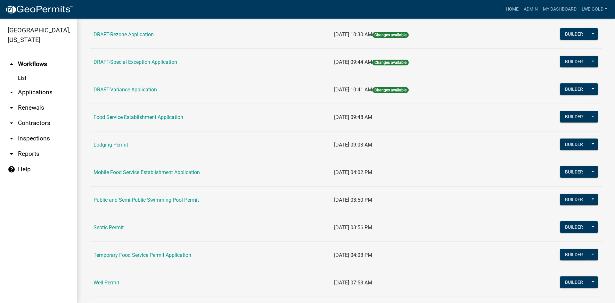
scroll to position [294, 0]
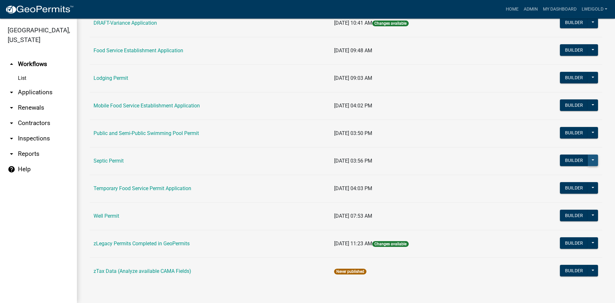
click at [588, 156] on button at bounding box center [593, 160] width 10 height 12
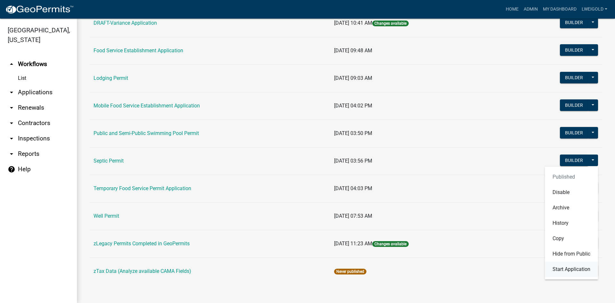
click at [582, 272] on button "Start Application" at bounding box center [571, 268] width 53 height 15
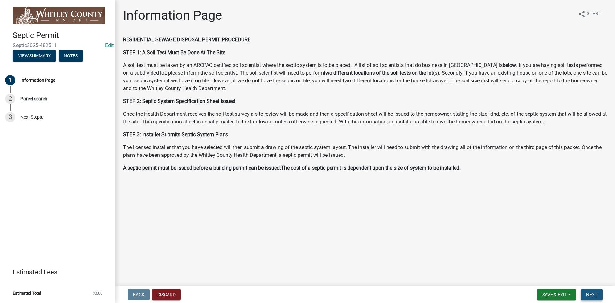
click at [595, 294] on span "Next" at bounding box center [591, 294] width 11 height 5
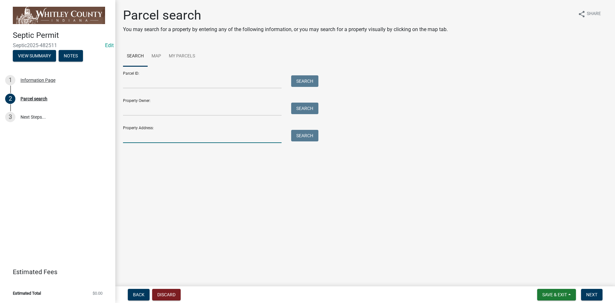
click at [127, 135] on input "Property Address:" at bounding box center [202, 136] width 159 height 13
type input "837 N"
click at [307, 138] on button "Search" at bounding box center [304, 136] width 27 height 12
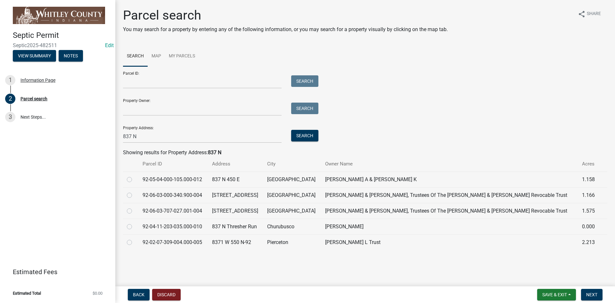
click at [135, 176] on label at bounding box center [135, 176] width 0 height 0
click at [135, 179] on input "radio" at bounding box center [137, 178] width 4 height 4
radio input "true"
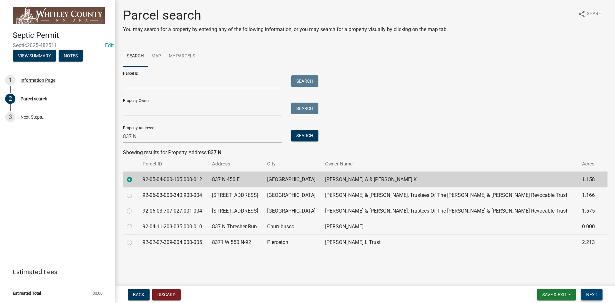
click at [588, 290] on button "Next" at bounding box center [591, 295] width 21 height 12
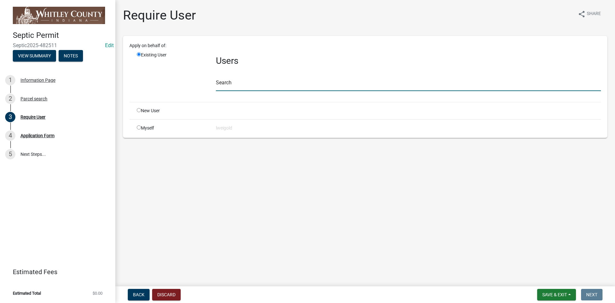
click at [227, 84] on input "text" at bounding box center [408, 84] width 385 height 13
type input "WhitleyH"
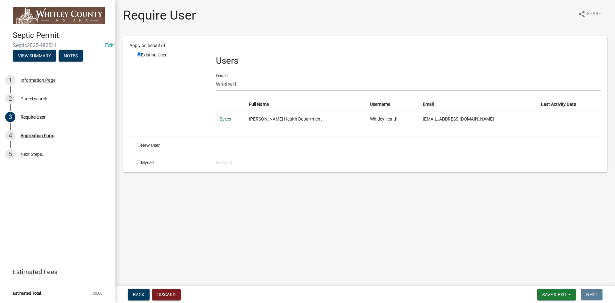
click at [229, 118] on link "Select" at bounding box center [226, 118] width 12 height 5
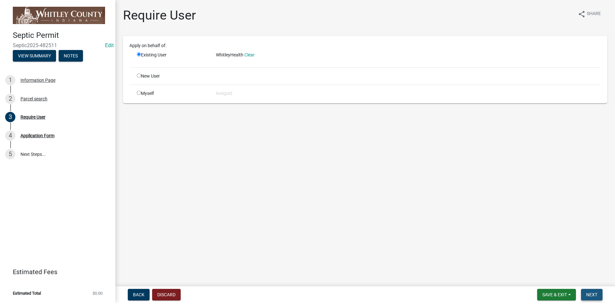
click at [597, 296] on span "Next" at bounding box center [591, 294] width 11 height 5
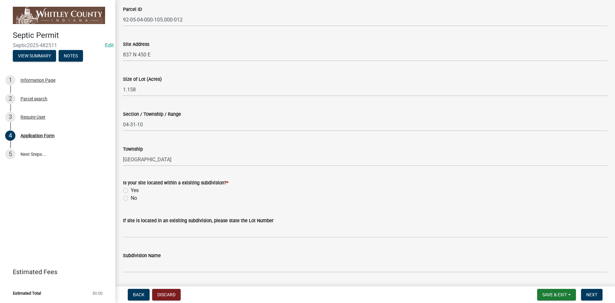
scroll to position [96, 0]
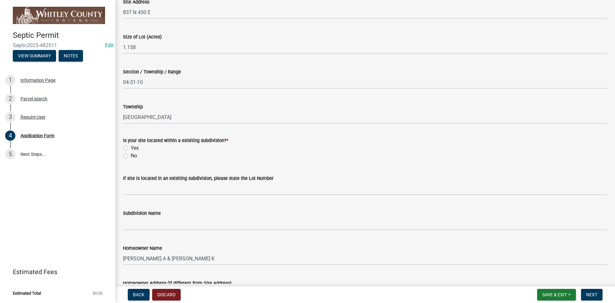
click at [131, 154] on label "No" at bounding box center [134, 156] width 6 height 8
click at [131, 154] on input "No" at bounding box center [133, 154] width 4 height 4
radio input "true"
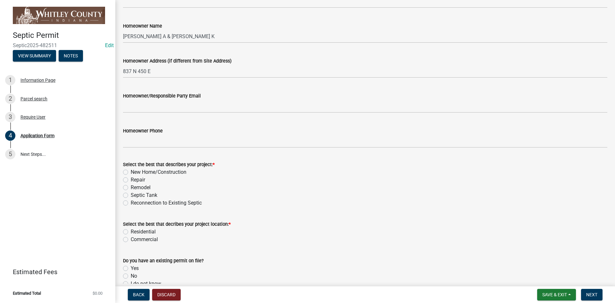
scroll to position [320, 0]
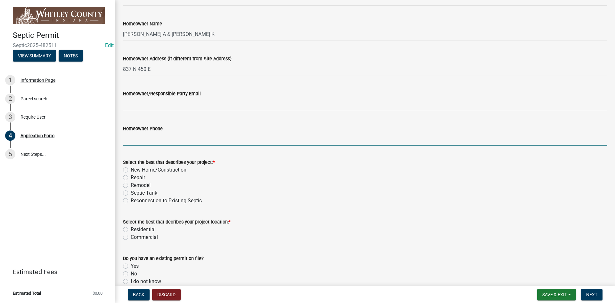
click at [137, 139] on input "Homeowner Phone" at bounding box center [365, 138] width 484 height 13
type input "[PHONE_NUMBER]"
click at [131, 169] on label "New Home/Construction" at bounding box center [159, 170] width 56 height 8
click at [131, 169] on input "New Home/Construction" at bounding box center [133, 168] width 4 height 4
radio input "true"
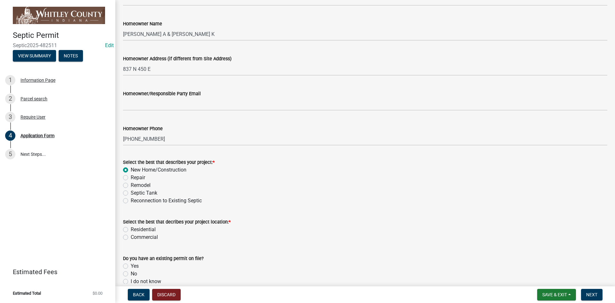
click at [131, 230] on label "Residential" at bounding box center [143, 229] width 25 height 8
click at [131, 230] on input "Residential" at bounding box center [133, 227] width 4 height 4
radio input "true"
click at [131, 272] on label "No" at bounding box center [134, 274] width 6 height 8
click at [131, 272] on input "No" at bounding box center [133, 272] width 4 height 4
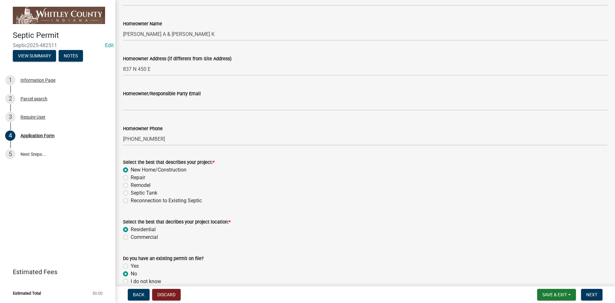
radio input "true"
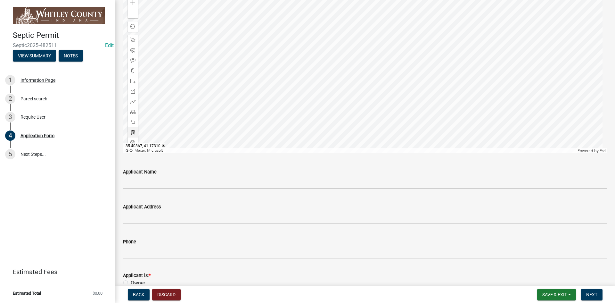
scroll to position [705, 0]
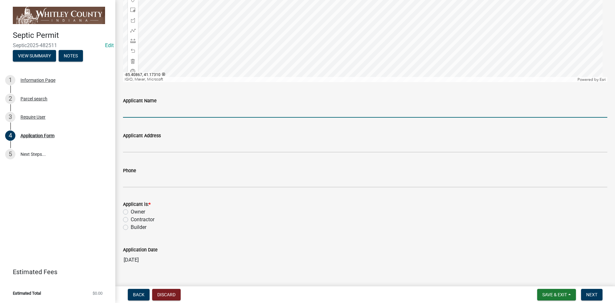
click at [140, 106] on input "Applicant Name" at bounding box center [365, 110] width 484 height 13
type input "[PERSON_NAME]"
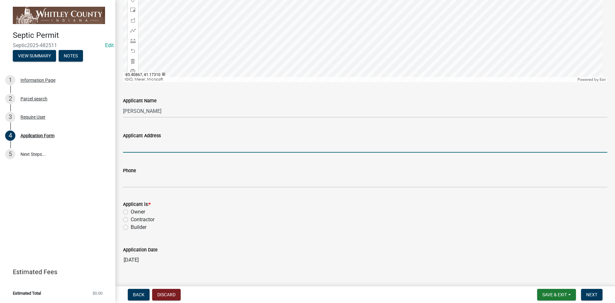
click at [132, 147] on input "Applicant Address" at bounding box center [365, 145] width 484 height 13
click at [179, 146] on input "[STREET_ADDRESS]" at bounding box center [365, 145] width 484 height 13
type input "[STREET_ADDRESS]"
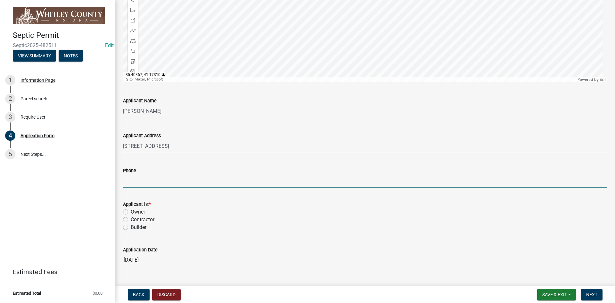
click at [151, 176] on input "Phone" at bounding box center [365, 180] width 484 height 13
type input "[PHONE_NUMBER]"
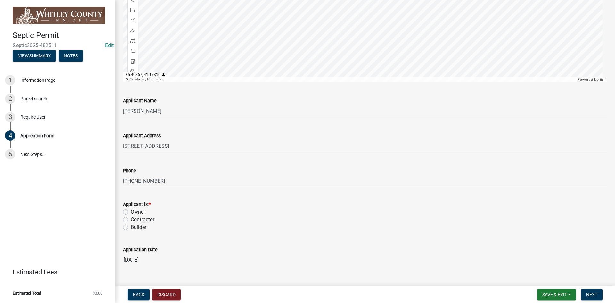
click at [131, 211] on label "Owner" at bounding box center [138, 212] width 14 height 8
click at [131, 211] on input "Owner" at bounding box center [133, 210] width 4 height 4
radio input "true"
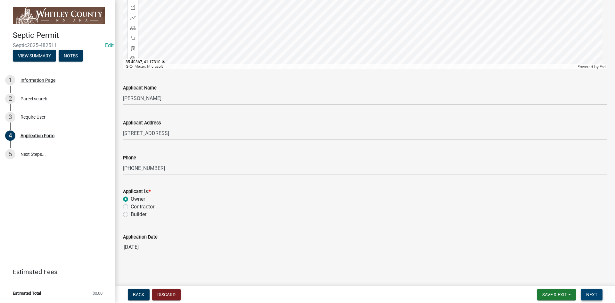
click at [592, 294] on span "Next" at bounding box center [591, 294] width 11 height 5
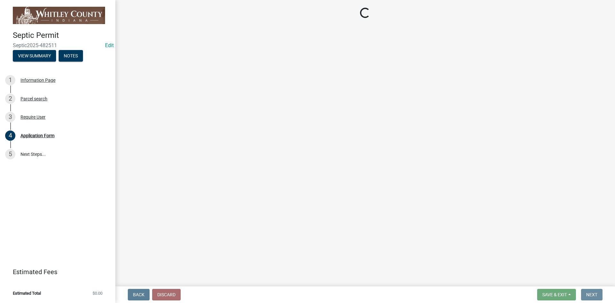
scroll to position [0, 0]
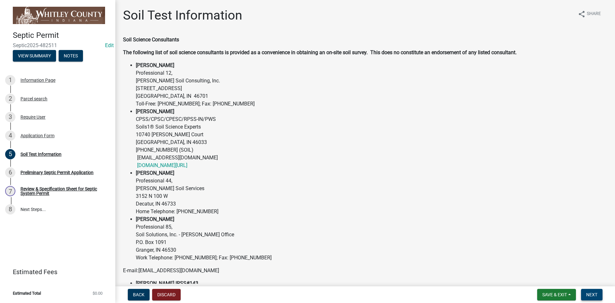
click at [592, 294] on span "Next" at bounding box center [591, 294] width 11 height 5
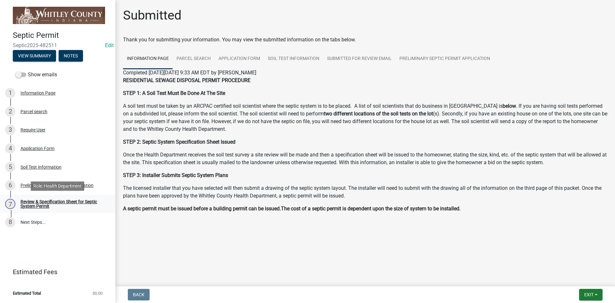
click at [30, 205] on div "Review & Specification Sheet for Septic System Permit" at bounding box center [62, 203] width 85 height 9
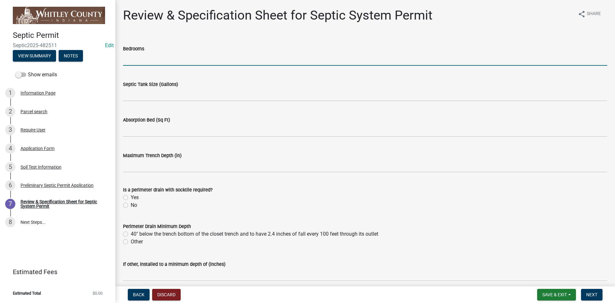
click at [128, 57] on input "text" at bounding box center [365, 59] width 484 height 13
type input "3"
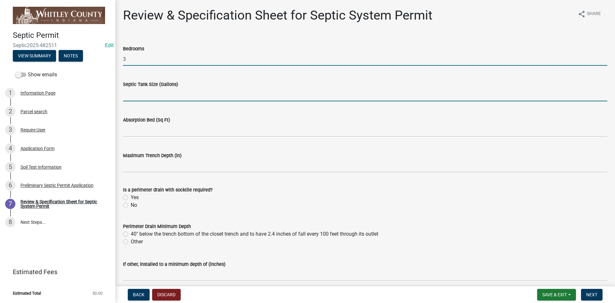
click at [137, 96] on input "text" at bounding box center [365, 94] width 484 height 13
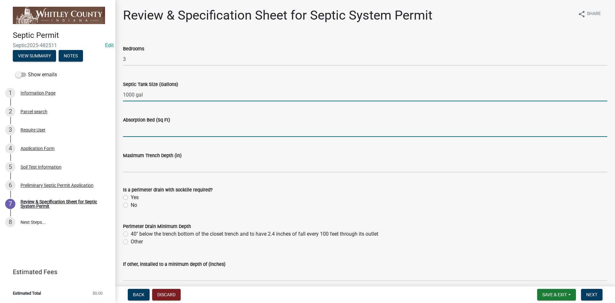
type input "1000"
click at [139, 129] on input "text" at bounding box center [365, 130] width 484 height 13
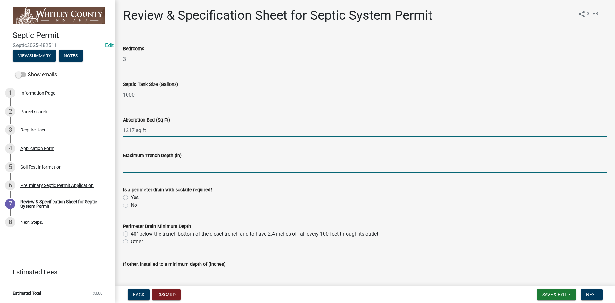
type input "1217"
click at [132, 167] on input "text" at bounding box center [365, 165] width 484 height 13
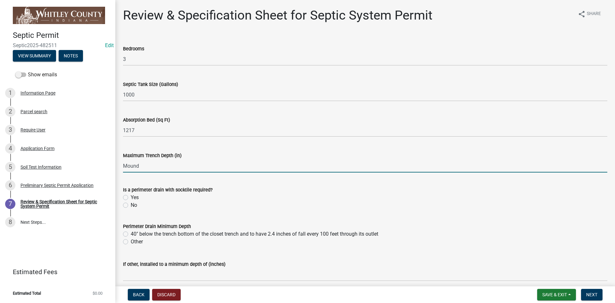
type input "0"
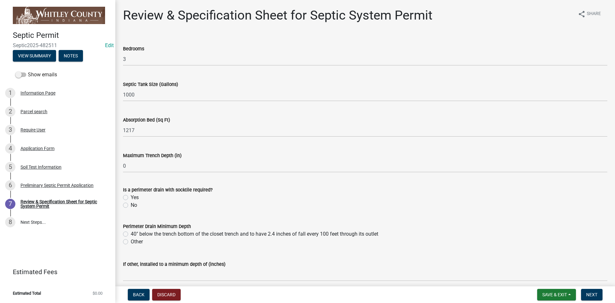
click at [149, 211] on wm-data-entity-input "Is a perimeter drain with socktile required? Yes No" at bounding box center [365, 196] width 484 height 37
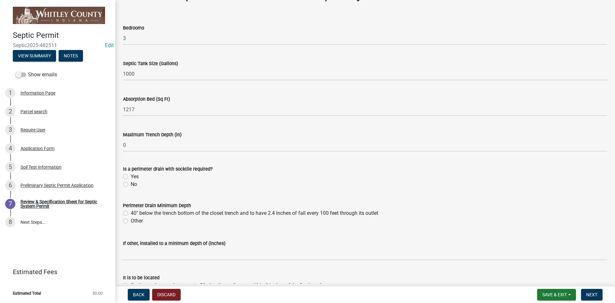
scroll to position [32, 0]
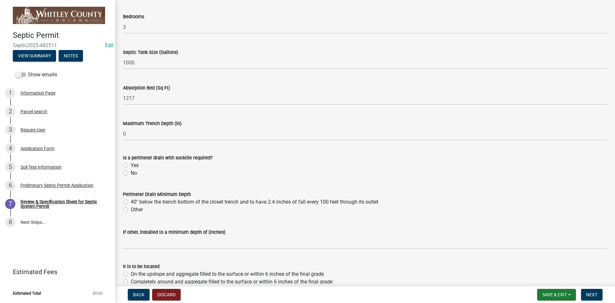
click at [131, 211] on label "Other" at bounding box center [137, 210] width 12 height 8
click at [131, 210] on input "Other" at bounding box center [133, 208] width 4 height 4
radio input "true"
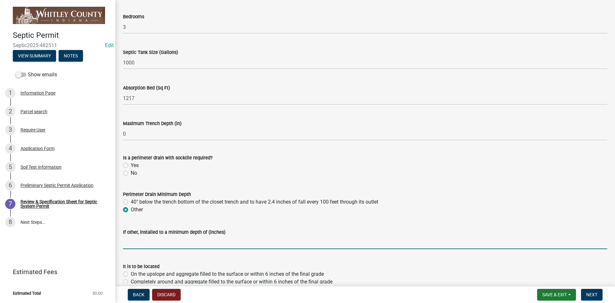
click at [125, 246] on input "text" at bounding box center [365, 242] width 484 height 13
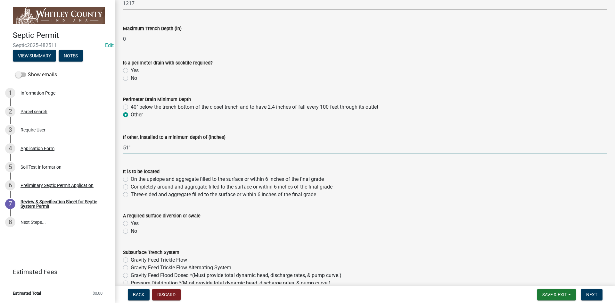
scroll to position [128, 0]
type input "51"
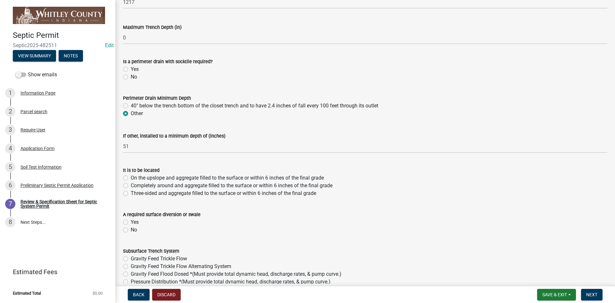
click at [131, 184] on label "Completely around and aggregate filled to the surface or within 6 inches of the…" at bounding box center [232, 186] width 202 height 8
click at [131, 184] on input "Completely around and aggregate filled to the surface or within 6 inches of the…" at bounding box center [133, 184] width 4 height 4
radio input "true"
click at [131, 221] on label "Yes" at bounding box center [135, 222] width 8 height 8
click at [131, 221] on input "Yes" at bounding box center [133, 220] width 4 height 4
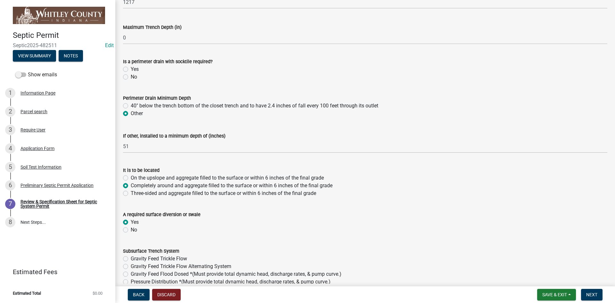
radio input "true"
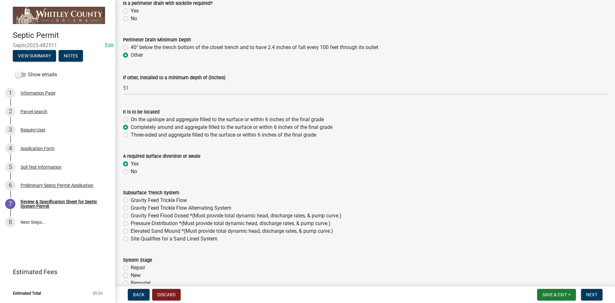
scroll to position [192, 0]
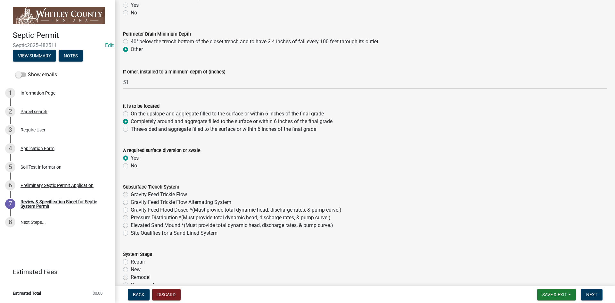
click at [131, 211] on label "Gravity Feed Flood Dosed *(Must provide total dynamic head, discharge rates, & …" at bounding box center [236, 210] width 211 height 8
click at [131, 210] on input "Gravity Feed Flood Dosed *(Must provide total dynamic head, discharge rates, & …" at bounding box center [133, 208] width 4 height 4
radio input "true"
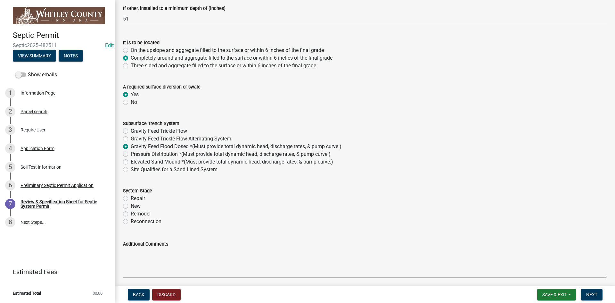
scroll to position [256, 0]
click at [131, 205] on label "New" at bounding box center [136, 205] width 10 height 8
click at [131, 205] on input "New" at bounding box center [133, 203] width 4 height 4
radio input "true"
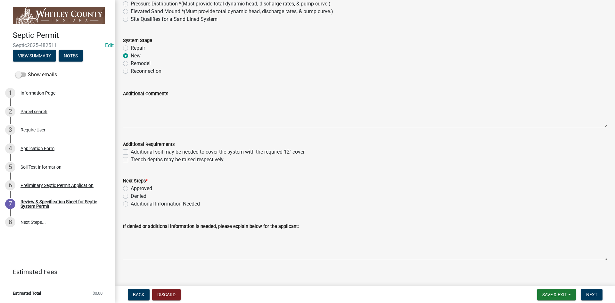
scroll to position [413, 0]
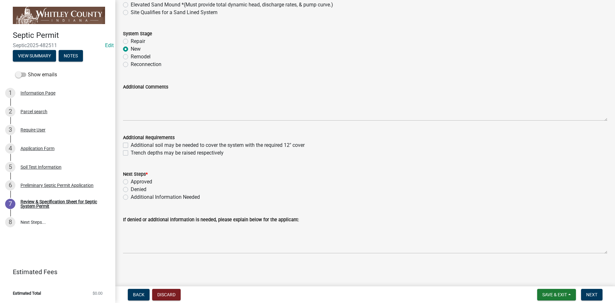
click at [131, 182] on label "Approved" at bounding box center [141, 182] width 21 height 8
click at [131, 182] on input "Approved" at bounding box center [133, 180] width 4 height 4
radio input "true"
click at [595, 294] on span "Next" at bounding box center [591, 294] width 11 height 5
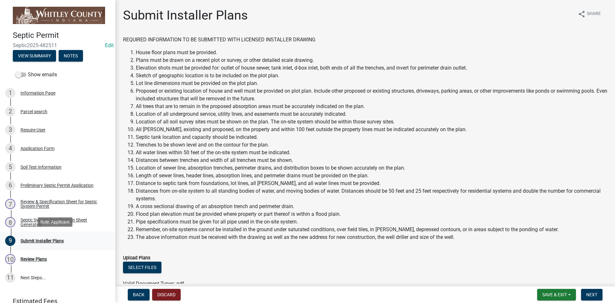
click at [30, 239] on div "Submit Installer Plans" at bounding box center [41, 240] width 43 height 4
click at [591, 296] on span "Next" at bounding box center [591, 294] width 11 height 5
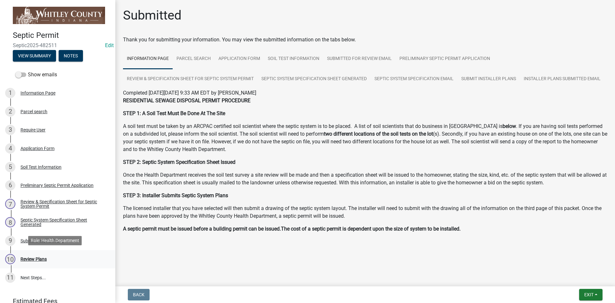
click at [27, 260] on div "Review Plans" at bounding box center [33, 259] width 26 height 4
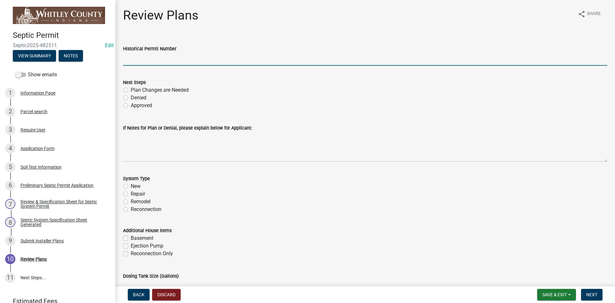
click at [125, 60] on input "Historical Permit Number" at bounding box center [365, 59] width 484 height 13
type input "7763"
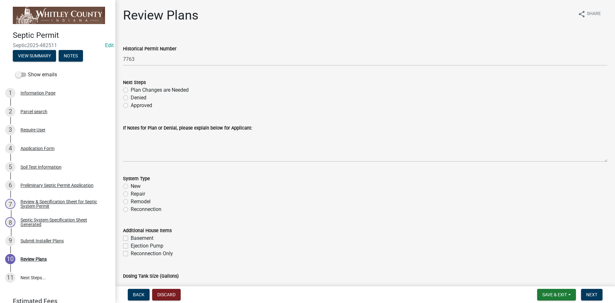
click at [131, 105] on label "Approved" at bounding box center [141, 106] width 21 height 8
click at [131, 105] on input "Approved" at bounding box center [133, 104] width 4 height 4
radio input "true"
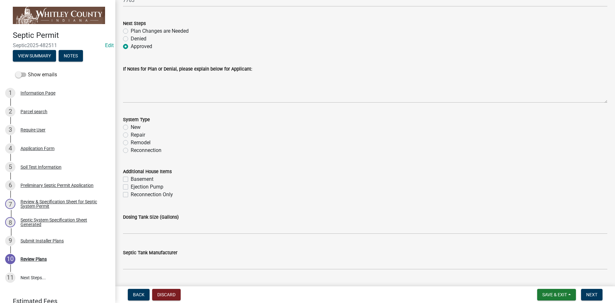
scroll to position [64, 0]
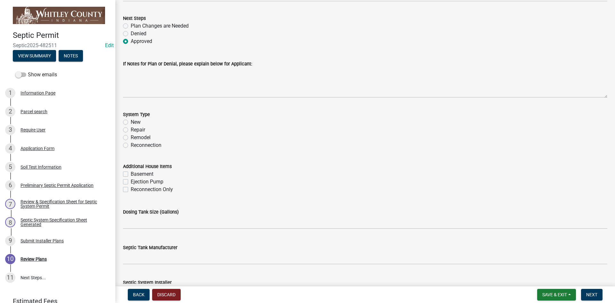
click at [131, 121] on label "New" at bounding box center [136, 122] width 10 height 8
click at [131, 121] on input "New" at bounding box center [133, 120] width 4 height 4
radio input "true"
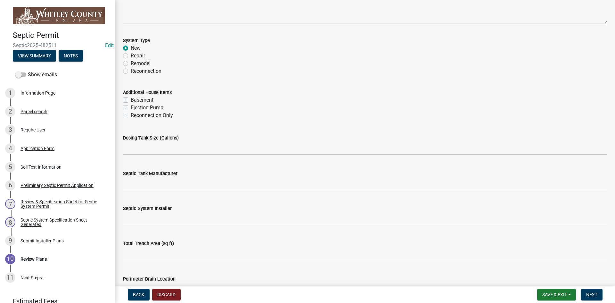
scroll to position [160, 0]
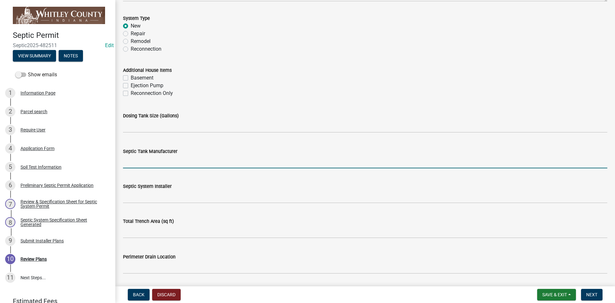
click at [126, 163] on input "Septic Tank Manufacturer" at bounding box center [365, 161] width 484 height 13
type input "North [PERSON_NAME]"
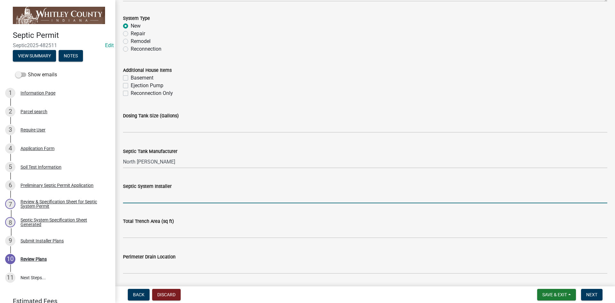
click at [134, 198] on input "Septic System Installer" at bounding box center [365, 196] width 484 height 13
type input "[PERSON_NAME] Exc."
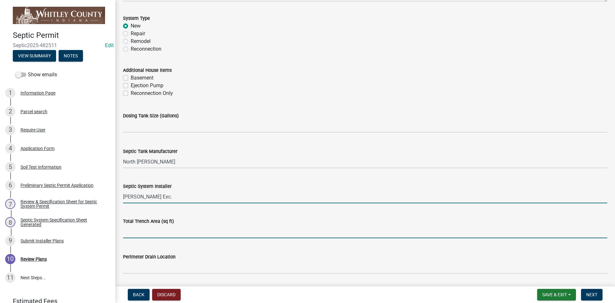
click at [130, 233] on input "text" at bounding box center [365, 231] width 484 height 13
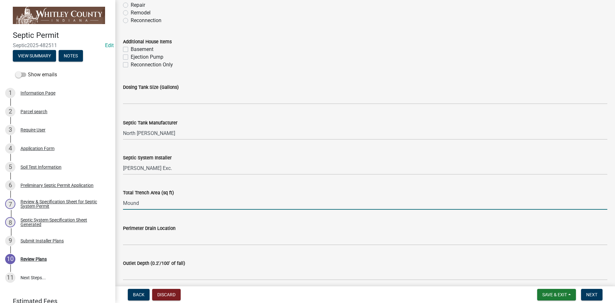
scroll to position [256, 0]
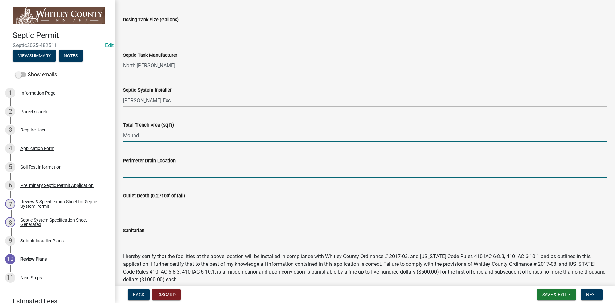
type input "0"
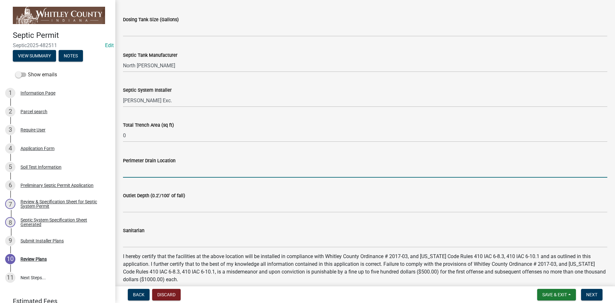
click at [129, 175] on input "Perimeter Drain Location" at bounding box center [365, 170] width 484 height 13
type input "Completely around"
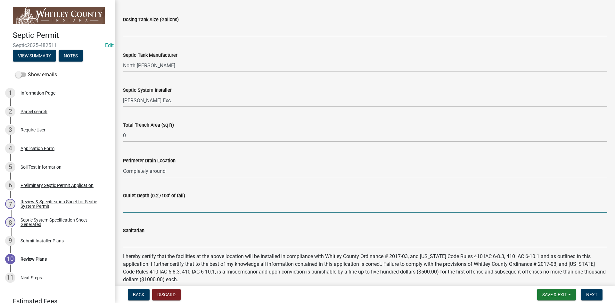
click at [136, 209] on input "Outlet Depth (0.2'/100' of fall)" at bounding box center [365, 205] width 484 height 13
type input ">50'"
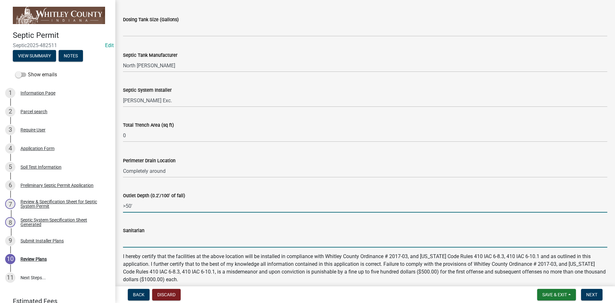
click at [143, 241] on input "Sanitarian" at bounding box center [365, 240] width 484 height 13
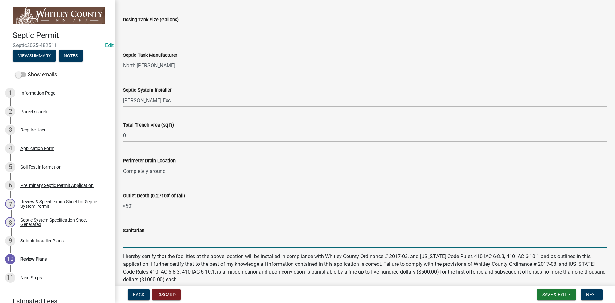
type input "[PERSON_NAME]"
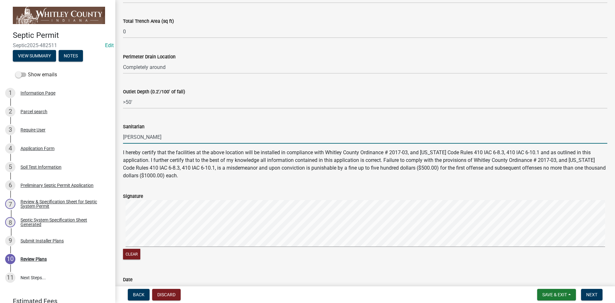
scroll to position [403, 0]
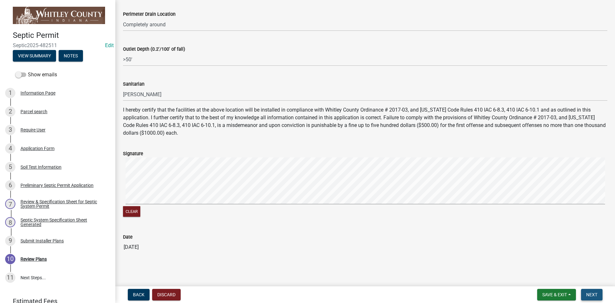
click at [589, 293] on span "Next" at bounding box center [591, 294] width 11 height 5
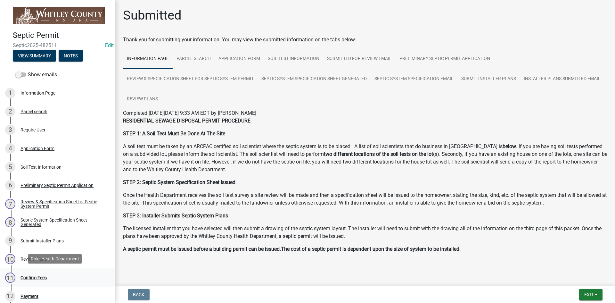
click at [36, 275] on div "Confirm Fees" at bounding box center [33, 277] width 26 height 4
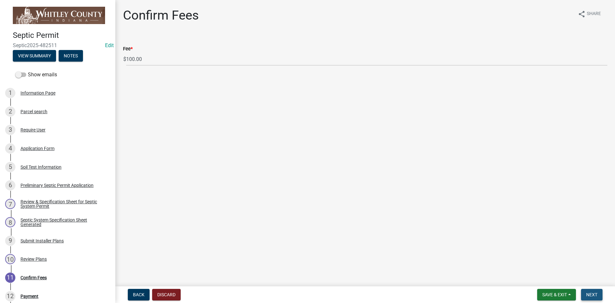
click at [592, 295] on span "Next" at bounding box center [591, 294] width 11 height 5
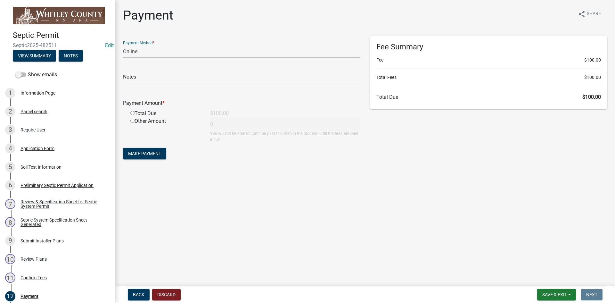
click at [135, 51] on select "Credit Card POS Check Cash Online" at bounding box center [241, 51] width 237 height 13
select select "0: 2"
click at [123, 45] on select "Credit Card POS Check Cash Online" at bounding box center [241, 51] width 237 height 13
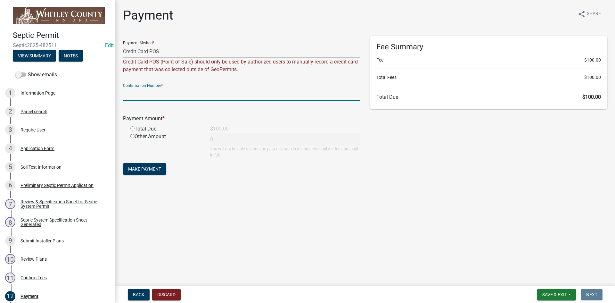
click at [123, 98] on input "text" at bounding box center [241, 93] width 237 height 13
type input "000000"
click at [133, 129] on input "radio" at bounding box center [132, 128] width 4 height 4
radio input "true"
type input "100"
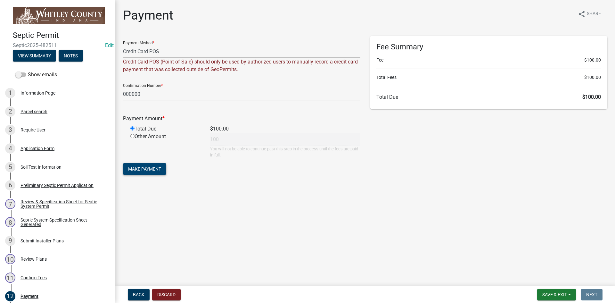
click at [141, 170] on span "Make Payment" at bounding box center [144, 168] width 33 height 5
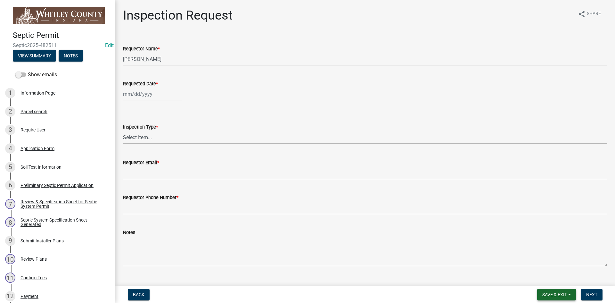
click at [553, 294] on span "Save & Exit" at bounding box center [554, 294] width 25 height 5
click at [549, 277] on button "Save & Exit" at bounding box center [550, 277] width 51 height 15
